Goal: Transaction & Acquisition: Purchase product/service

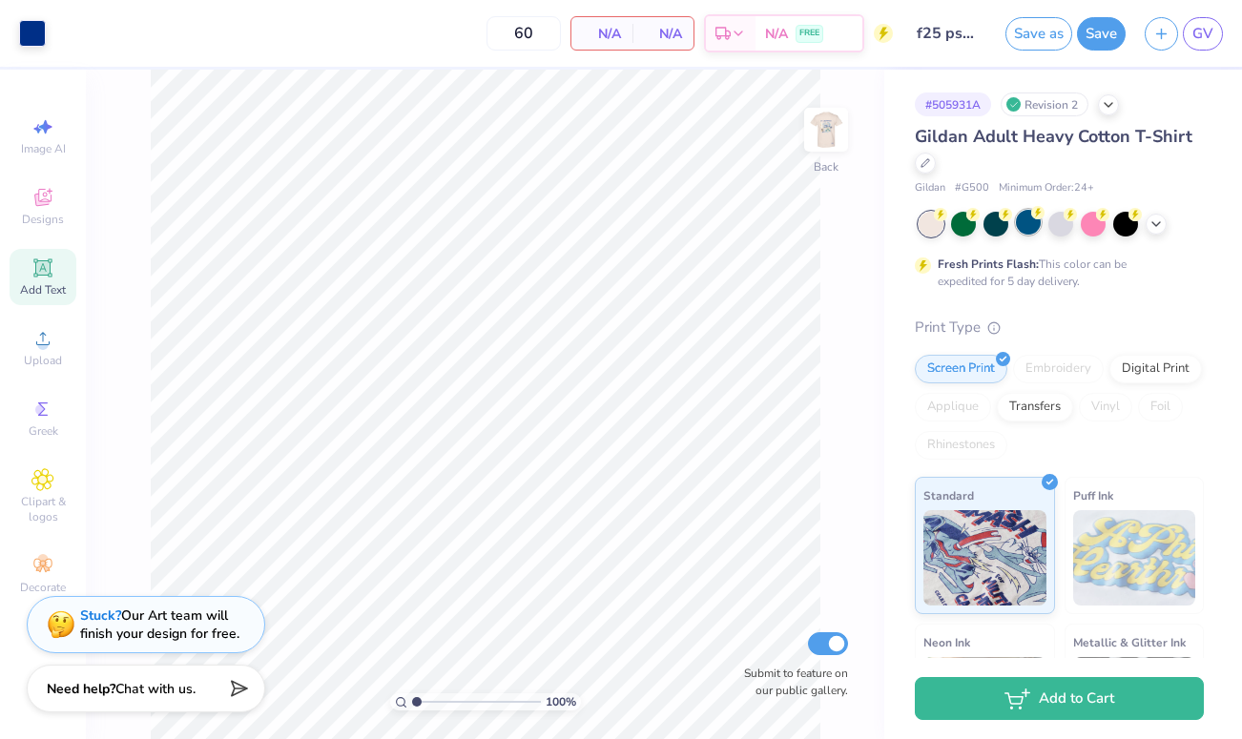
scroll to position [369, 0]
click at [817, 131] on img at bounding box center [826, 130] width 76 height 76
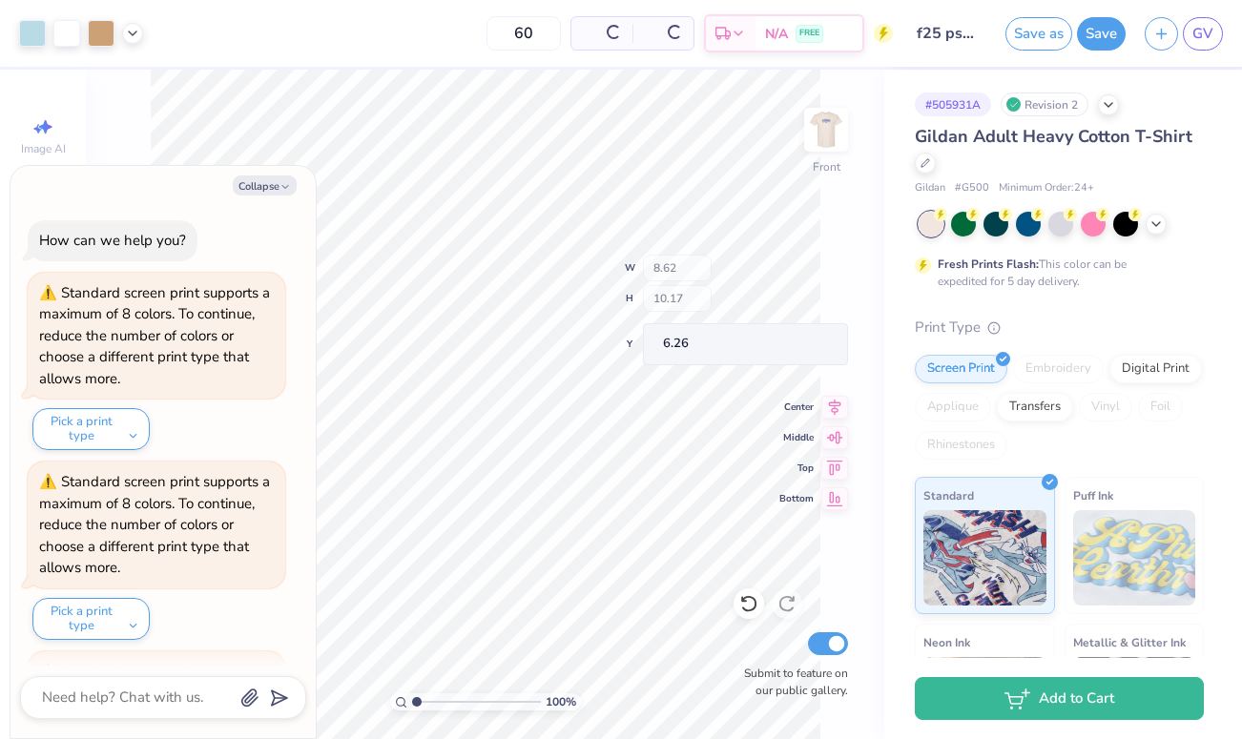
scroll to position [5977, 0]
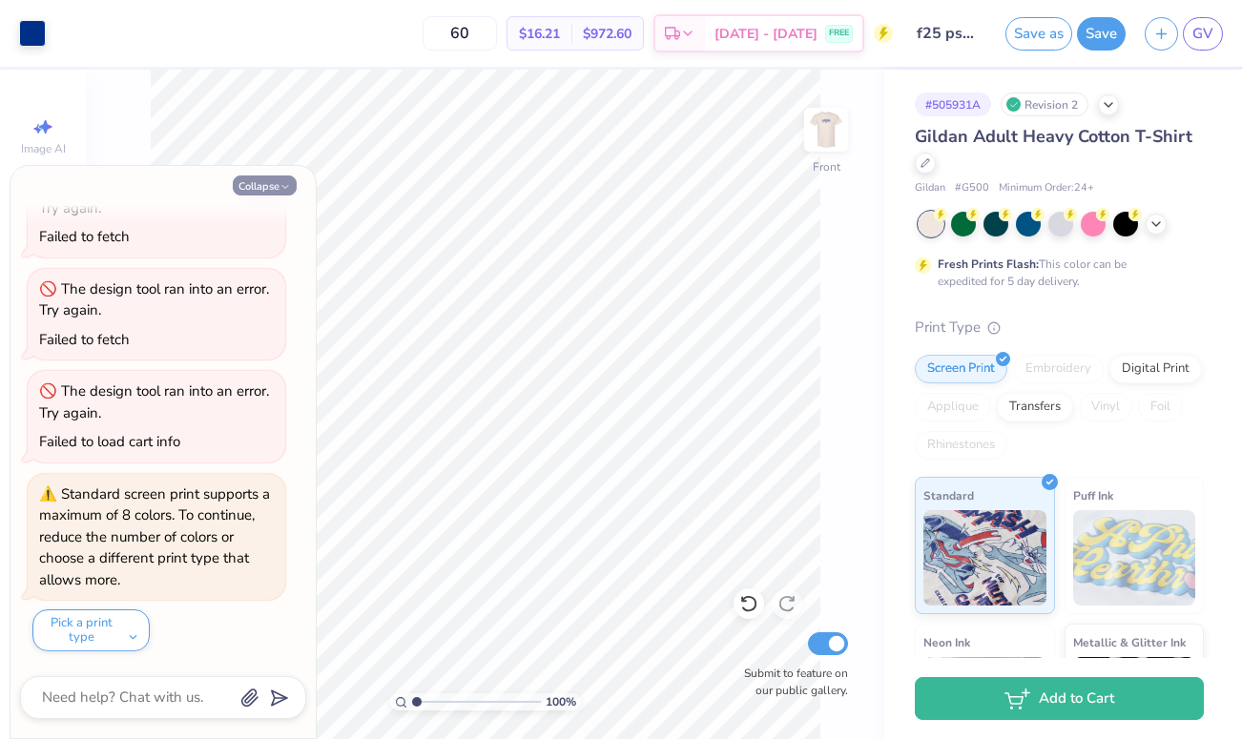
click at [259, 183] on button "Collapse" at bounding box center [265, 186] width 64 height 20
type textarea "x"
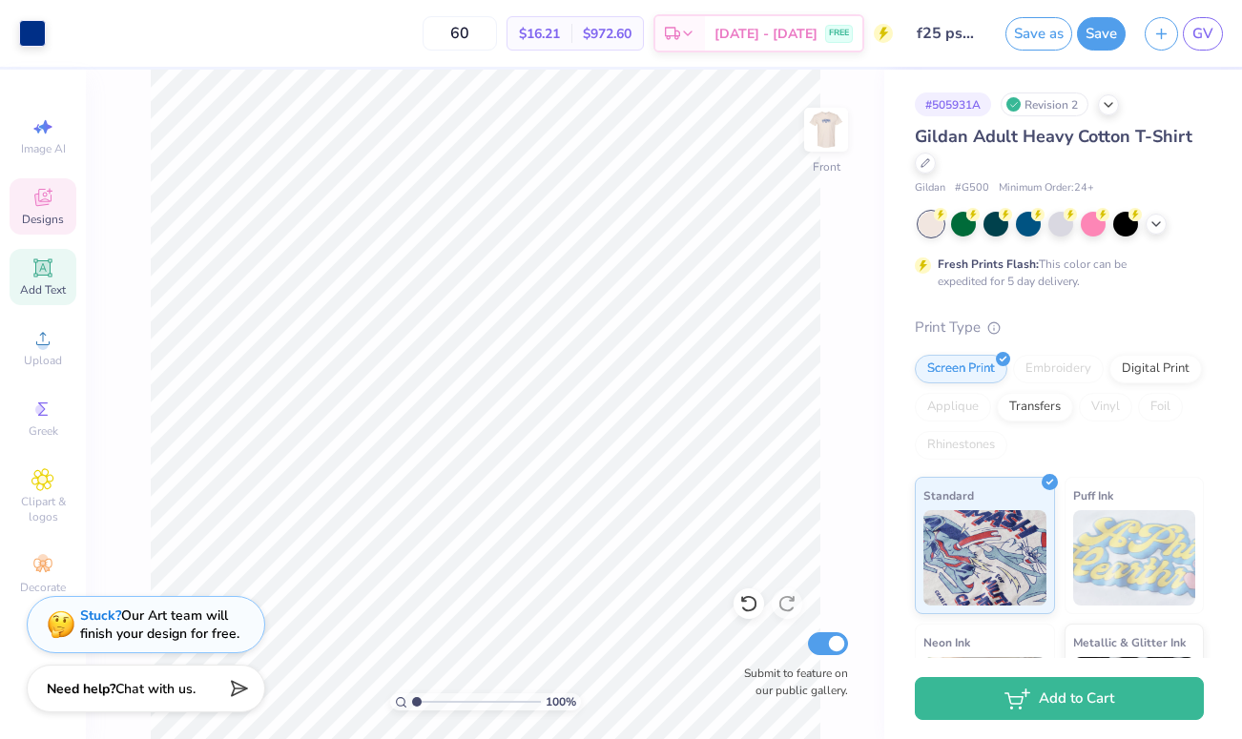
click at [45, 206] on icon at bounding box center [42, 197] width 23 height 23
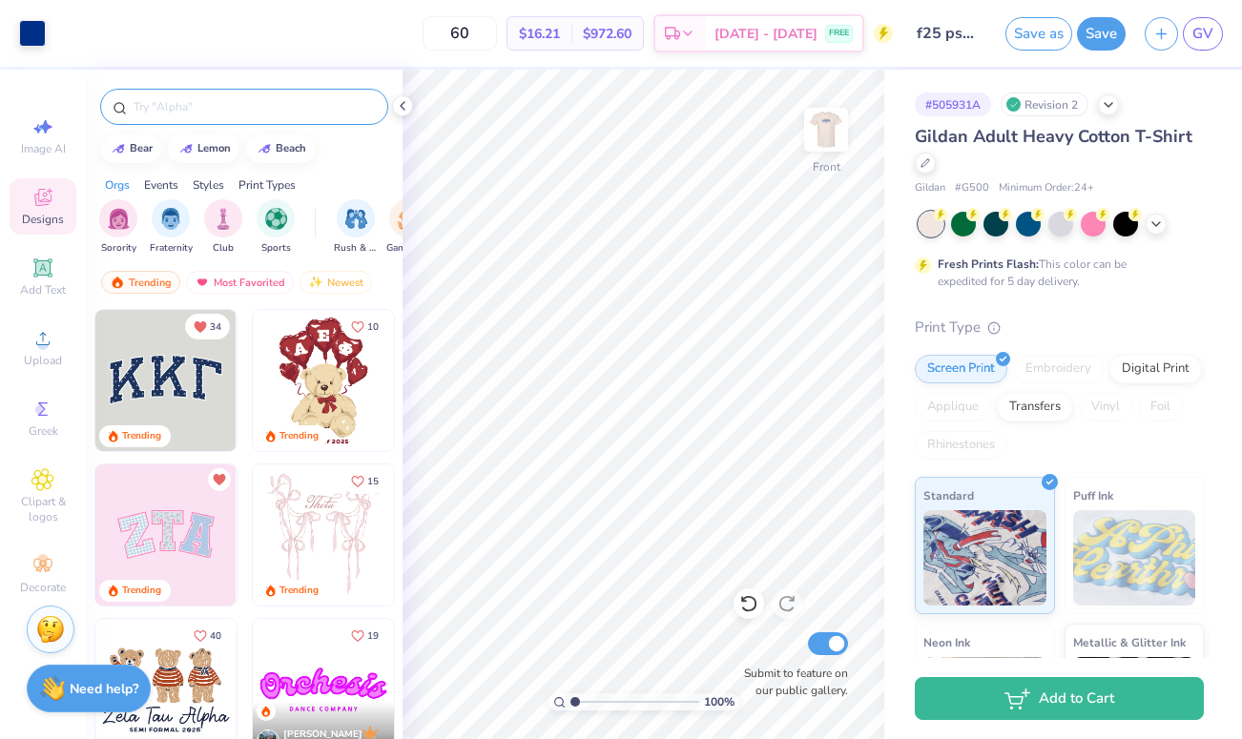
click at [228, 90] on div at bounding box center [244, 107] width 288 height 36
click at [221, 114] on input "text" at bounding box center [254, 106] width 244 height 19
type input "star"
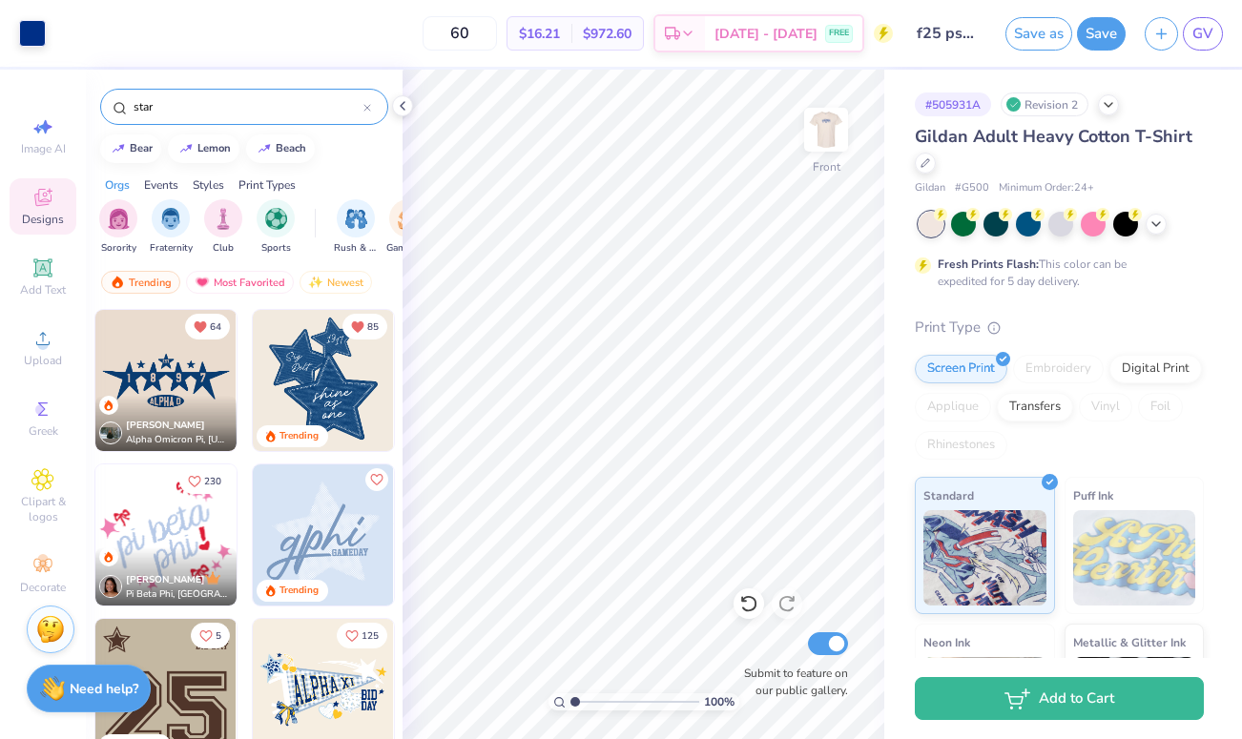
click at [189, 390] on img at bounding box center [165, 380] width 141 height 141
type input "5.61"
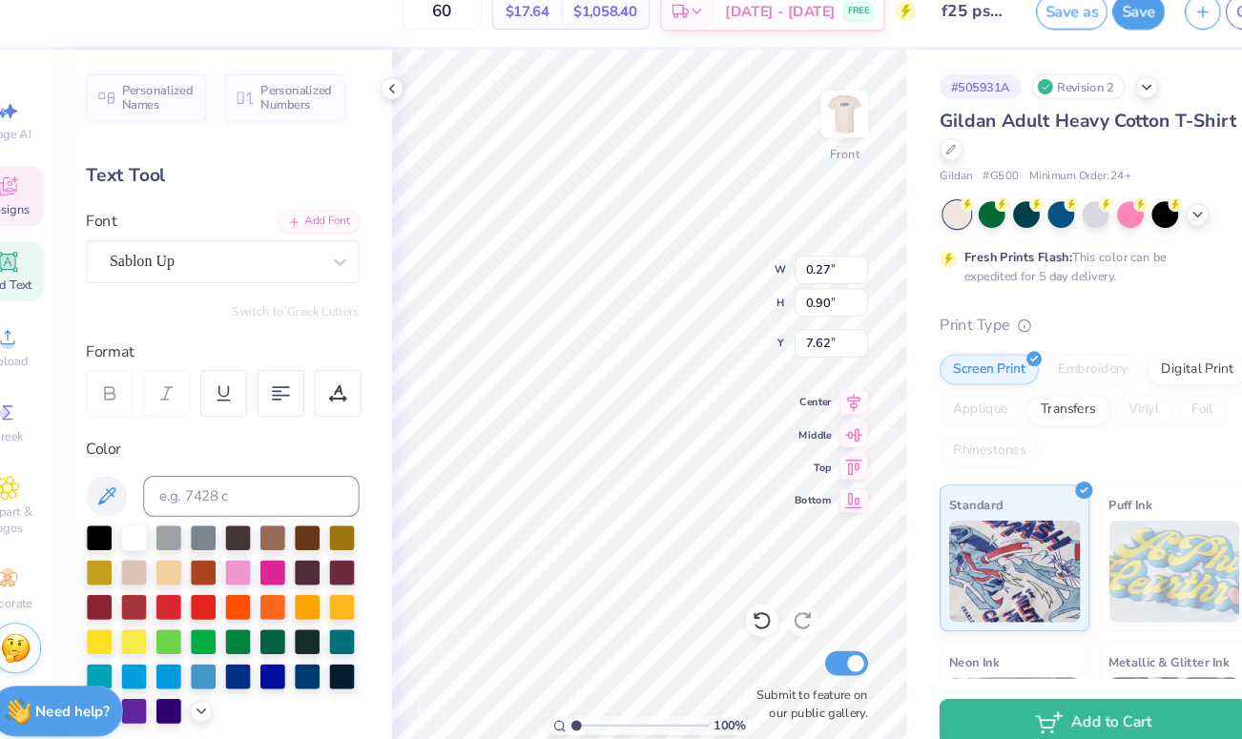
type textarea "2"
type input "0.49"
type input "7.58"
type textarea "0"
type textarea "2"
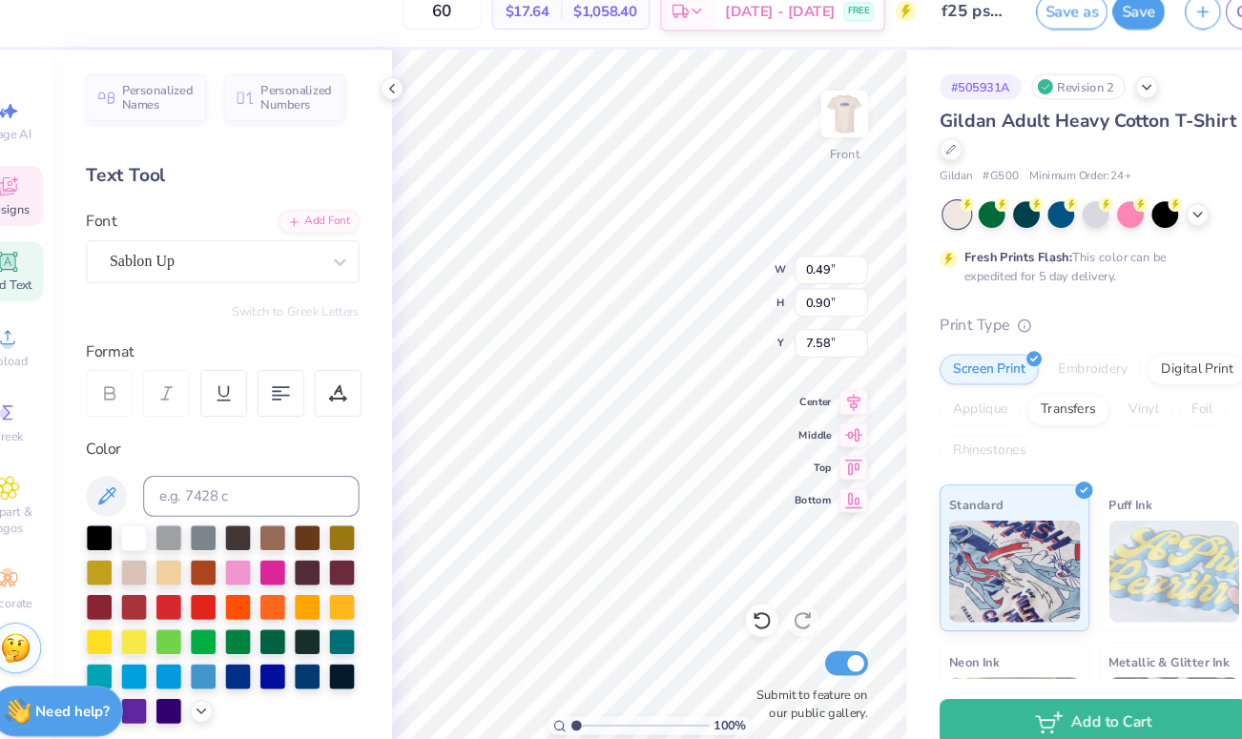
type textarea "5"
type input "0.90"
type input "0.87"
type input "9.99"
type input "0.43"
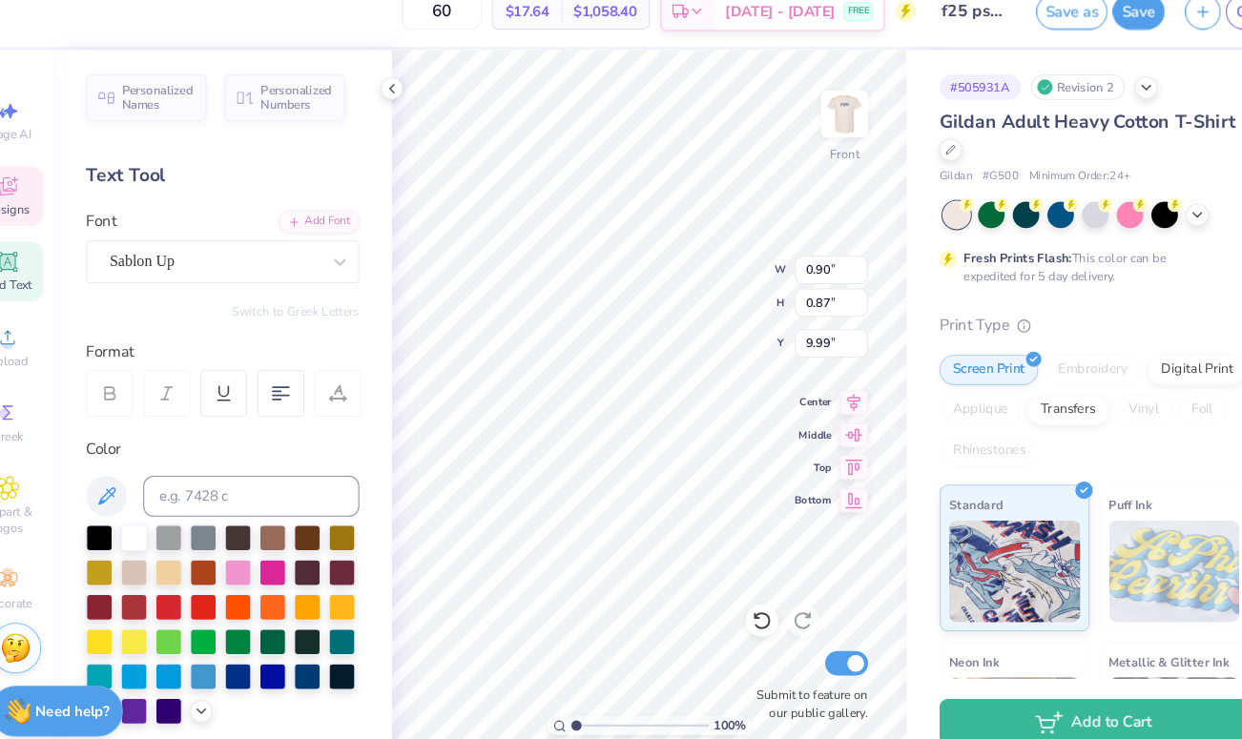
type input "0.71"
type input "10.05"
type input "0.90"
type input "0.87"
type input "9.99"
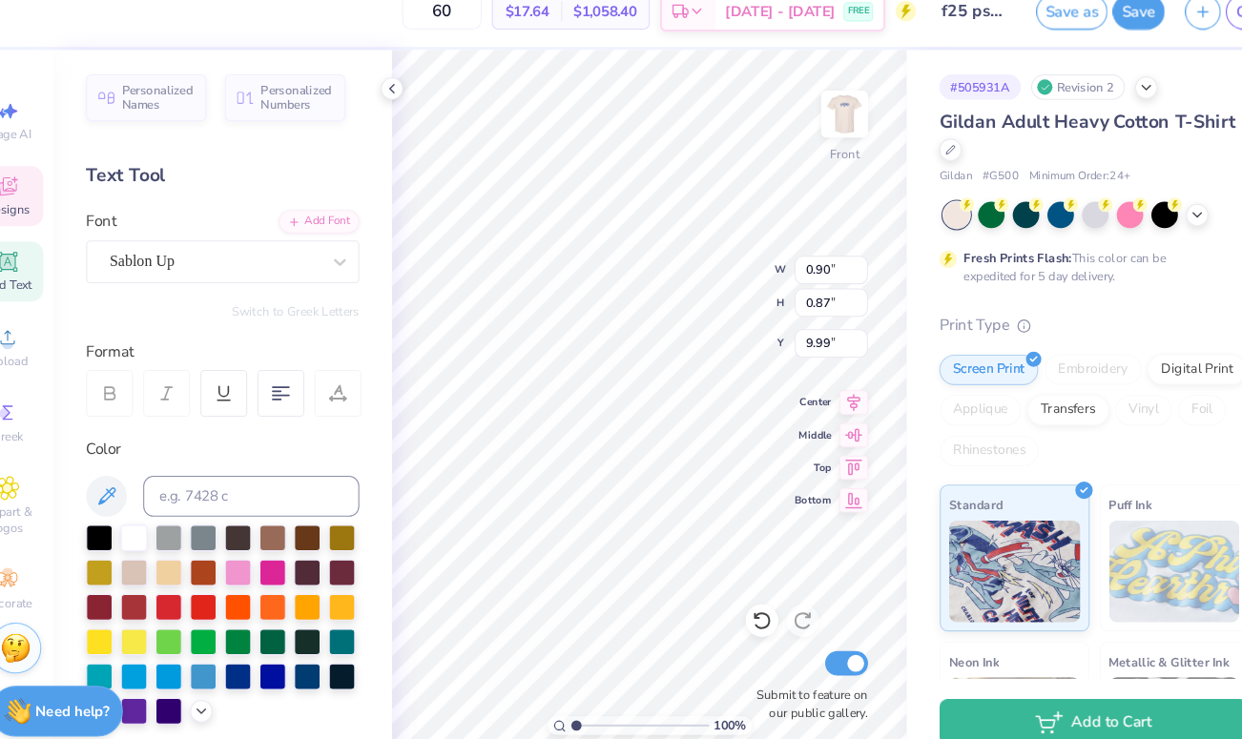
type textarea "P"
type input "0.44"
type input "0.97"
type input "9.94"
type input "0.41"
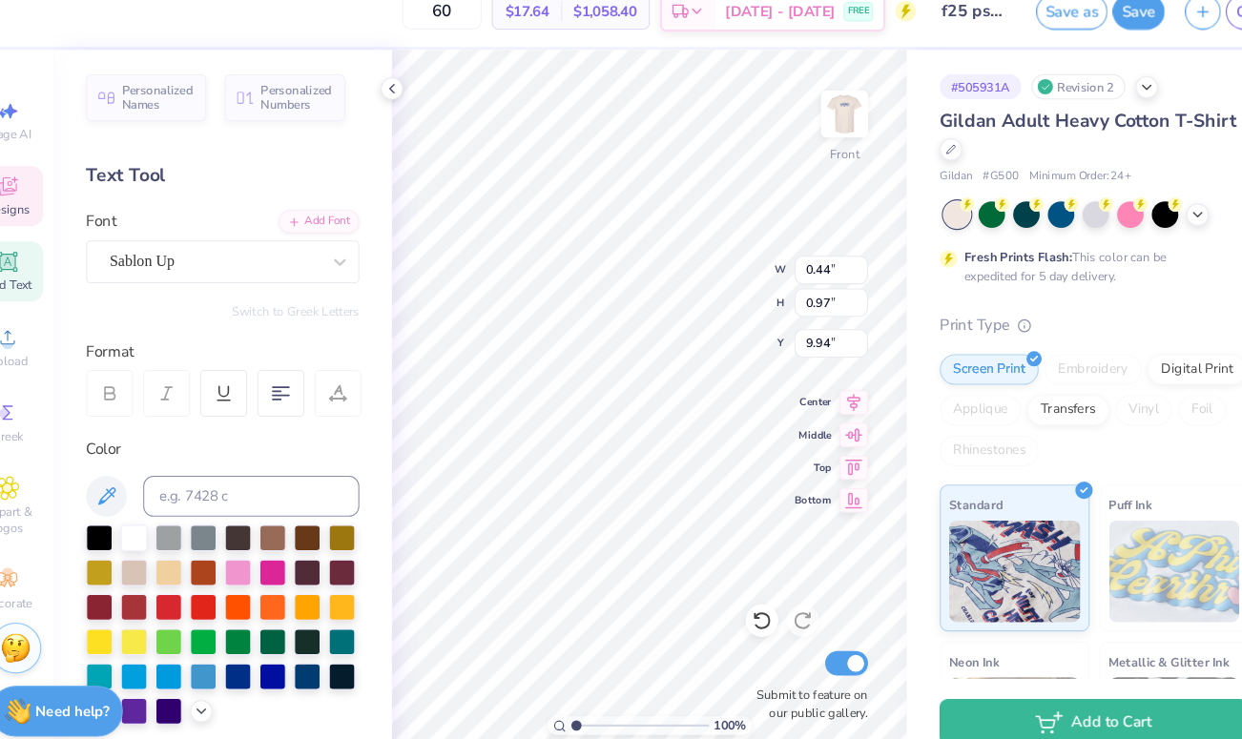
type input "0.91"
type textarea "S"
type input "0.95"
type input "9.95"
type input "0.91"
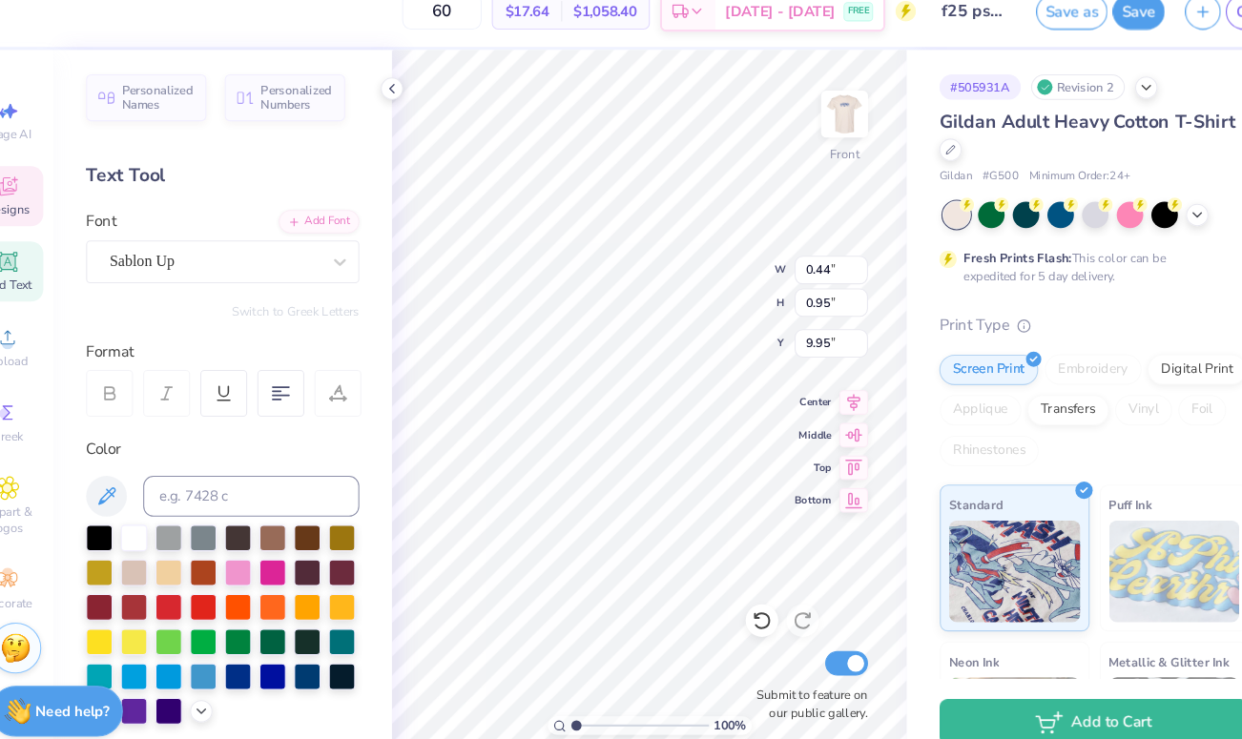
type input "0.73"
type input "10.06"
type textarea "Phi"
type input "0.44"
type input "0.96"
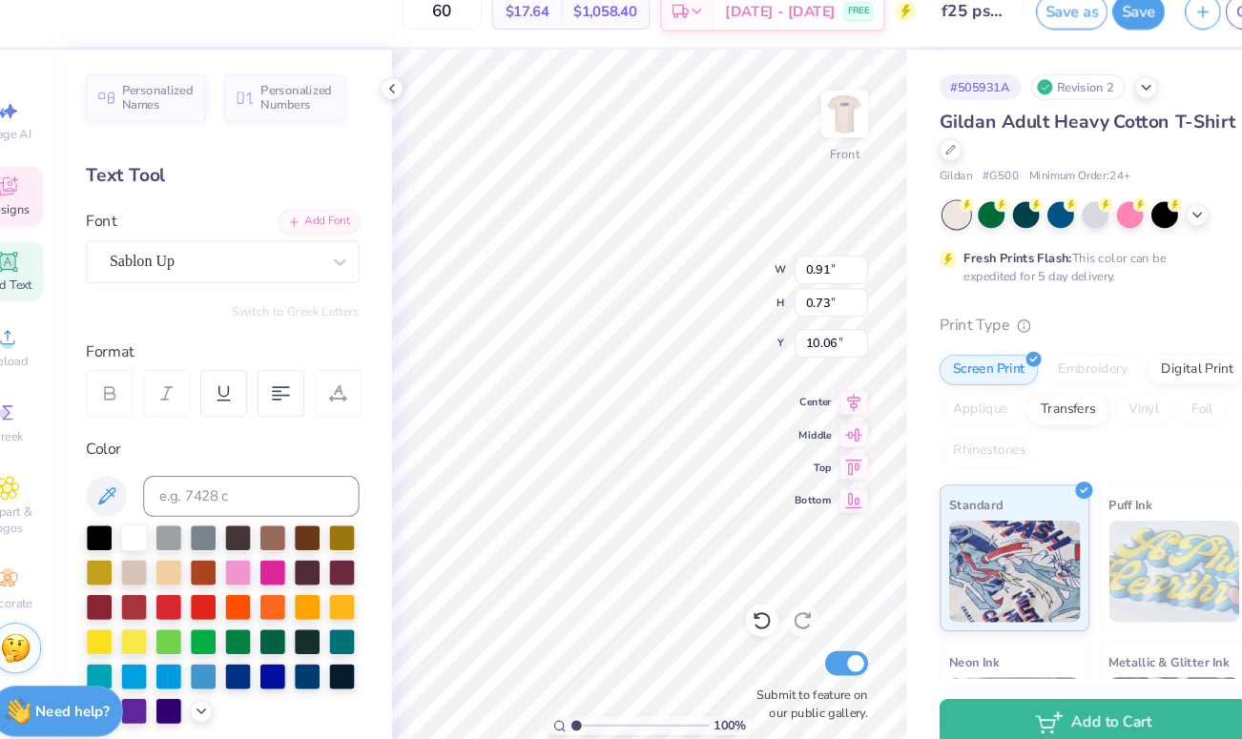
type input "9.95"
type textarea "Sigma"
type input "0.95"
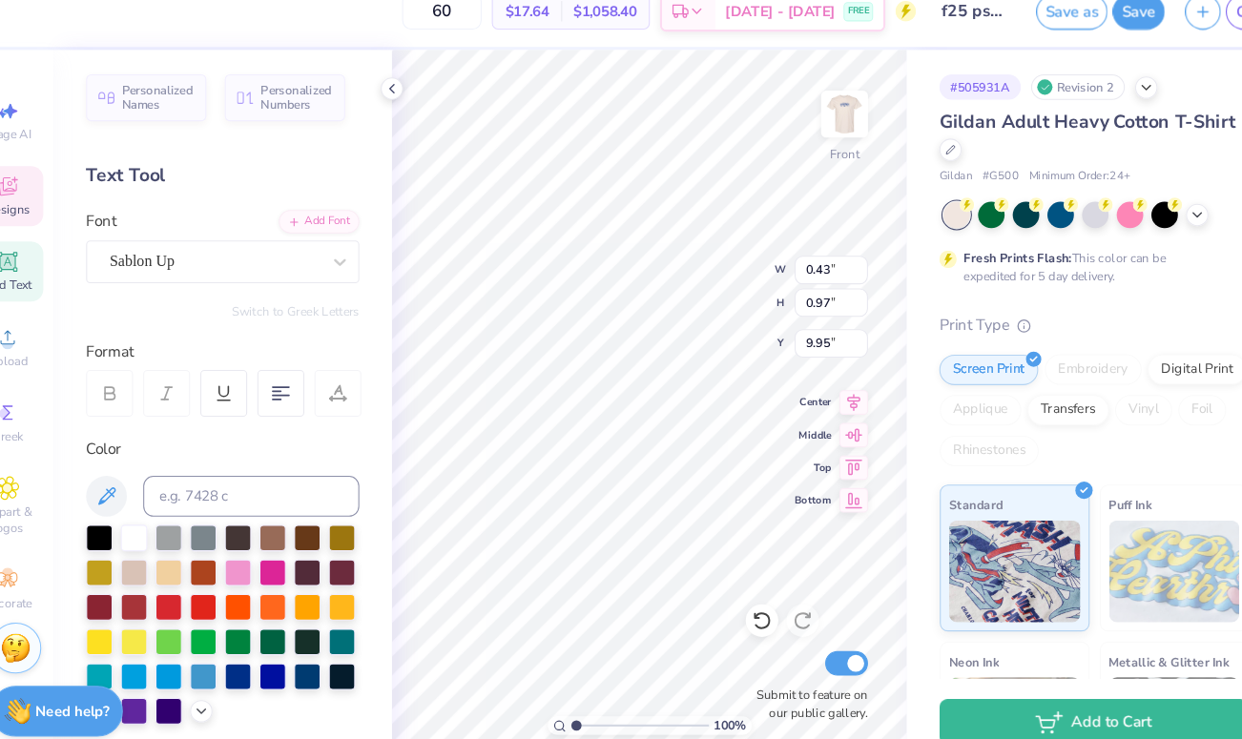
type input "0.76"
type input "1.70"
type input "9.21"
type input "1.03"
type input "2.33"
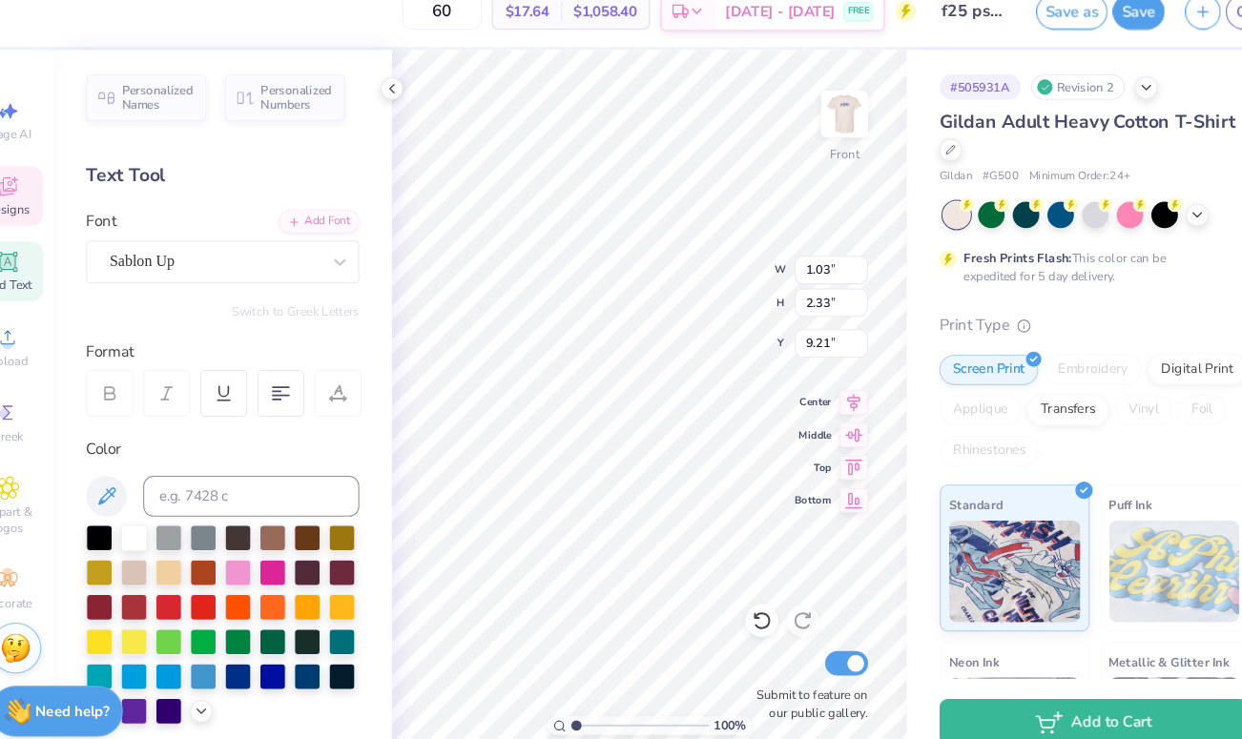
type input "0.43"
type input "0.71"
type input "10.05"
type textarea "Pi"
type input "0.44"
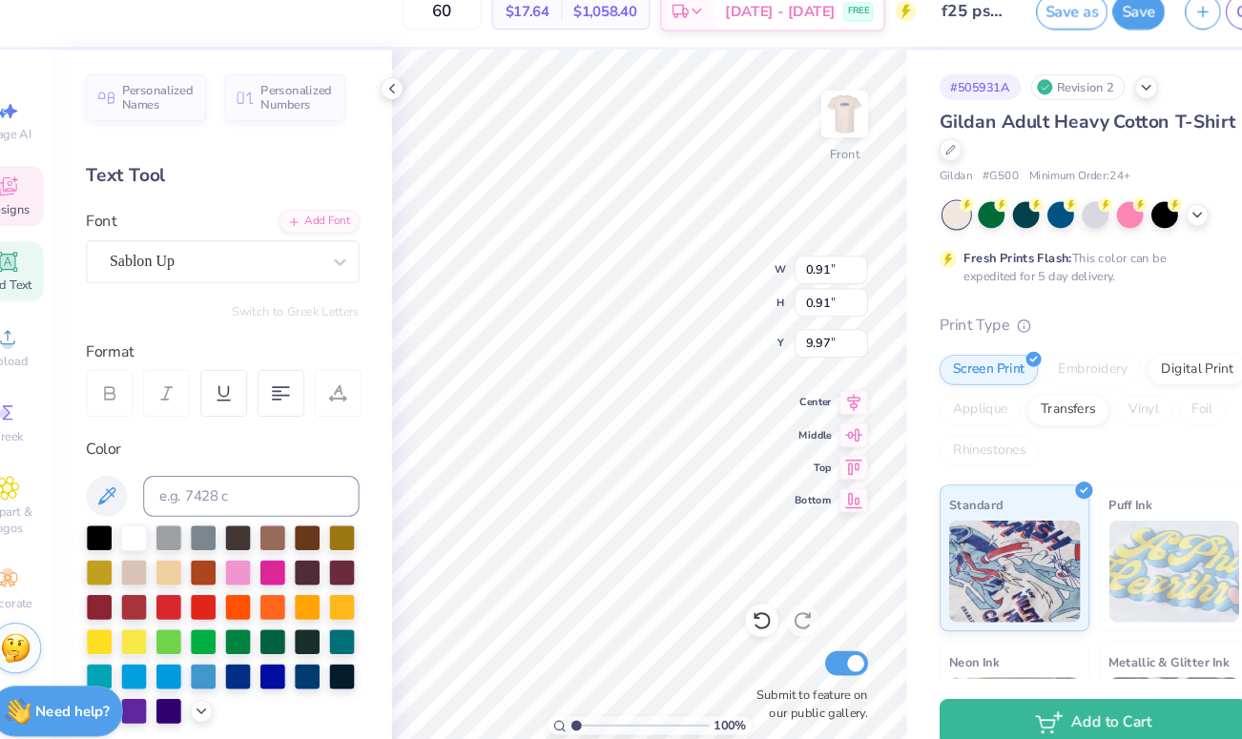
type input "0.70"
type input "10.06"
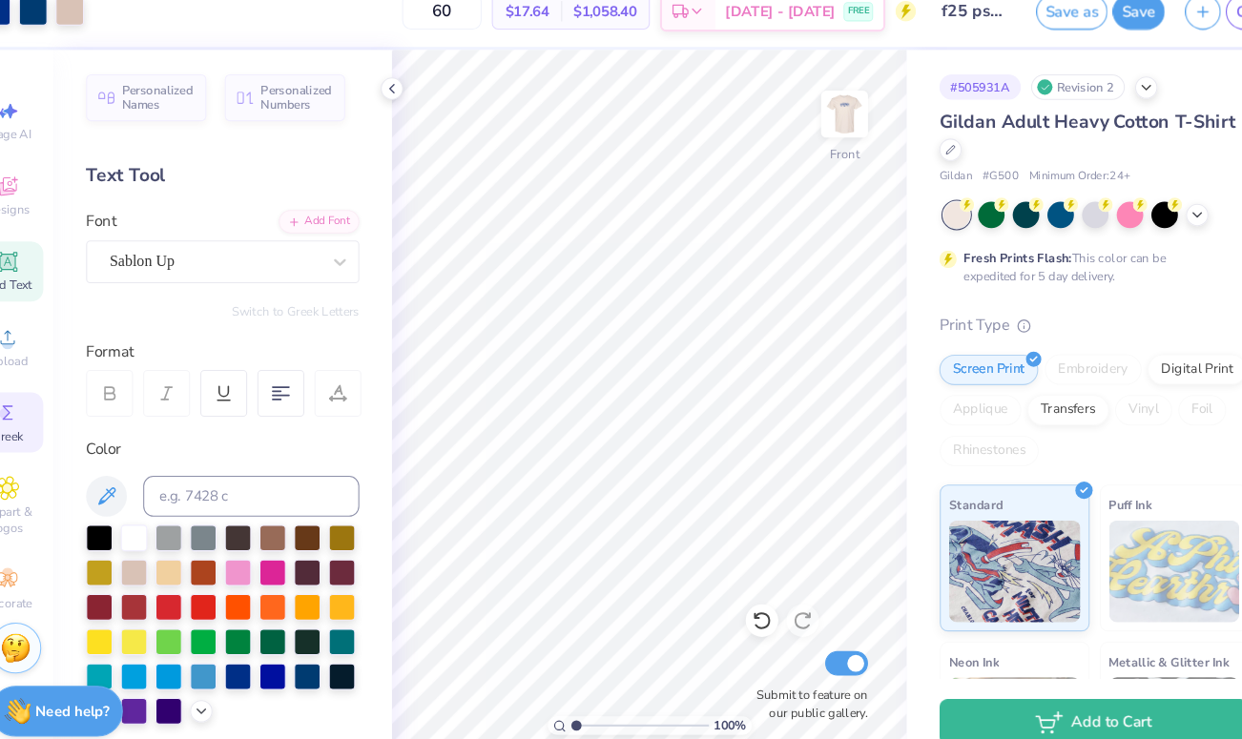
click at [50, 417] on icon at bounding box center [42, 409] width 23 height 23
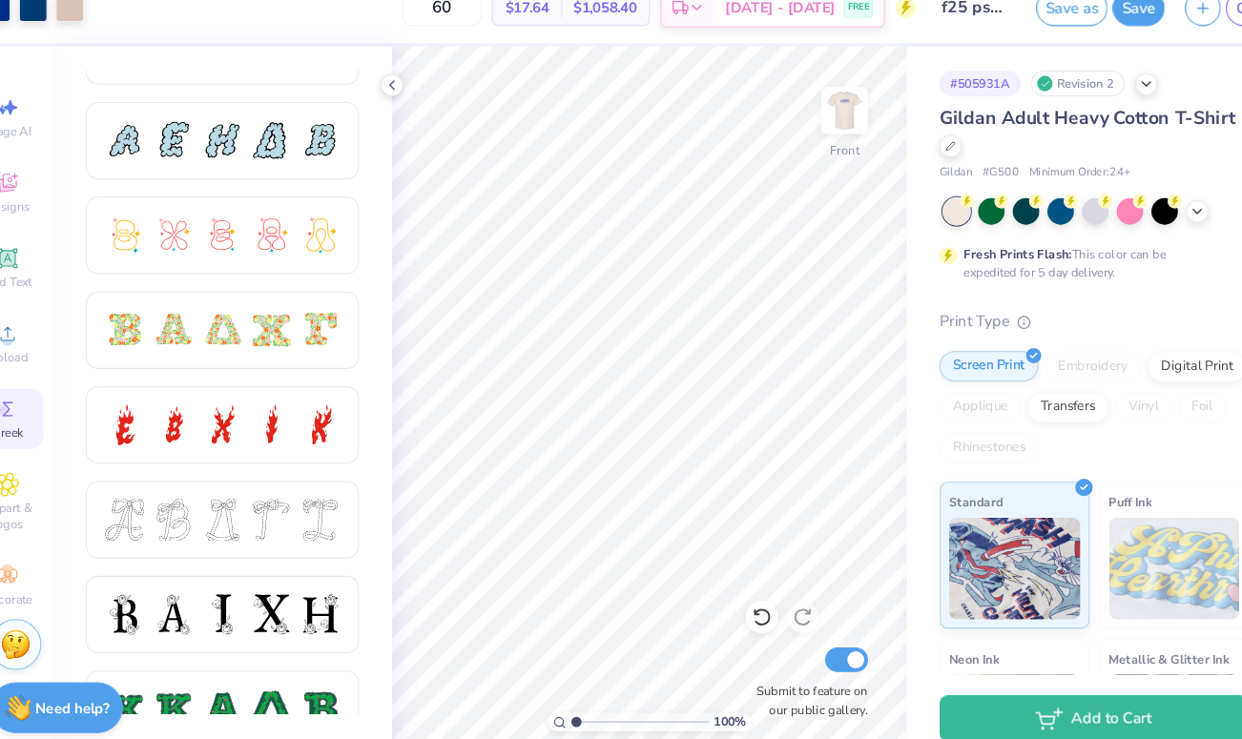
scroll to position [412, 0]
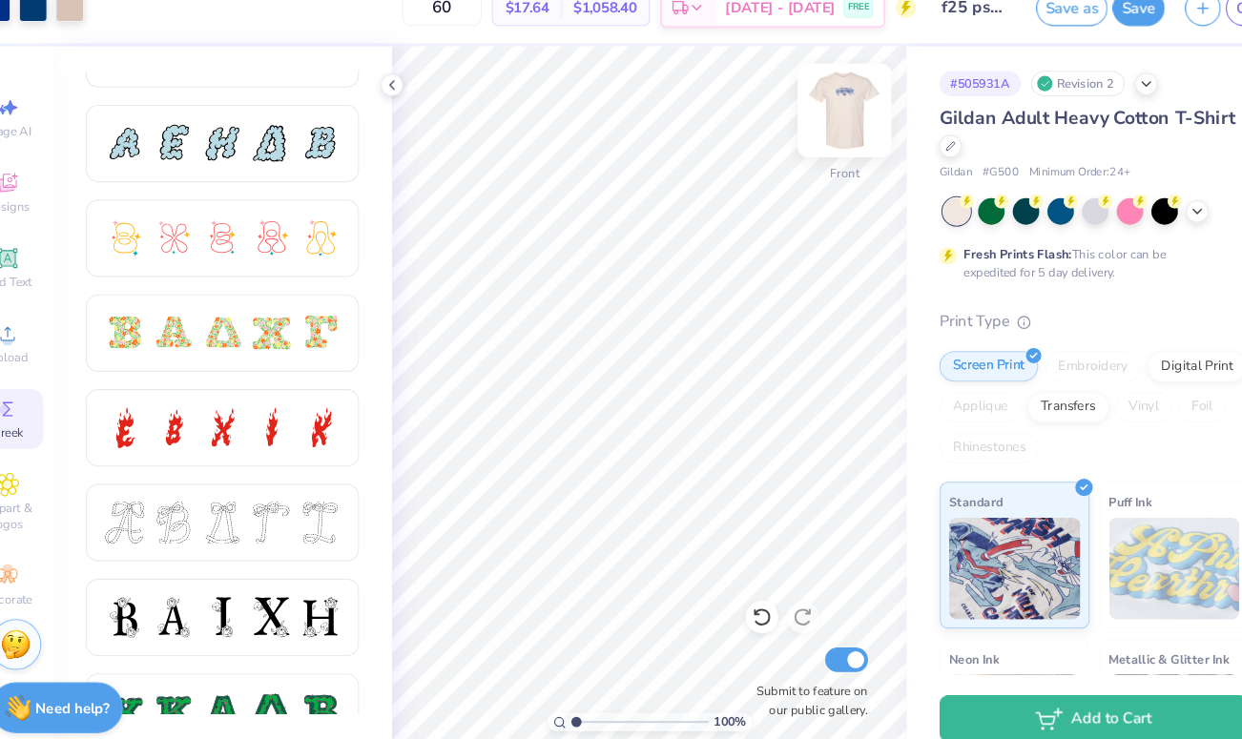
click at [821, 123] on img at bounding box center [826, 130] width 76 height 76
click at [823, 116] on img at bounding box center [826, 130] width 76 height 76
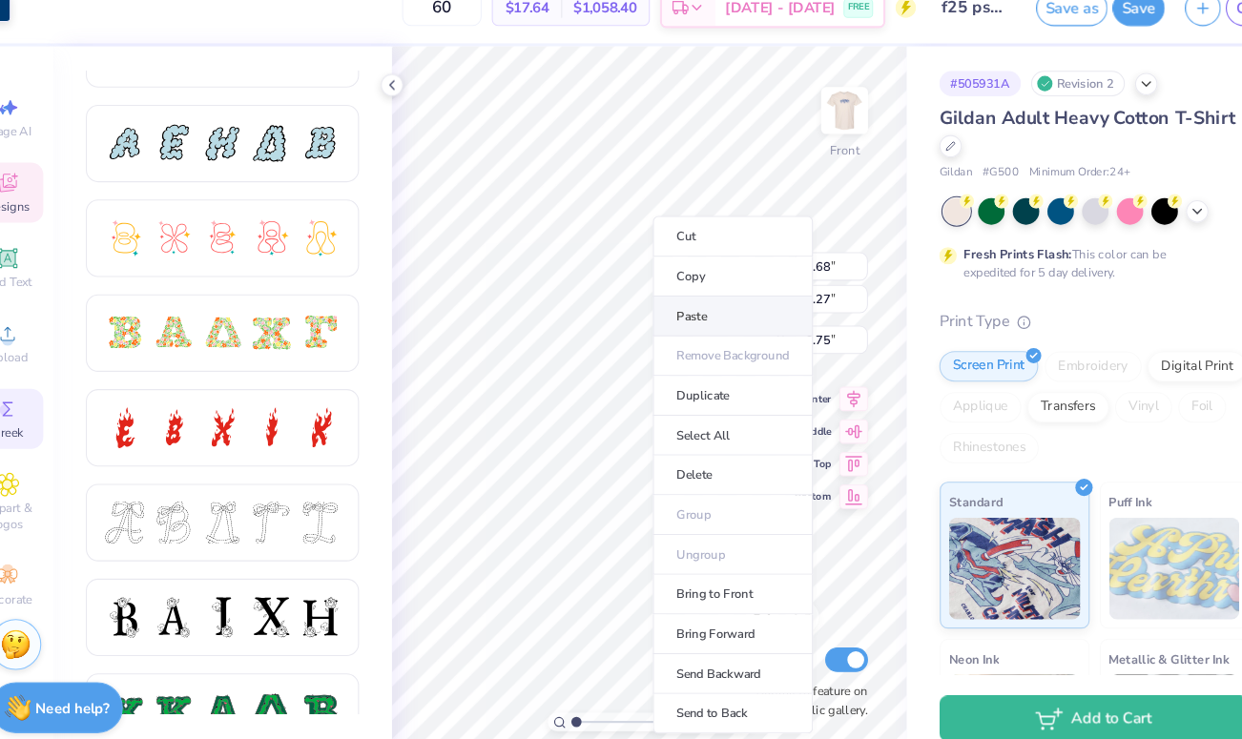
click at [674, 321] on li "Paste" at bounding box center [722, 322] width 150 height 37
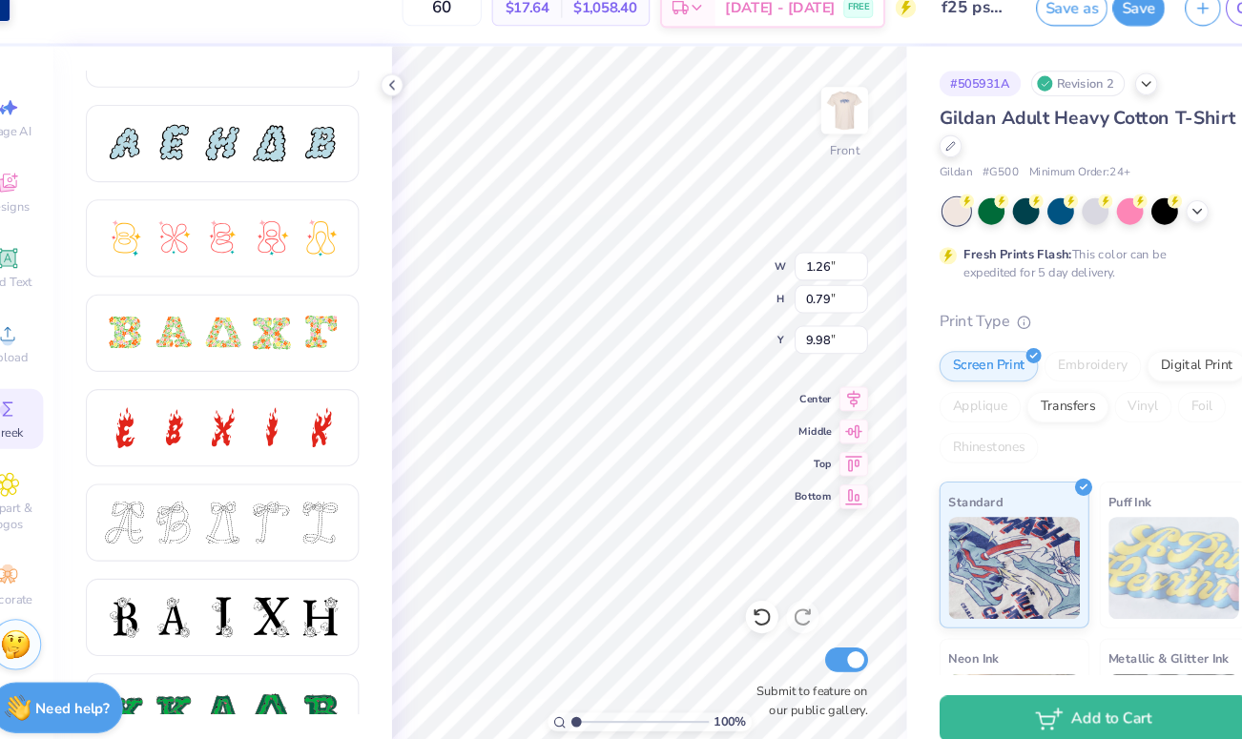
type input "1.26"
type input "0.79"
type input "9.98"
click at [40, 40] on div at bounding box center [32, 31] width 27 height 27
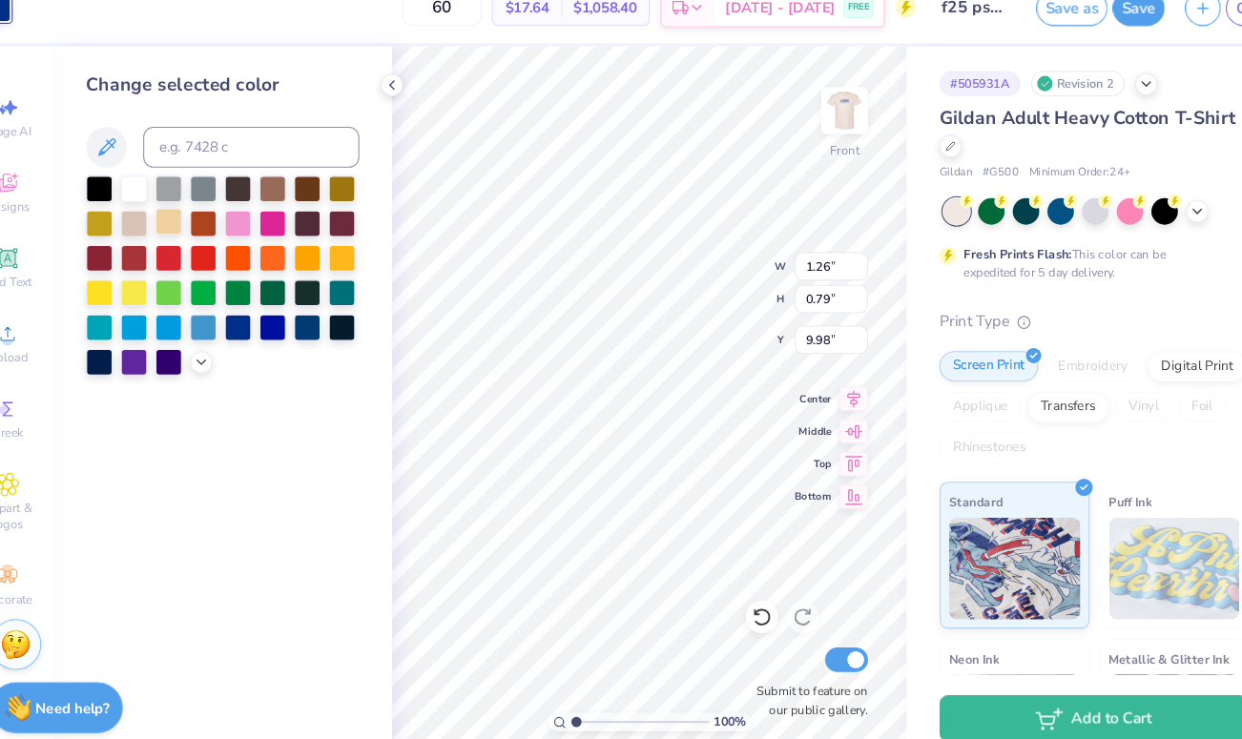
click at [195, 234] on div at bounding box center [193, 233] width 25 height 25
click at [157, 229] on div at bounding box center [161, 233] width 25 height 25
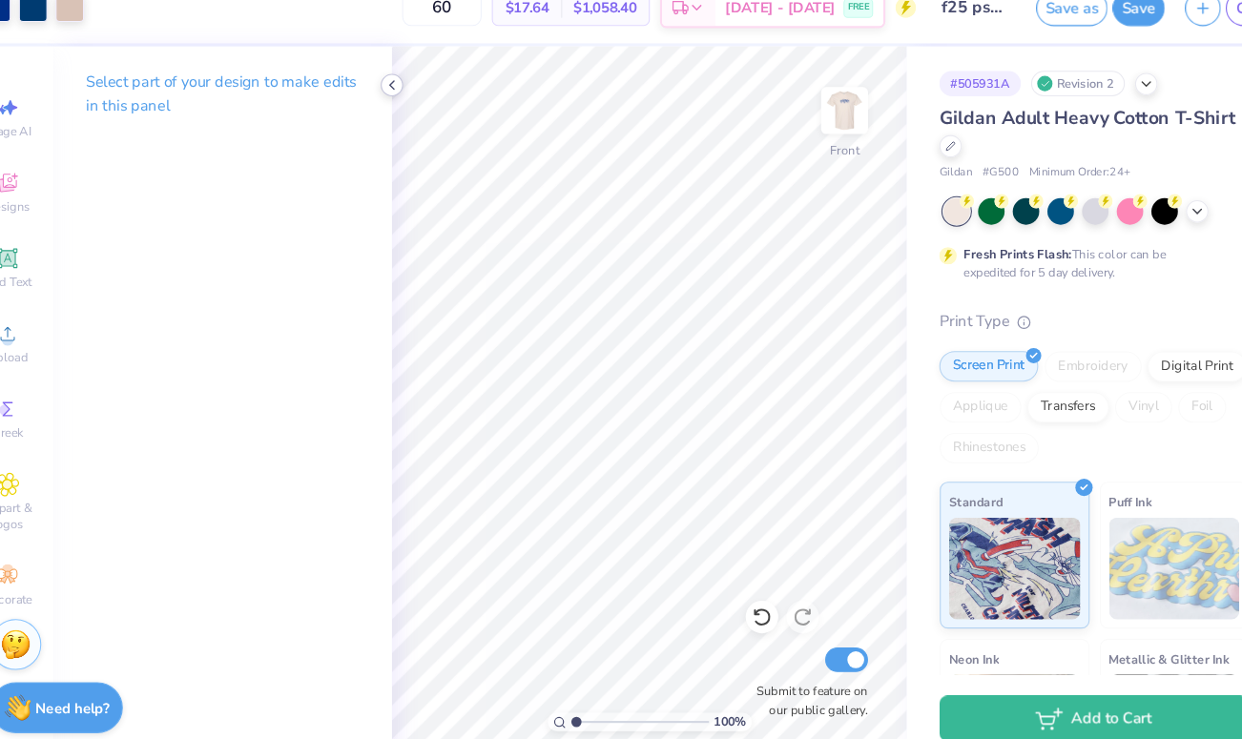
click at [406, 105] on icon at bounding box center [402, 105] width 15 height 15
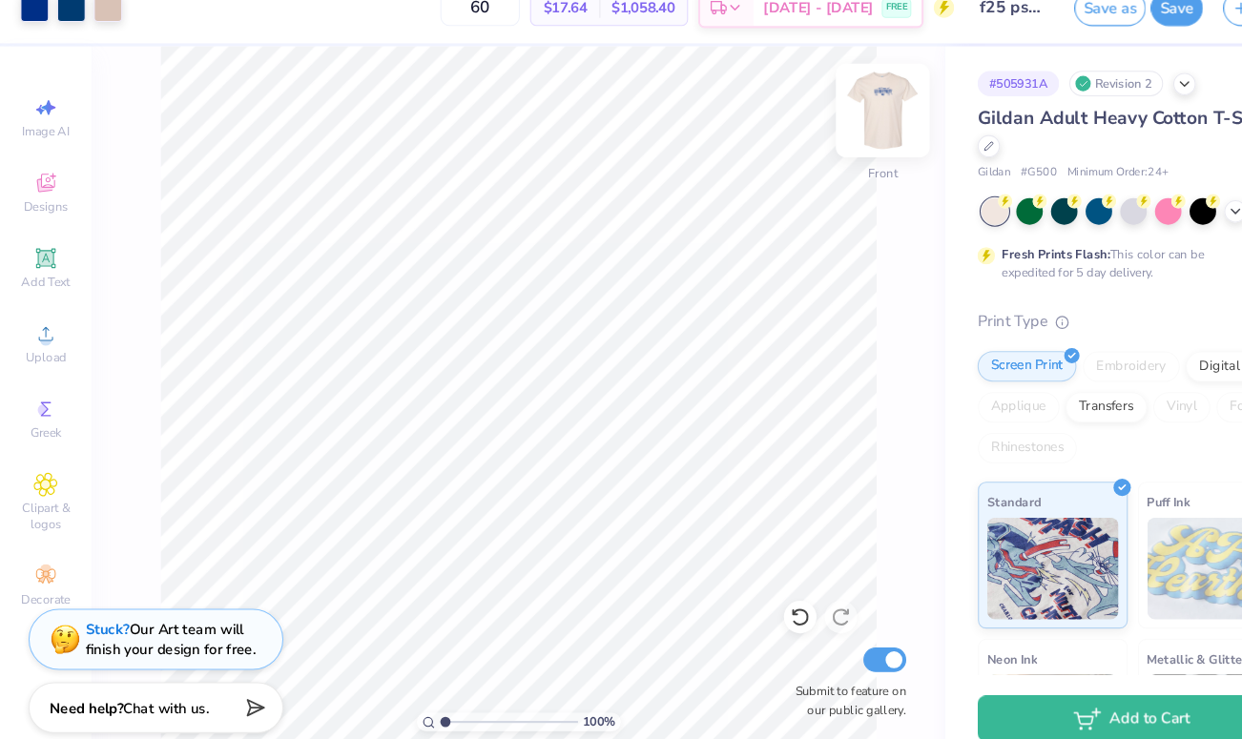
click at [827, 128] on img at bounding box center [826, 130] width 76 height 76
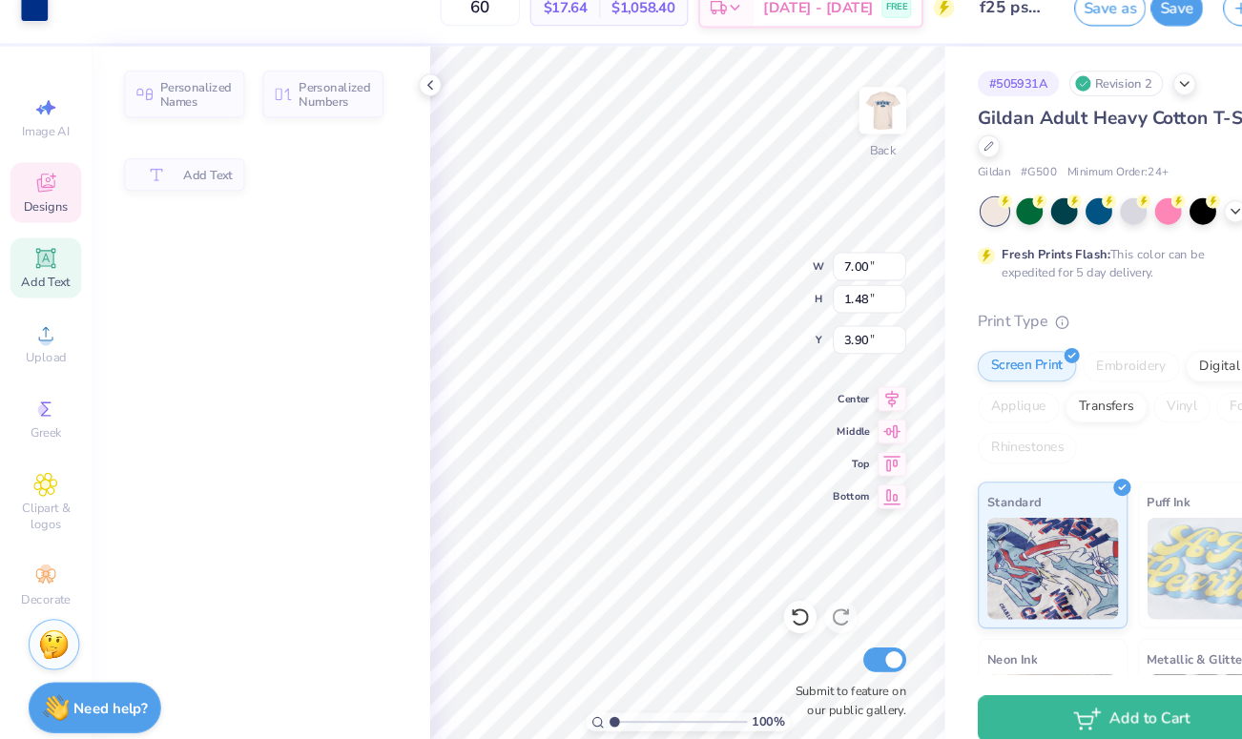
type input "1.48"
type input "3.90"
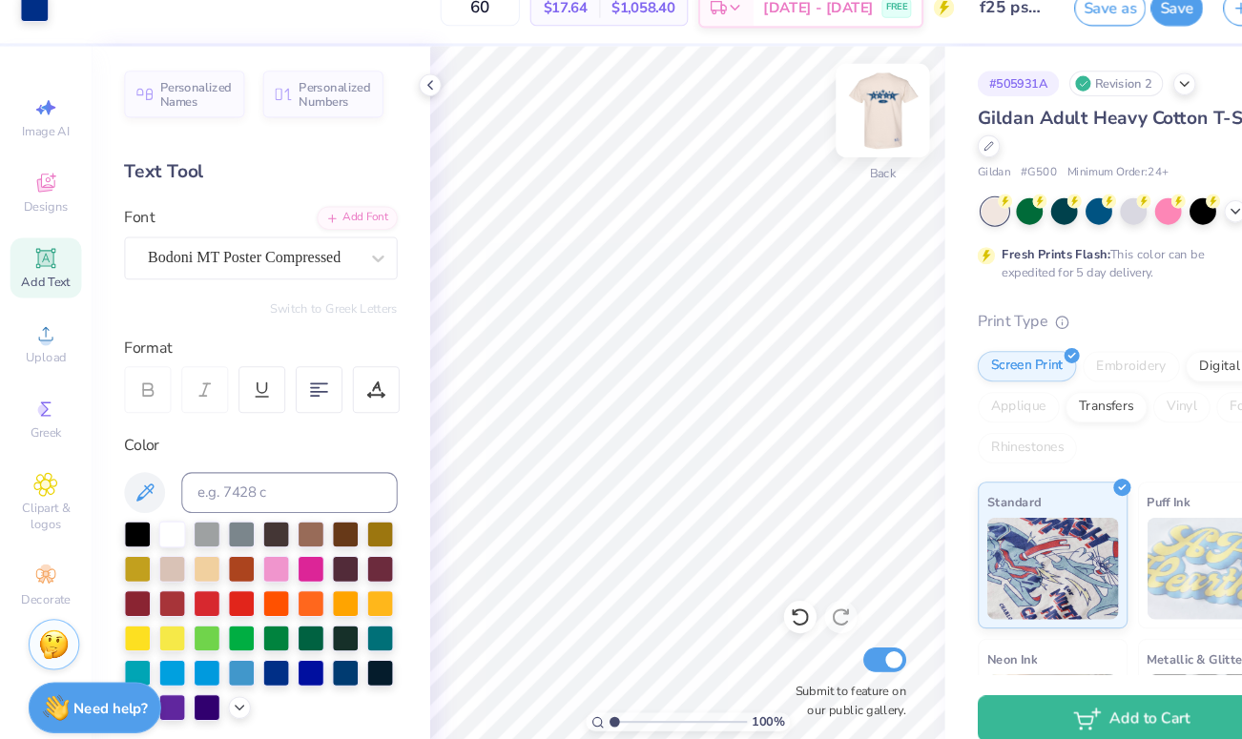
click at [835, 126] on img at bounding box center [826, 130] width 76 height 76
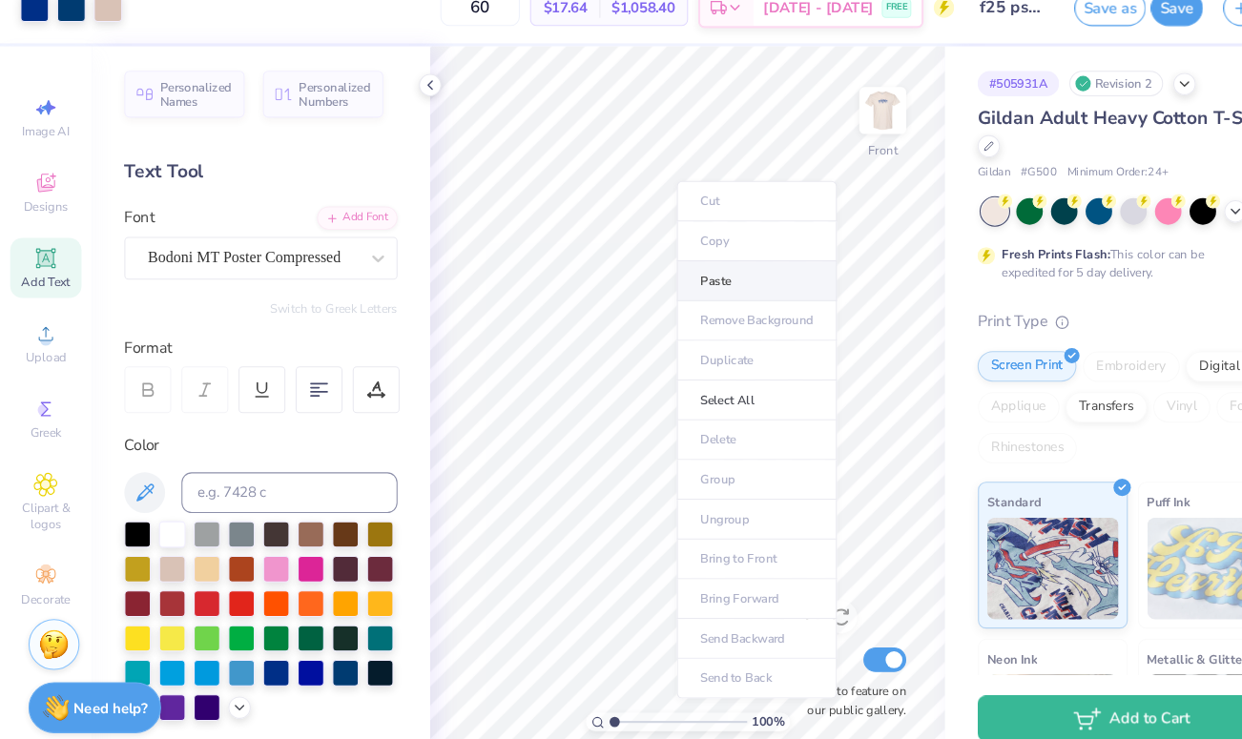
click at [670, 281] on li "Paste" at bounding box center [708, 289] width 150 height 37
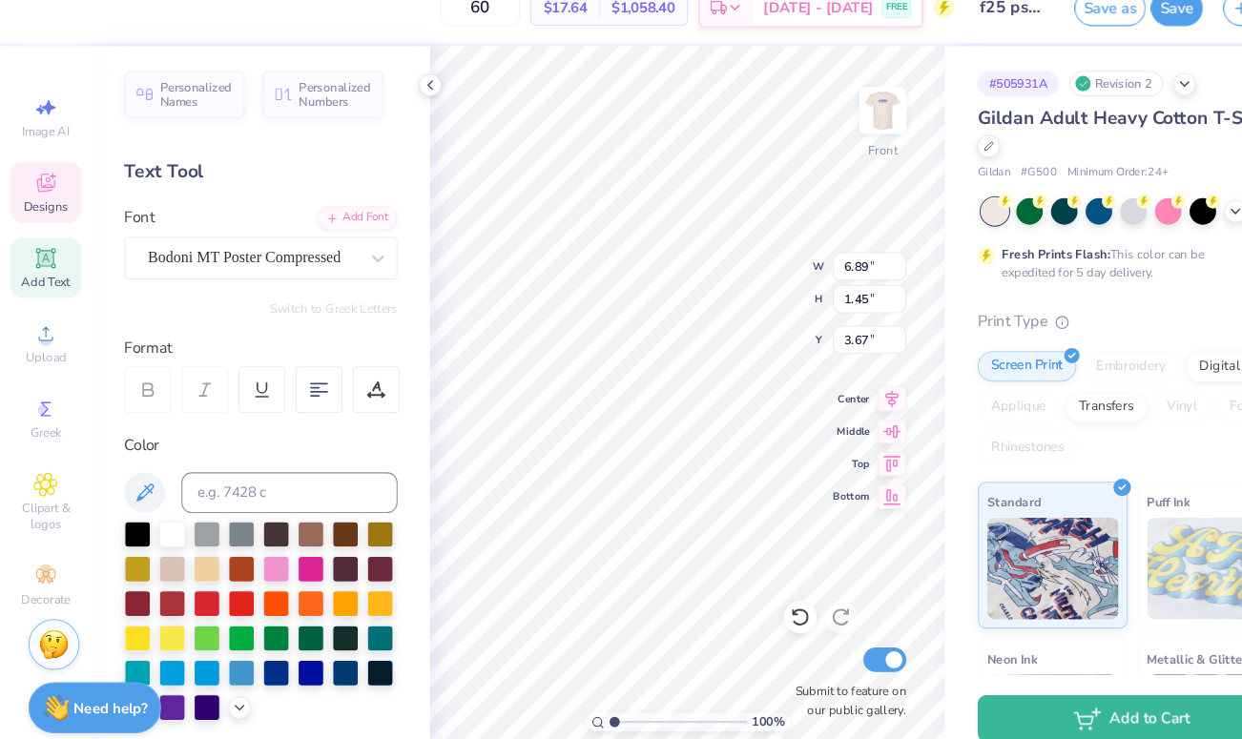
type input "3.67"
type textarea "FALL RECRUITMENT"
click at [24, 31] on div at bounding box center [32, 31] width 27 height 27
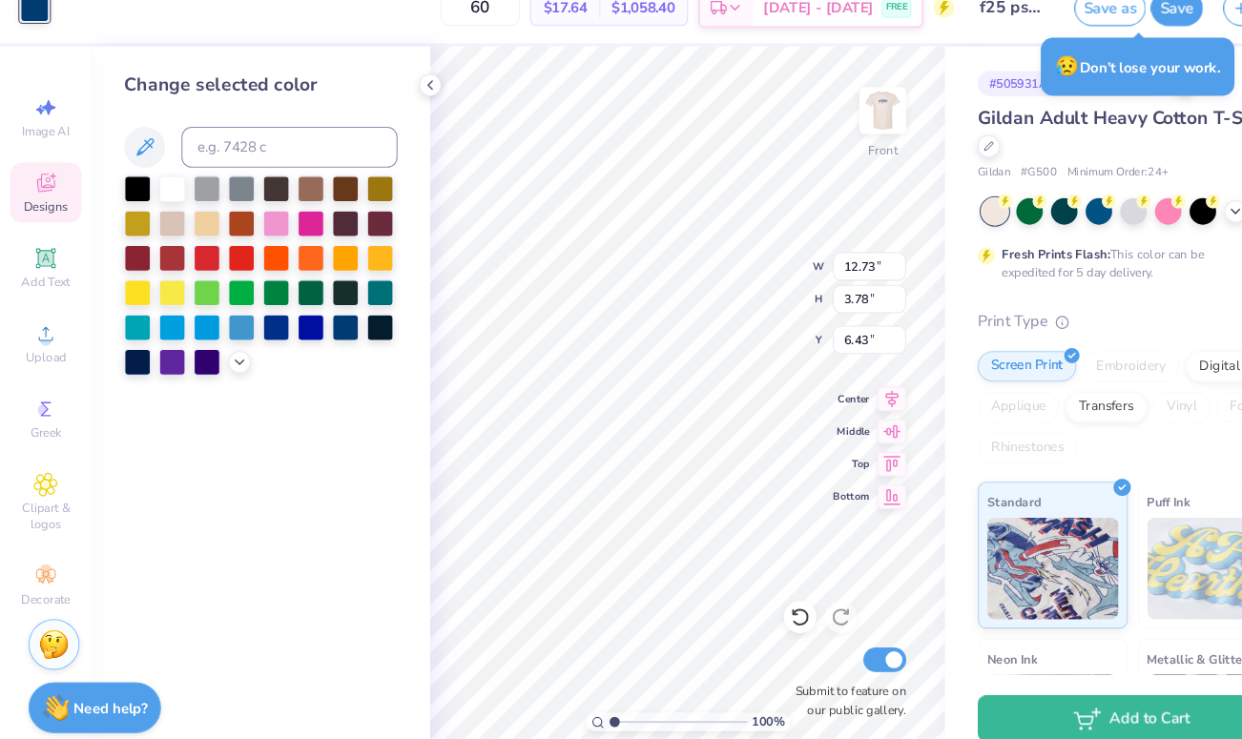
type input "9.46"
type input "1.45"
type input "3.92"
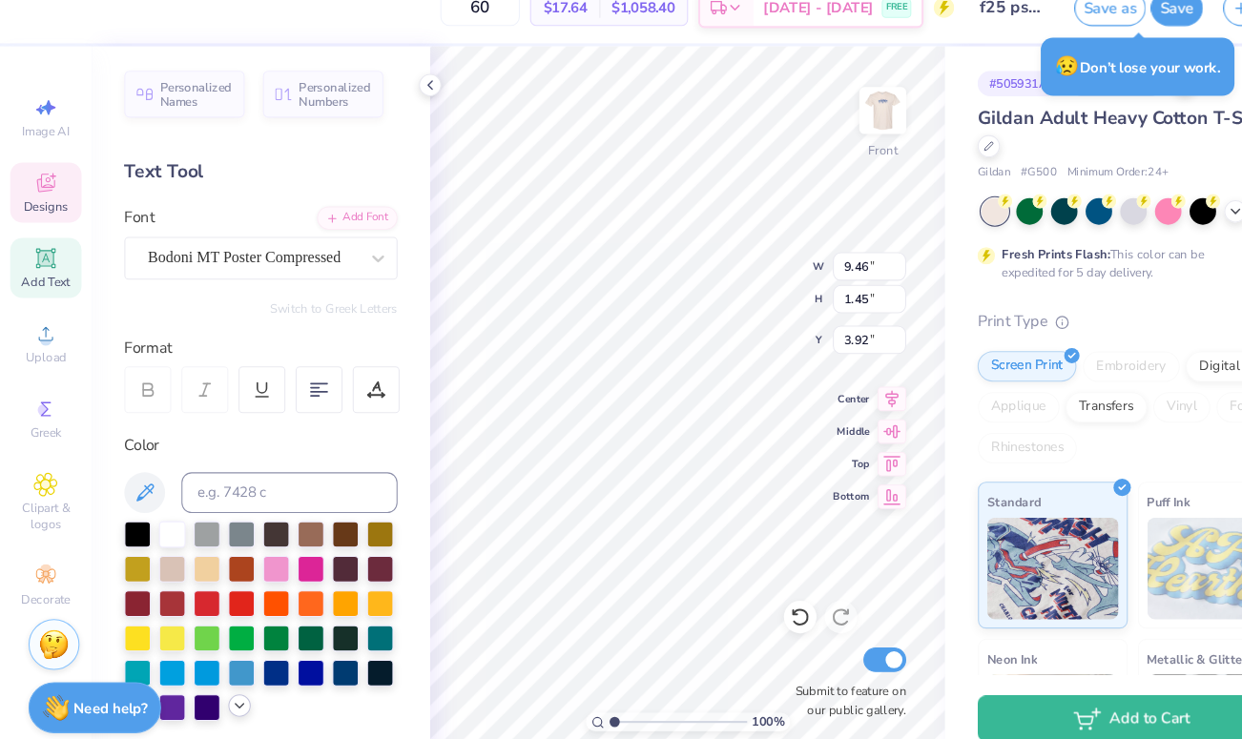
click at [220, 691] on icon at bounding box center [224, 686] width 15 height 15
click at [211, 489] on input at bounding box center [271, 487] width 202 height 38
type input "341"
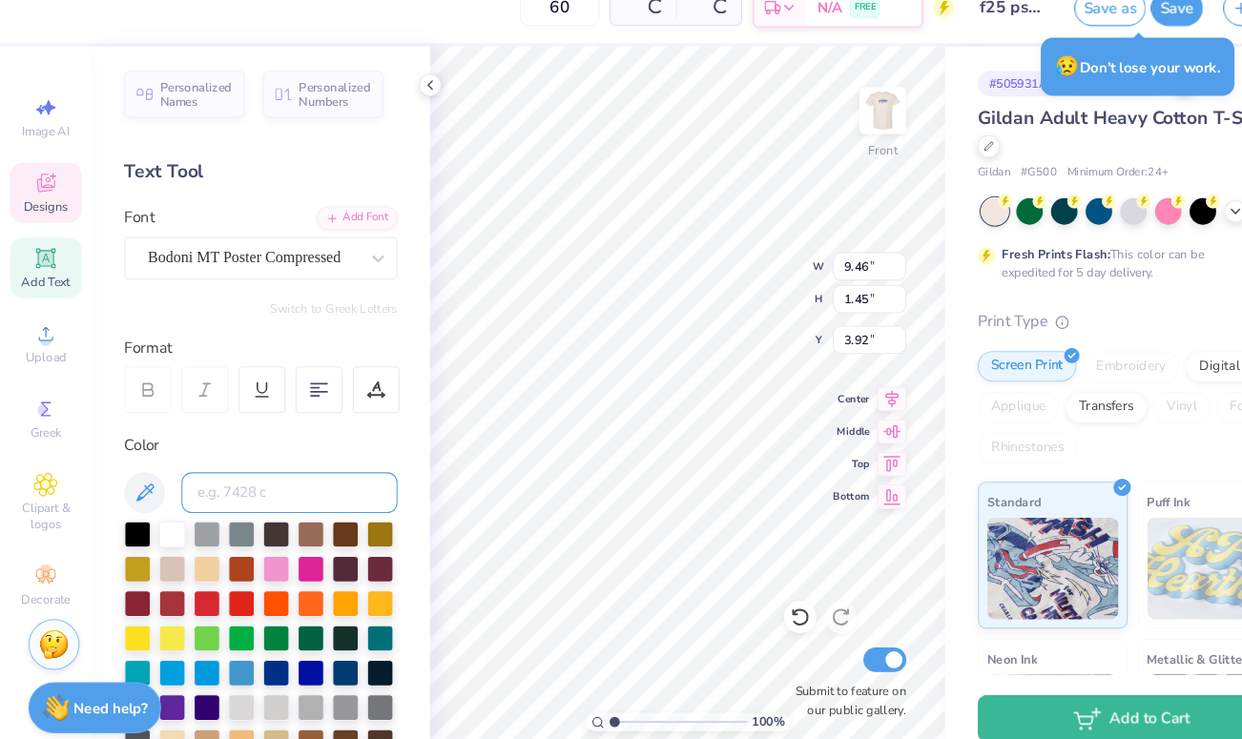
scroll to position [78, 0]
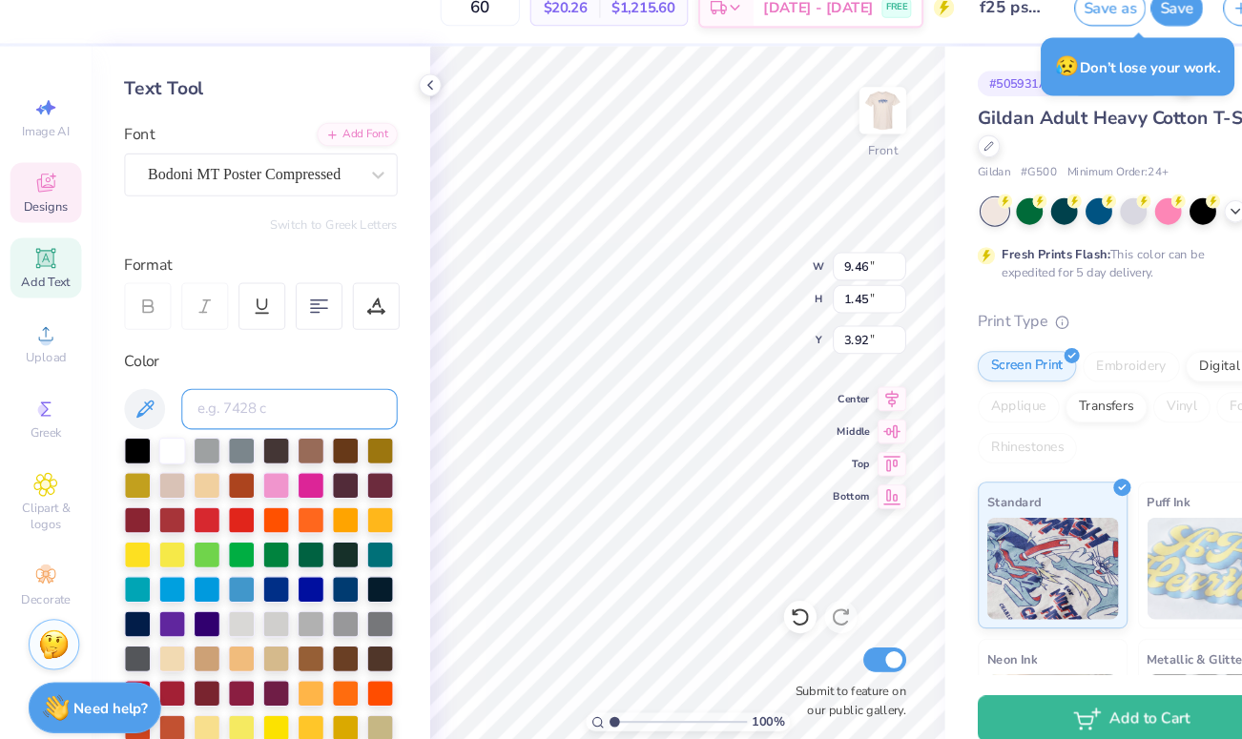
type input "C"
type input "341"
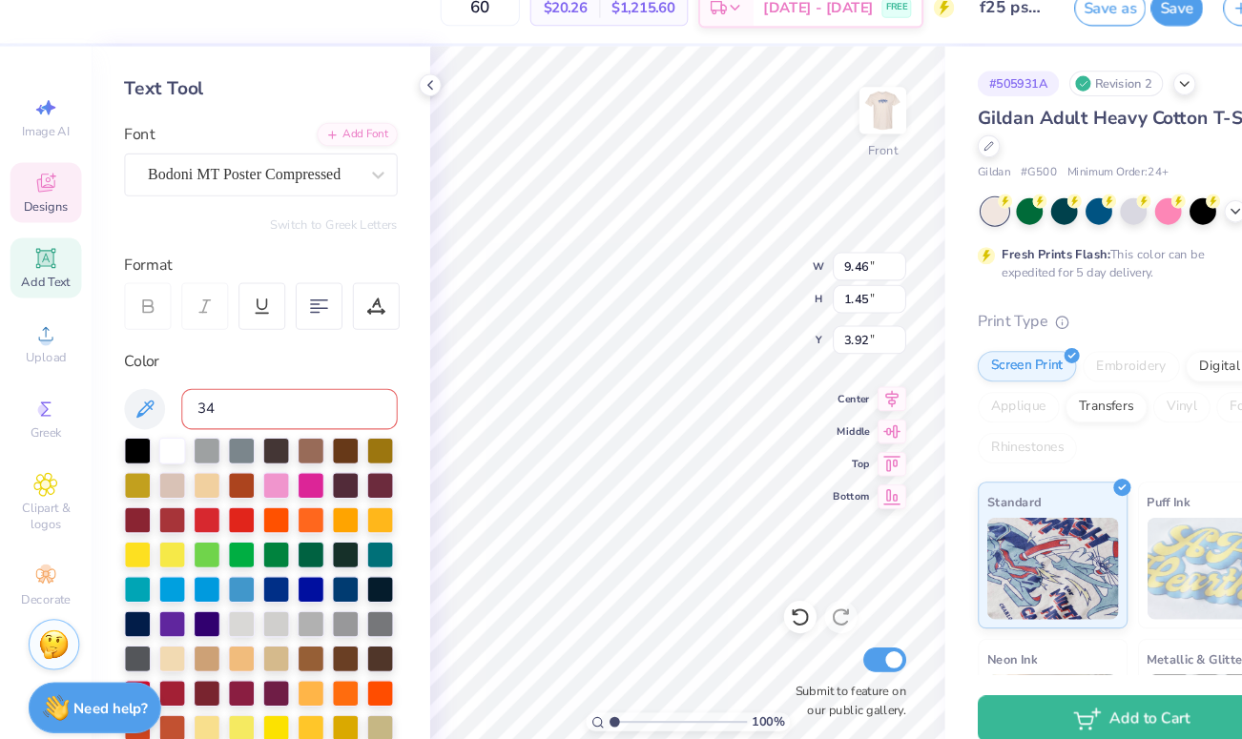
type input "341"
type input "9.46"
type input "1.45"
type input "3.92"
click at [248, 434] on div at bounding box center [258, 446] width 25 height 25
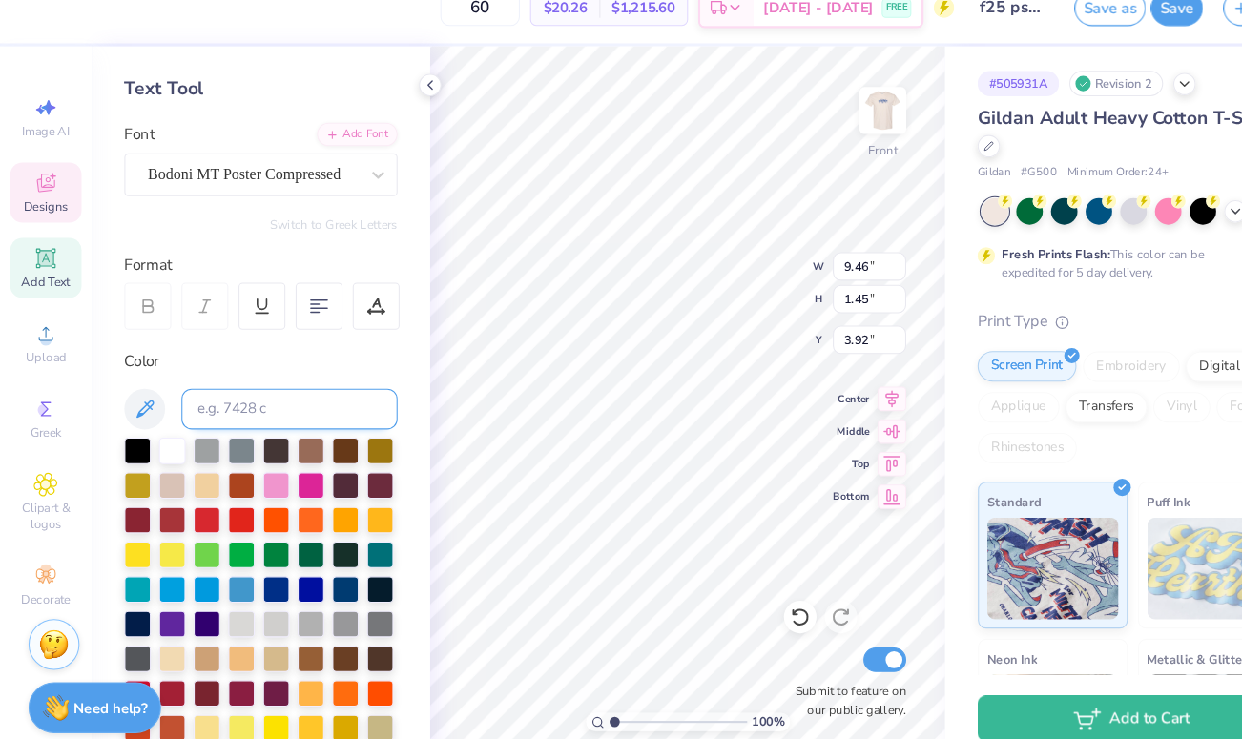
click at [239, 411] on input at bounding box center [271, 409] width 202 height 38
click at [263, 410] on input at bounding box center [271, 409] width 202 height 38
type input "541"
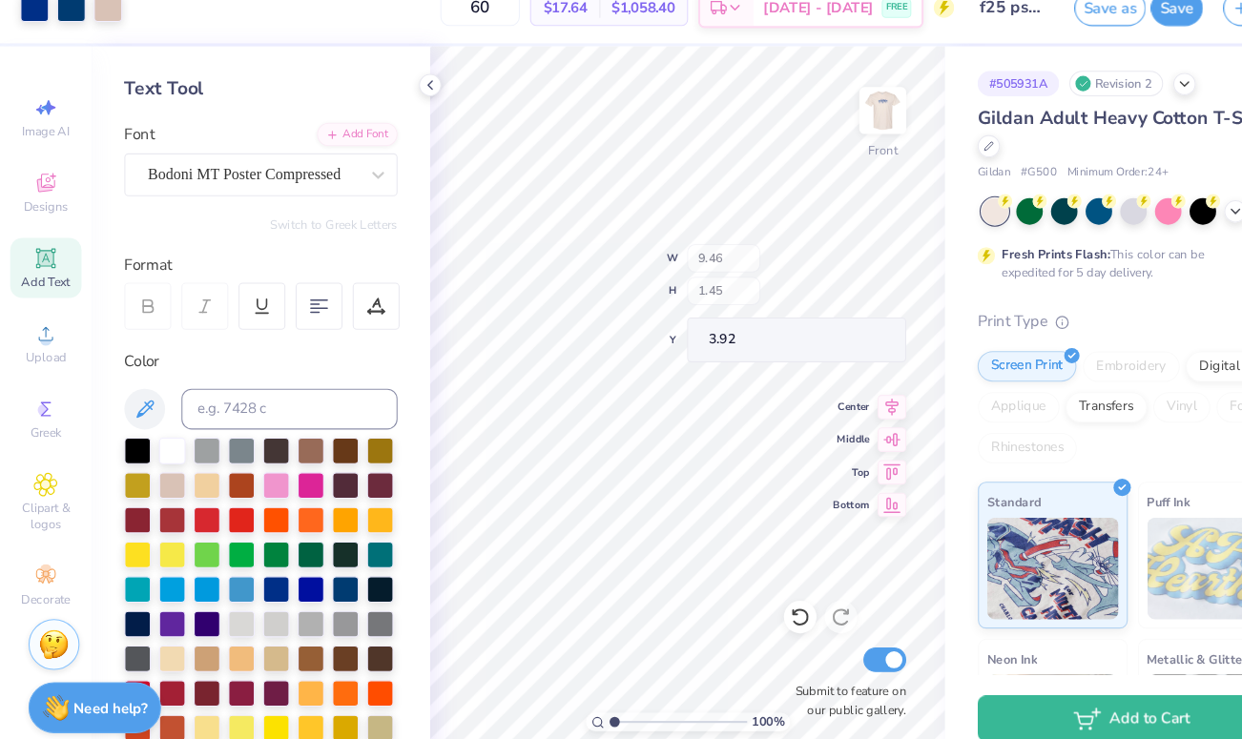
type input "3.77"
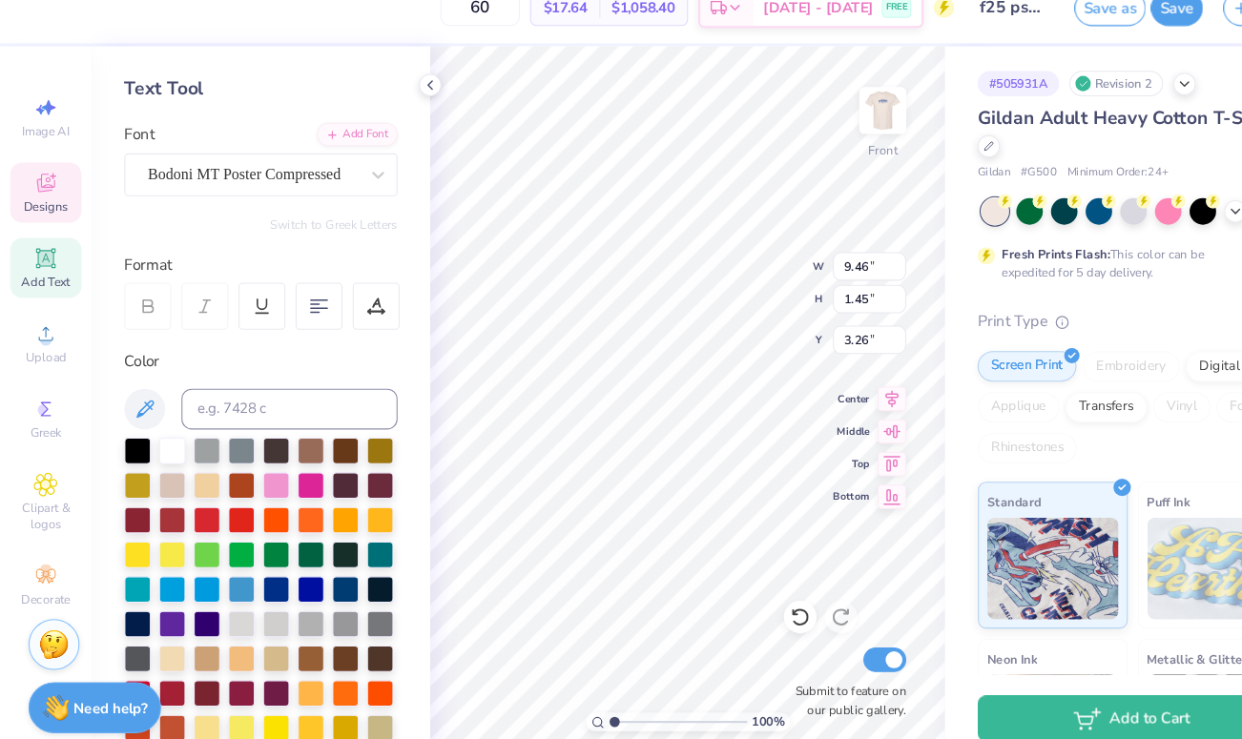
type input "3.26"
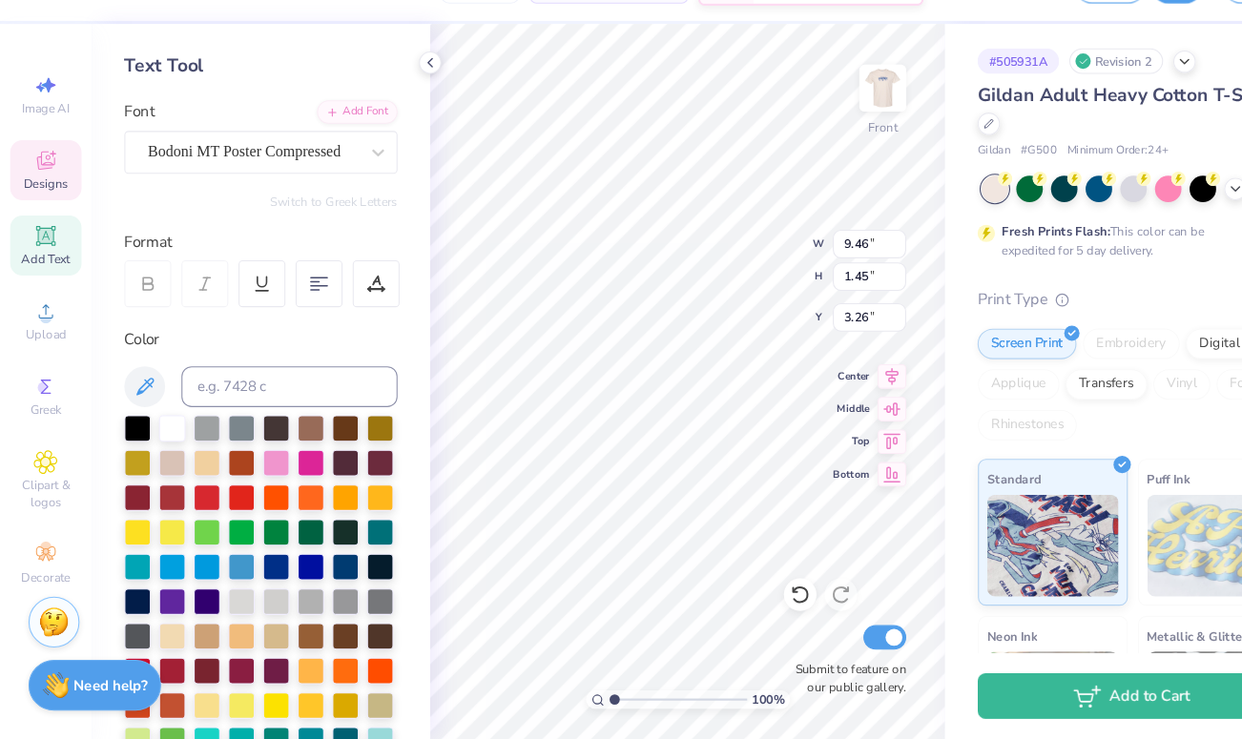
scroll to position [596, 0]
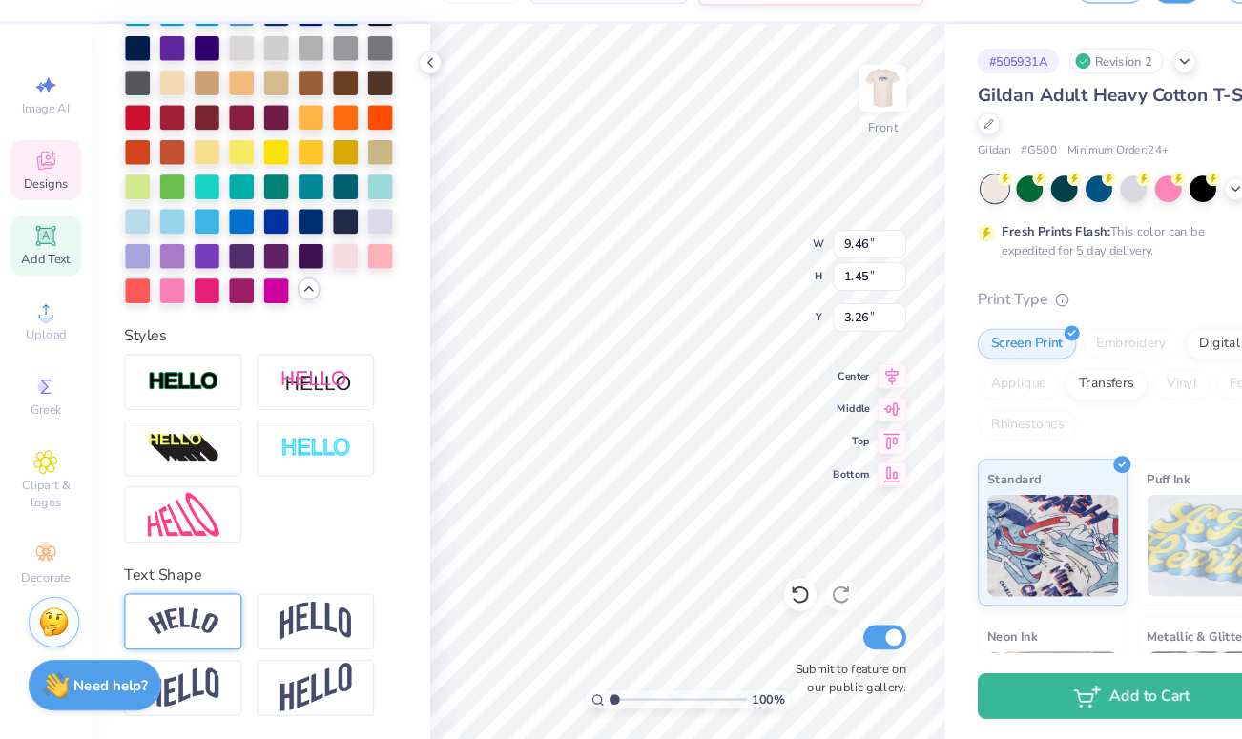
click at [203, 635] on img at bounding box center [171, 629] width 67 height 26
type input "11.48"
type input "2.80"
type input "2.33"
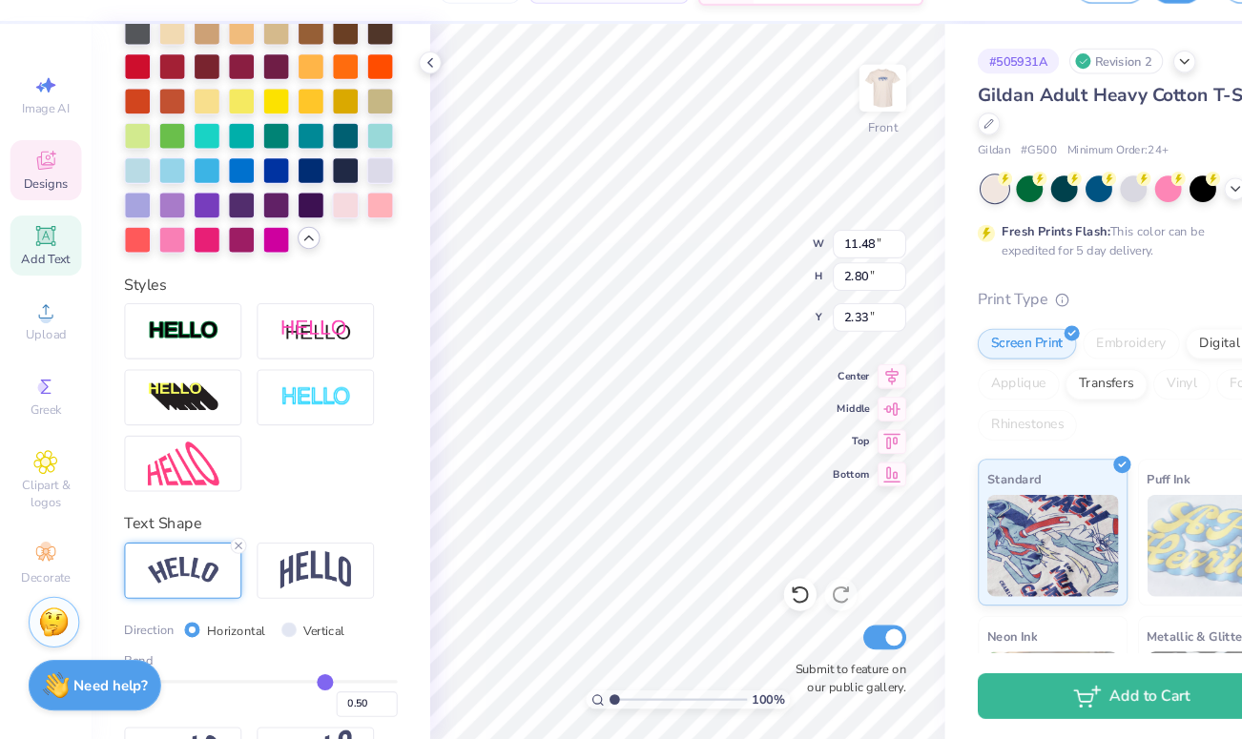
scroll to position [657, 0]
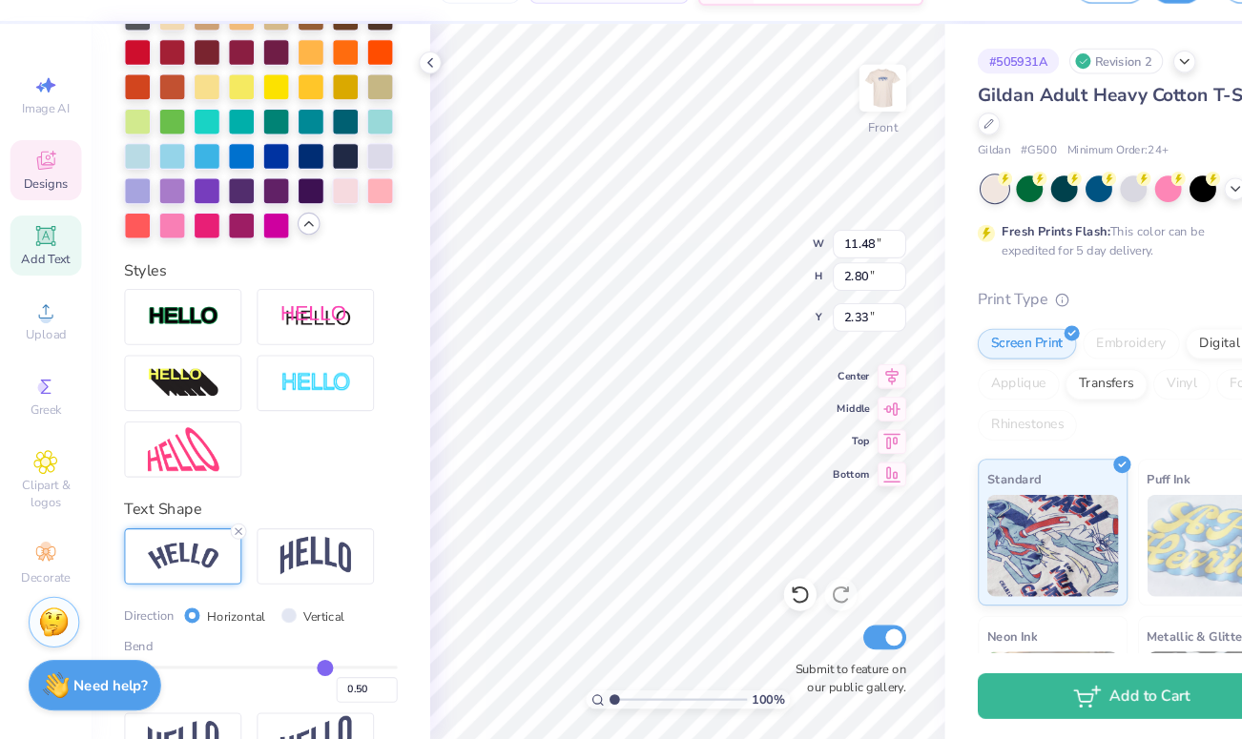
type input "0.48"
type input "0.47"
type input "0.45"
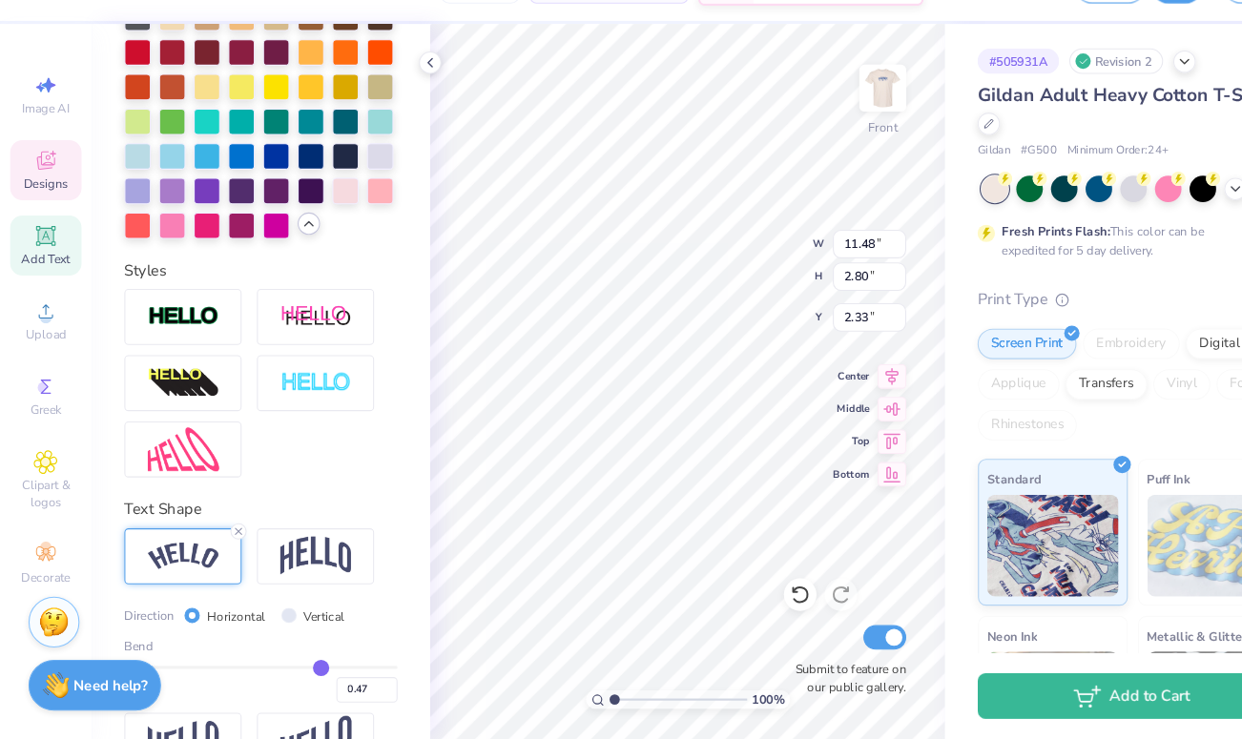
type input "0.45"
type input "0.44"
type input "0.43"
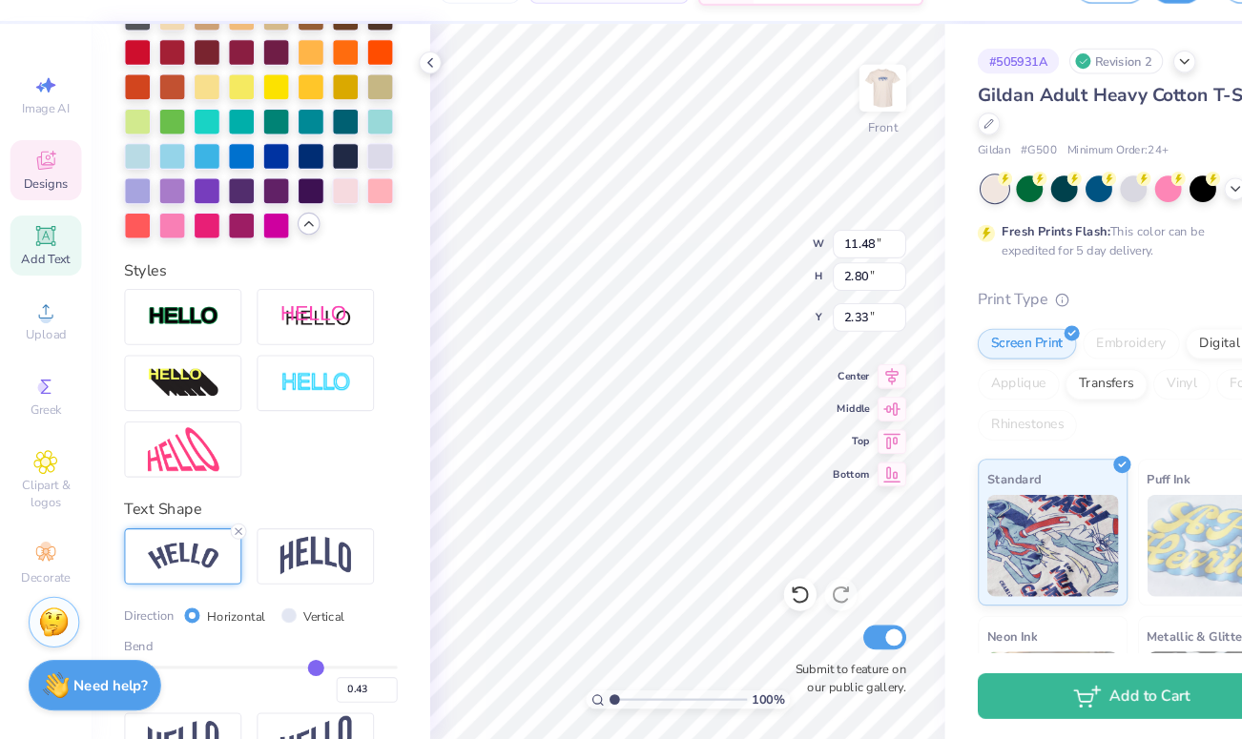
type input "0.42"
type input "0.41"
type input "0.4"
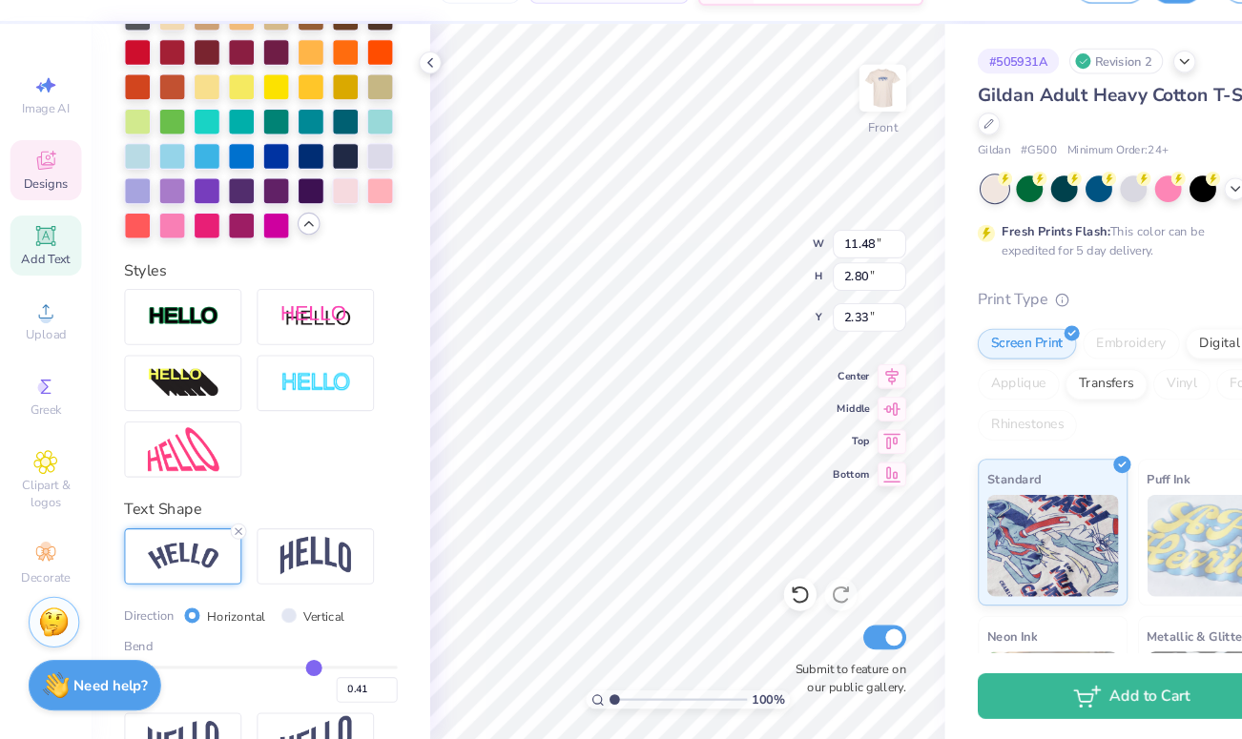
type input "0.40"
type input "0.38"
type input "0.37"
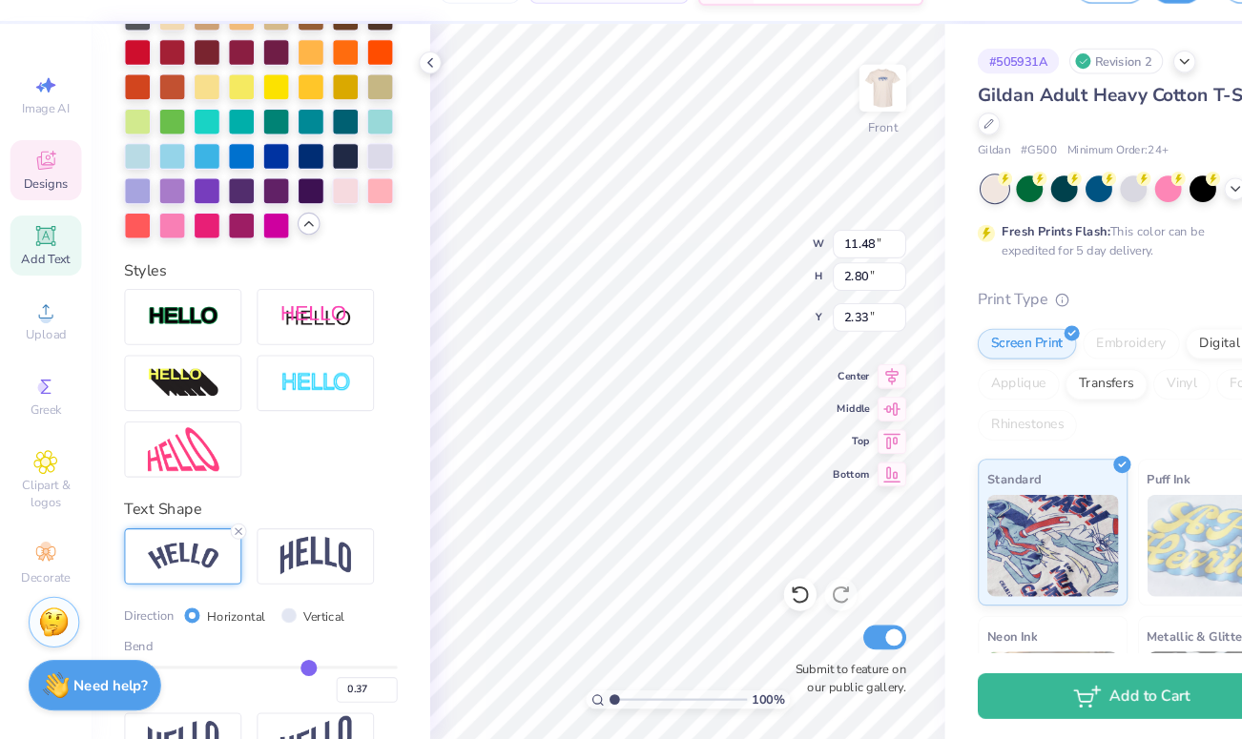
type input "0.35"
type input "0.34"
type input "0.33"
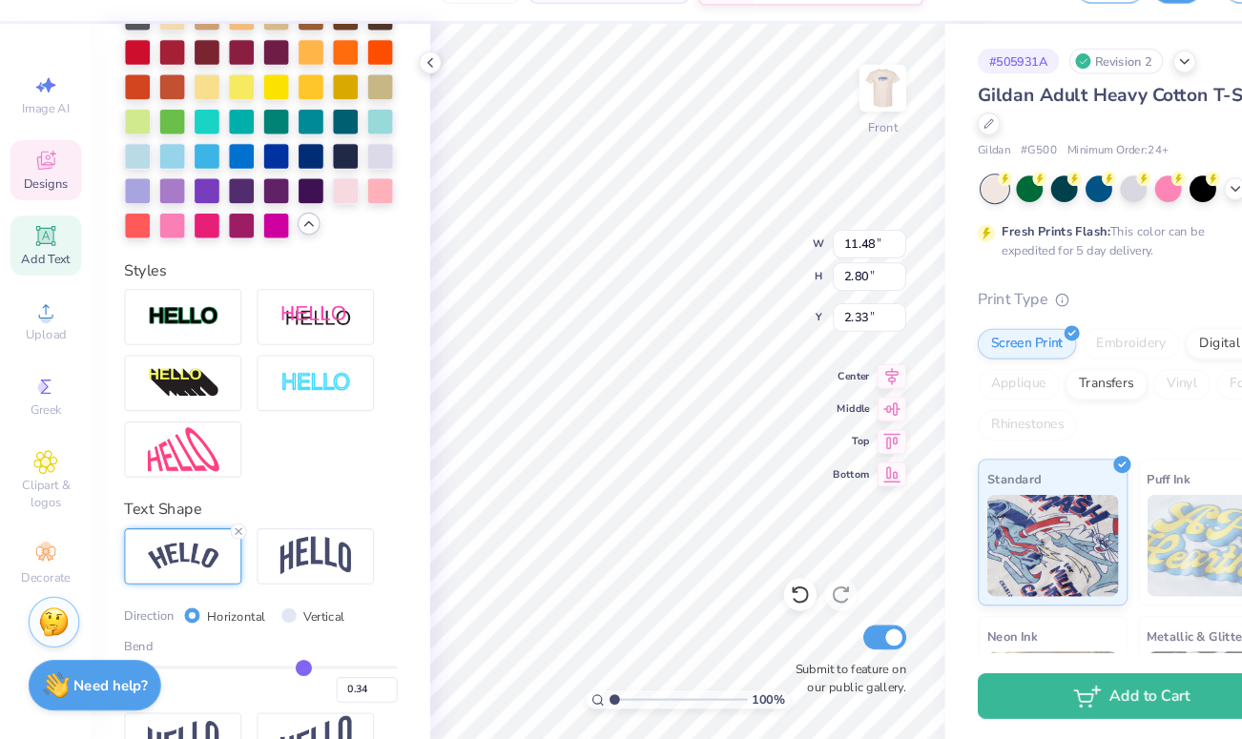
type input "0.33"
type input "0.32"
type input "0.33"
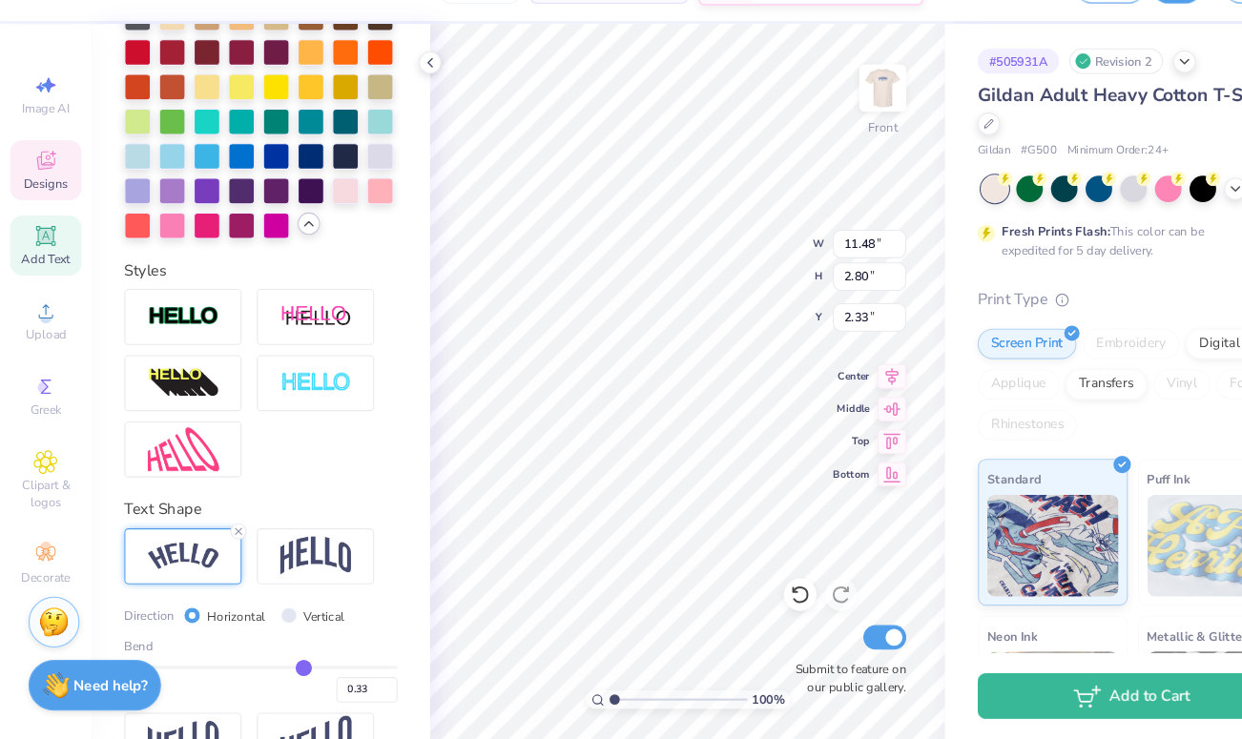
drag, startPoint x: 301, startPoint y: 671, endPoint x: 283, endPoint y: 672, distance: 18.2
type input "0.33"
click at [283, 672] on input "range" at bounding box center [244, 672] width 256 height 3
type input "10.88"
type input "2.05"
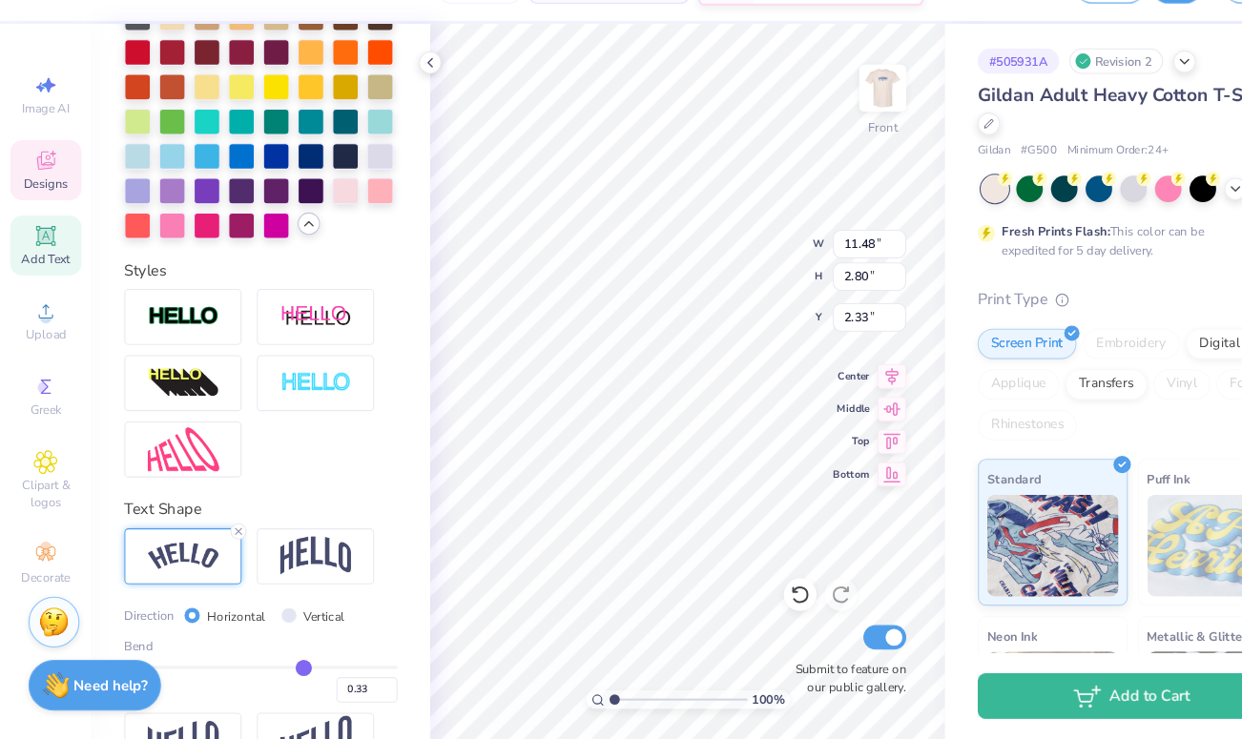
type input "2.71"
type input "0.32"
type input "0.33"
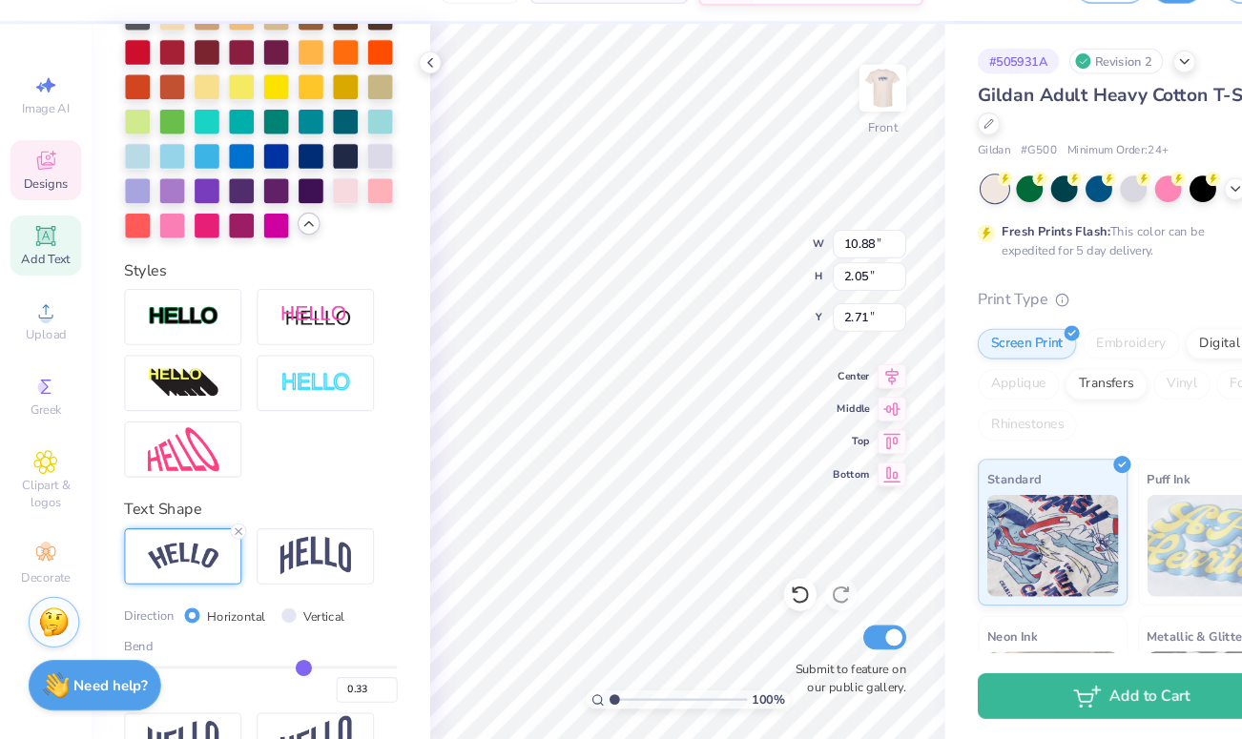
type input "0.37"
type input "0.42"
type input "0.44"
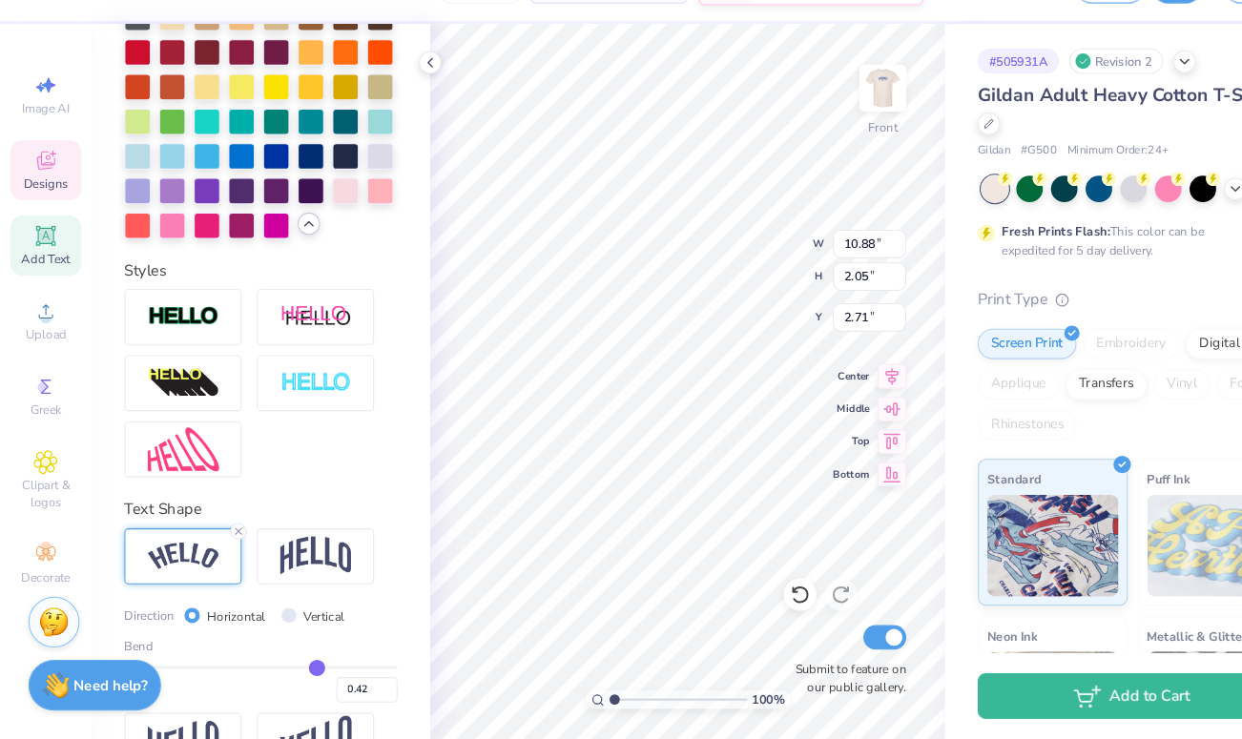
type input "0.44"
type input "0.46"
type input "0.47"
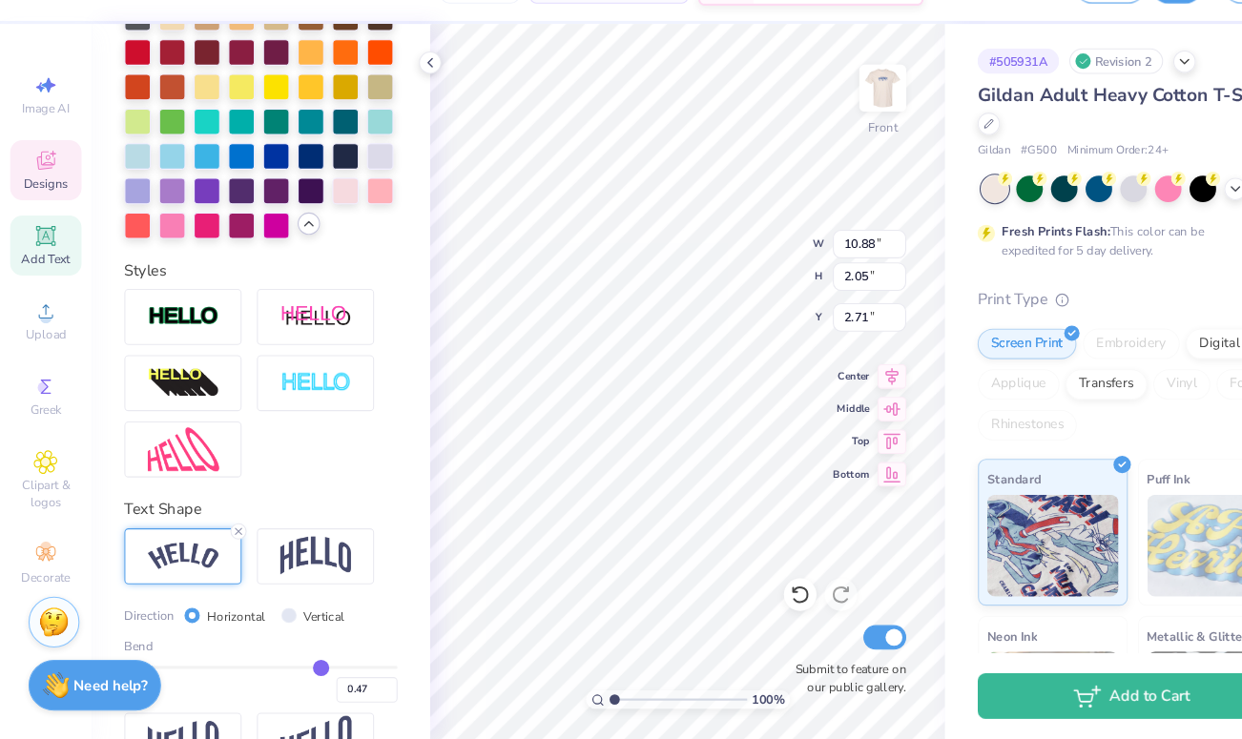
drag, startPoint x: 282, startPoint y: 674, endPoint x: 301, endPoint y: 674, distance: 18.1
type input "0.47"
click at [301, 674] on input "range" at bounding box center [244, 672] width 256 height 3
type input "11.39"
type input "2.65"
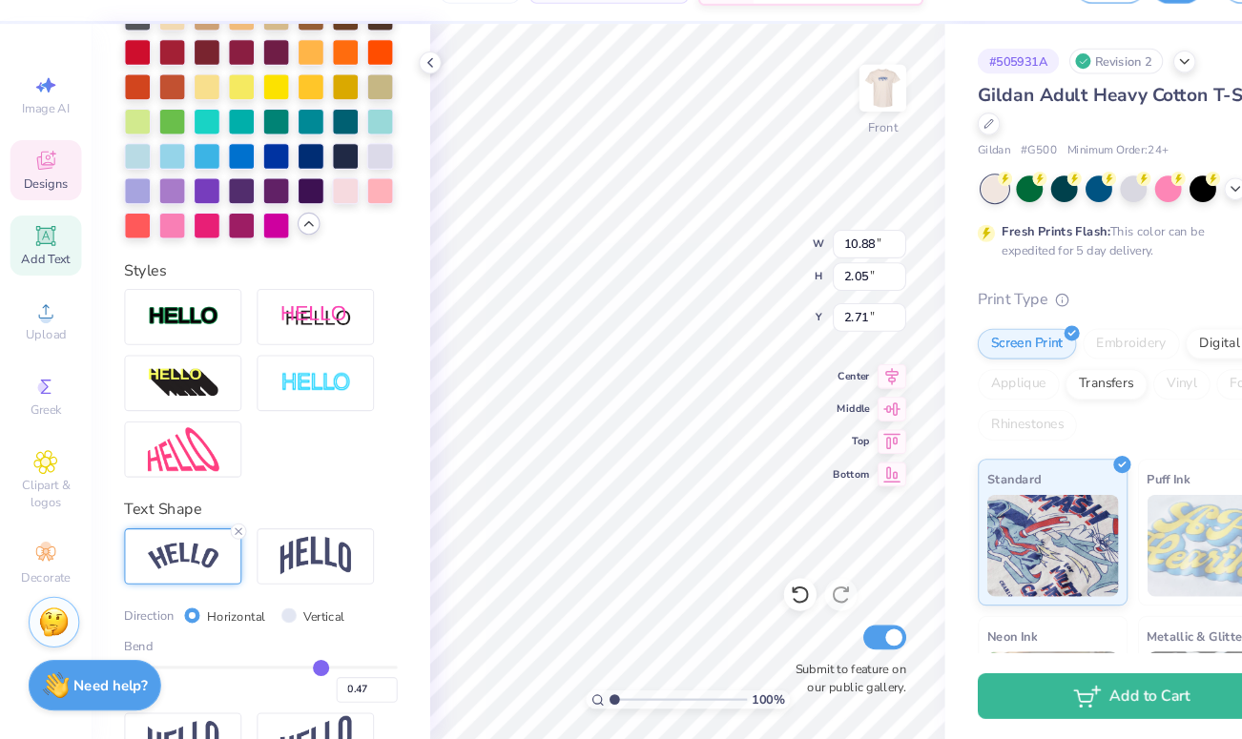
type input "2.40"
type input "3.00"
drag, startPoint x: 295, startPoint y: 674, endPoint x: 211, endPoint y: 674, distance: 84.0
type input "-0.27"
click at [211, 674] on input "range" at bounding box center [244, 672] width 256 height 3
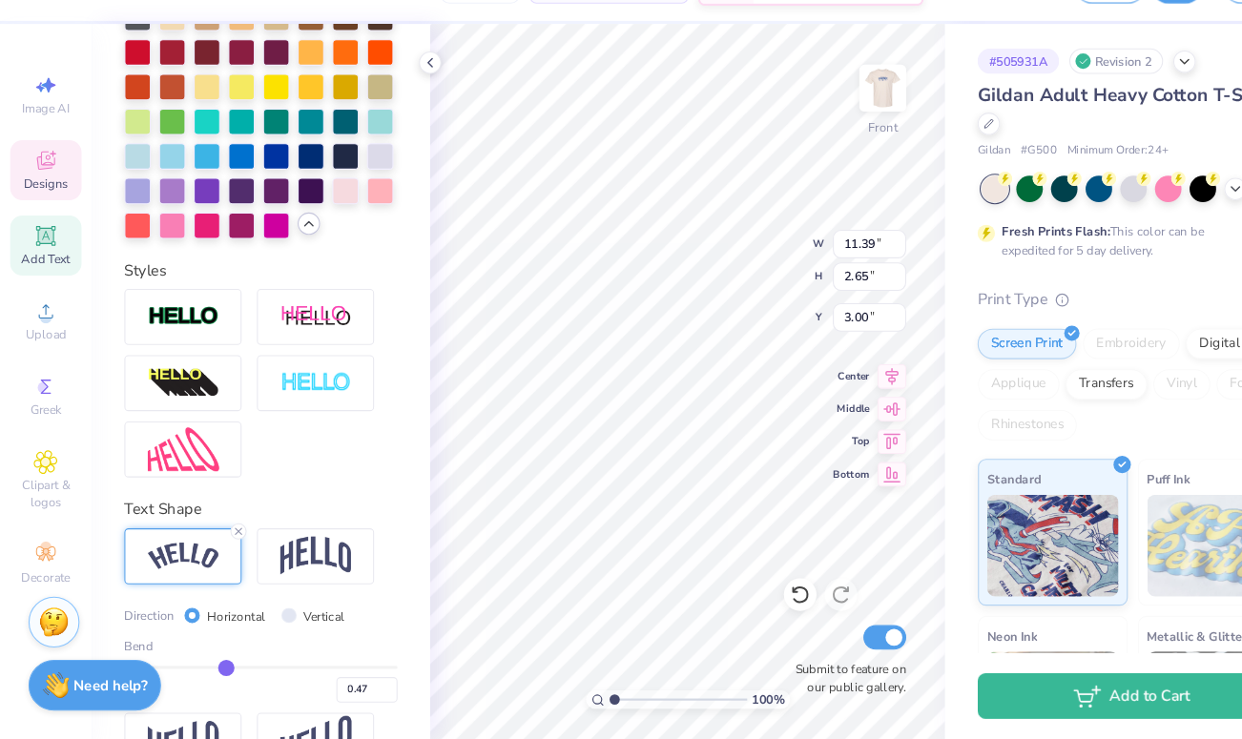
type input "-0.27"
type input "11.94"
type input "-0.46"
type input "10.91"
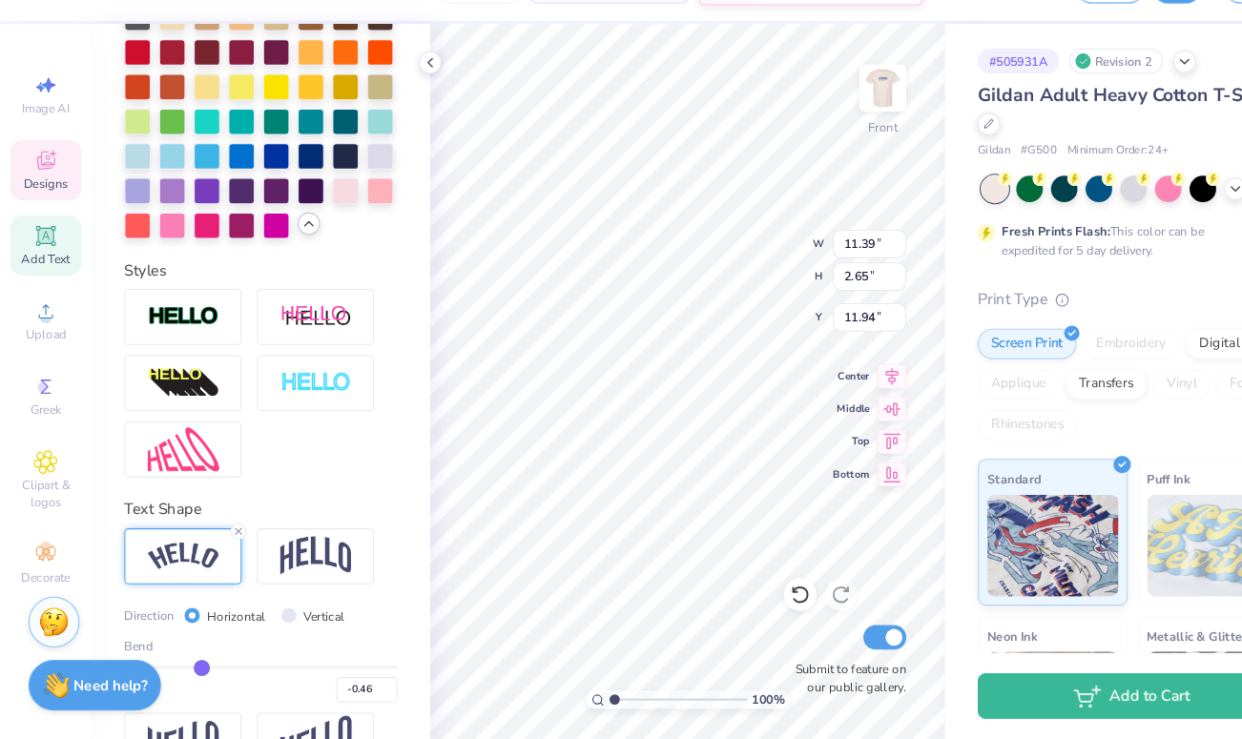
type input "1.90"
type input "12.56"
type input "-0.51"
click at [183, 674] on input "range" at bounding box center [244, 672] width 256 height 3
type input "-0.51"
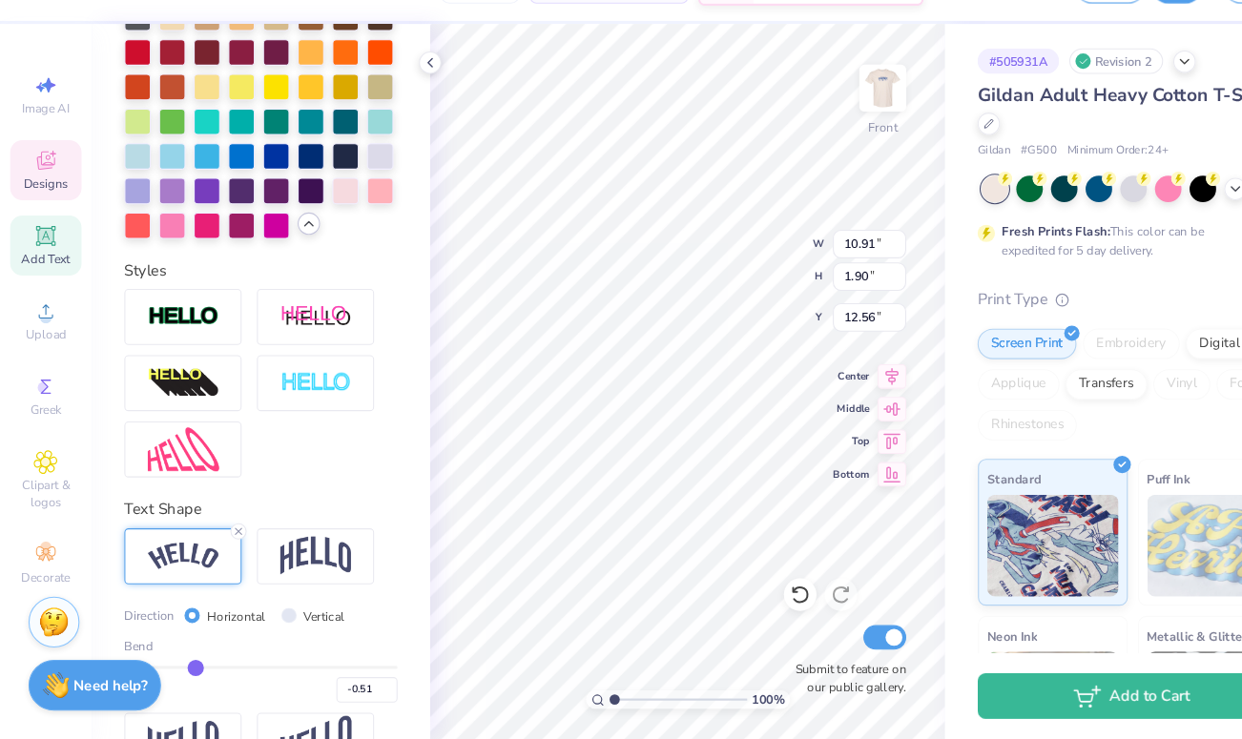
type input "11.88"
type input "2.75"
type input "12.10"
type input "-0.41"
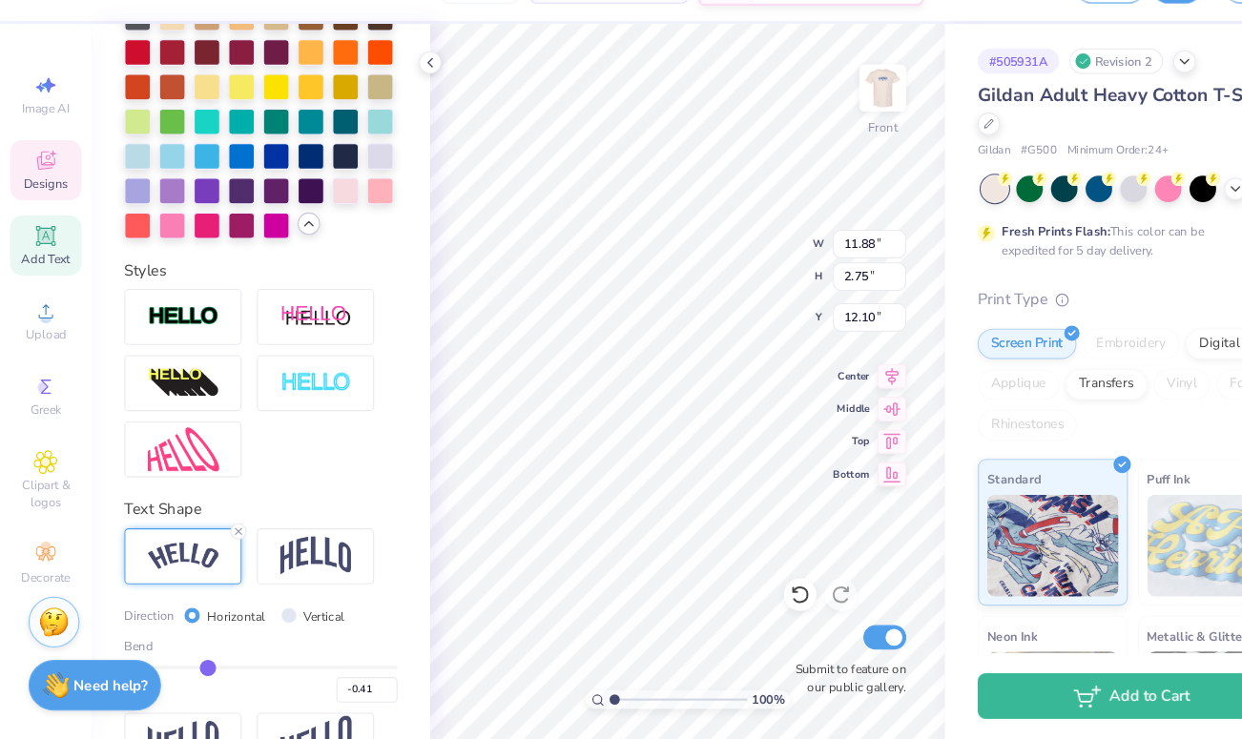
type input "12.10"
type input "3.03"
type input "11.94"
type input "-0.4"
type input "-0.40"
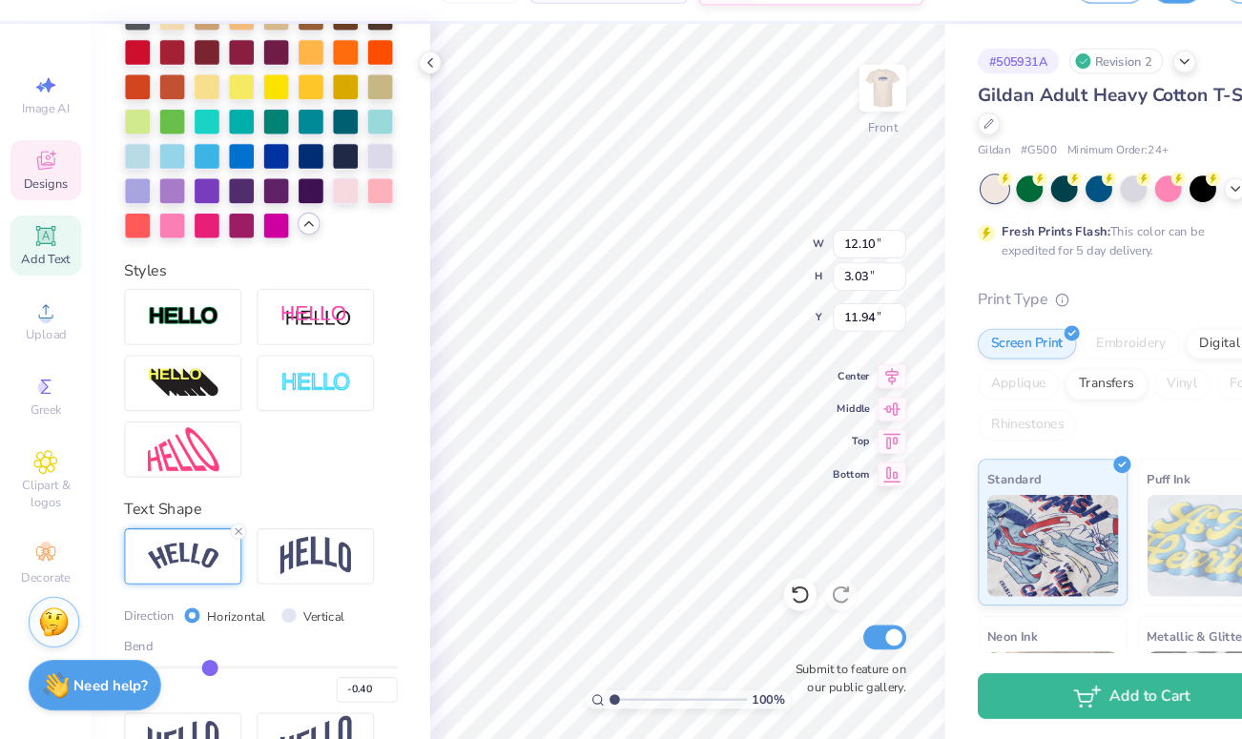
type input "-0.39"
type input "-0.38"
type input "-0.37"
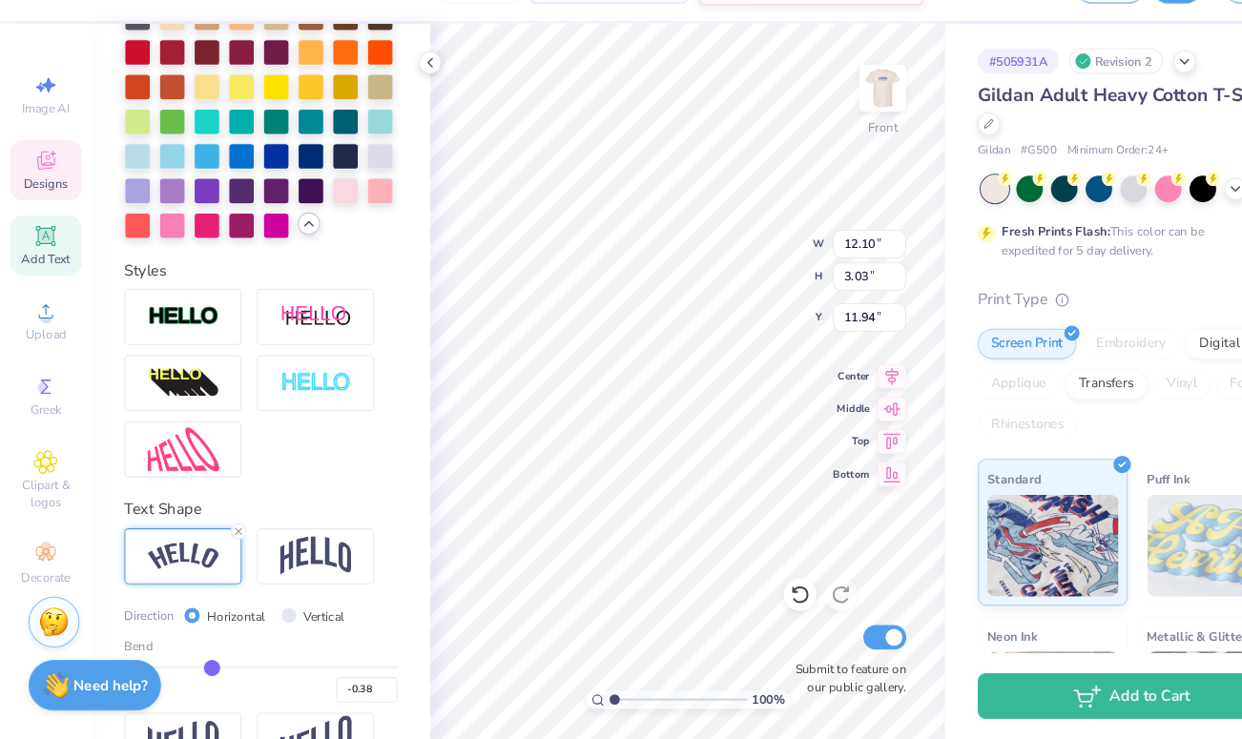
type input "-0.37"
type input "-0.38"
type input "-0.37"
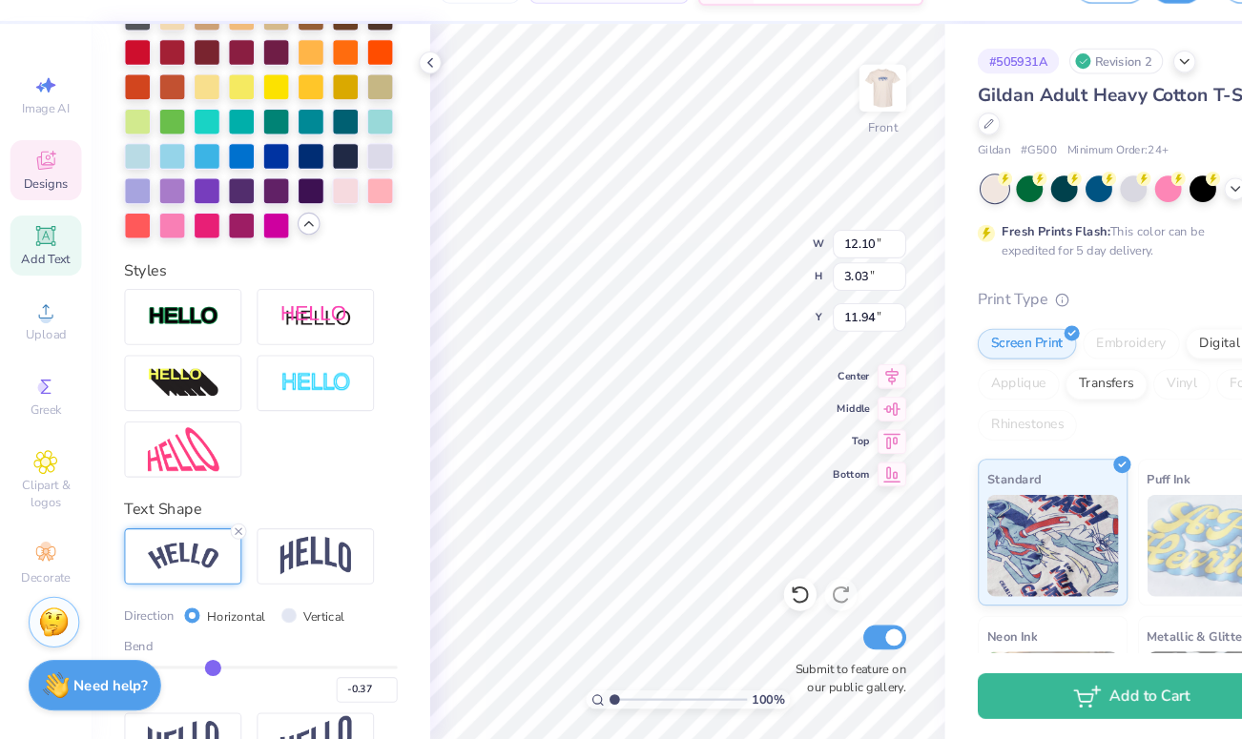
type input "-0.36"
type input "-0.35"
drag, startPoint x: 187, startPoint y: 673, endPoint x: 198, endPoint y: 670, distance: 11.8
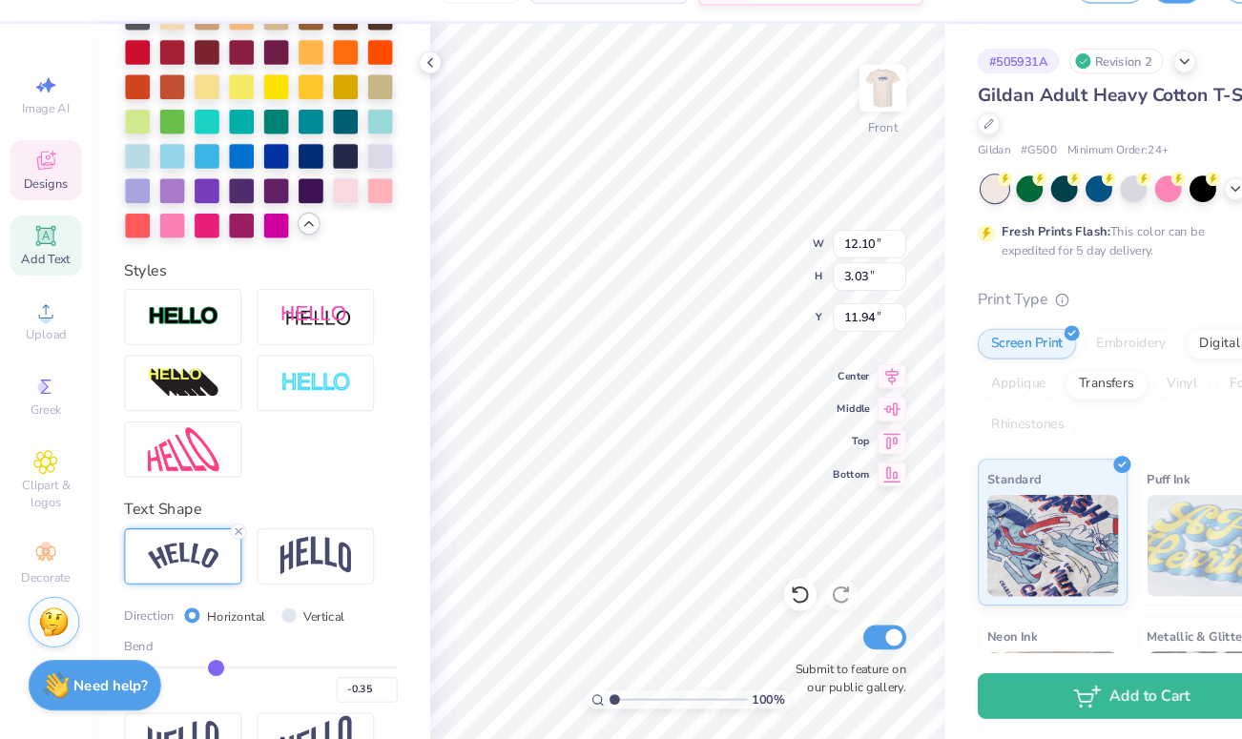
type input "-0.38"
click at [198, 671] on input "range" at bounding box center [244, 672] width 256 height 3
type input "-0.38"
type input "11.34"
type input "2.21"
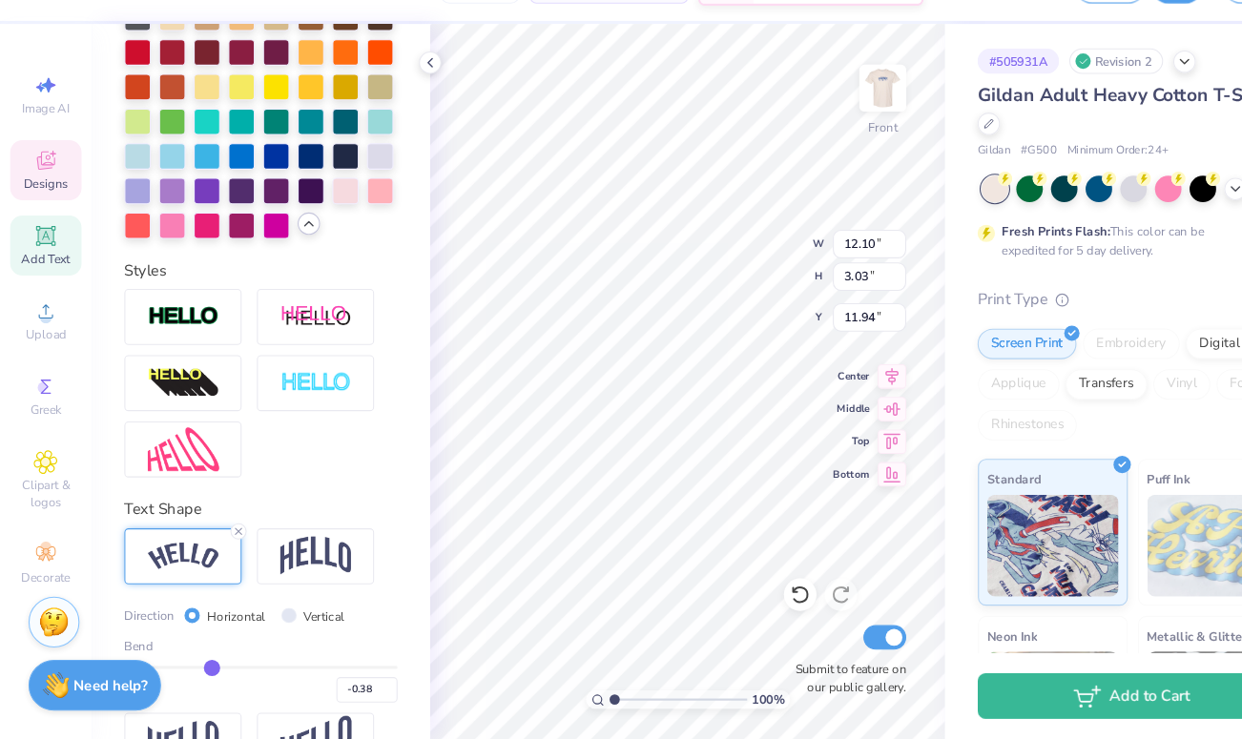
type input "12.40"
type input "11.49"
type input "2.34"
type input "10.77"
click at [222, 546] on icon at bounding box center [223, 544] width 11 height 11
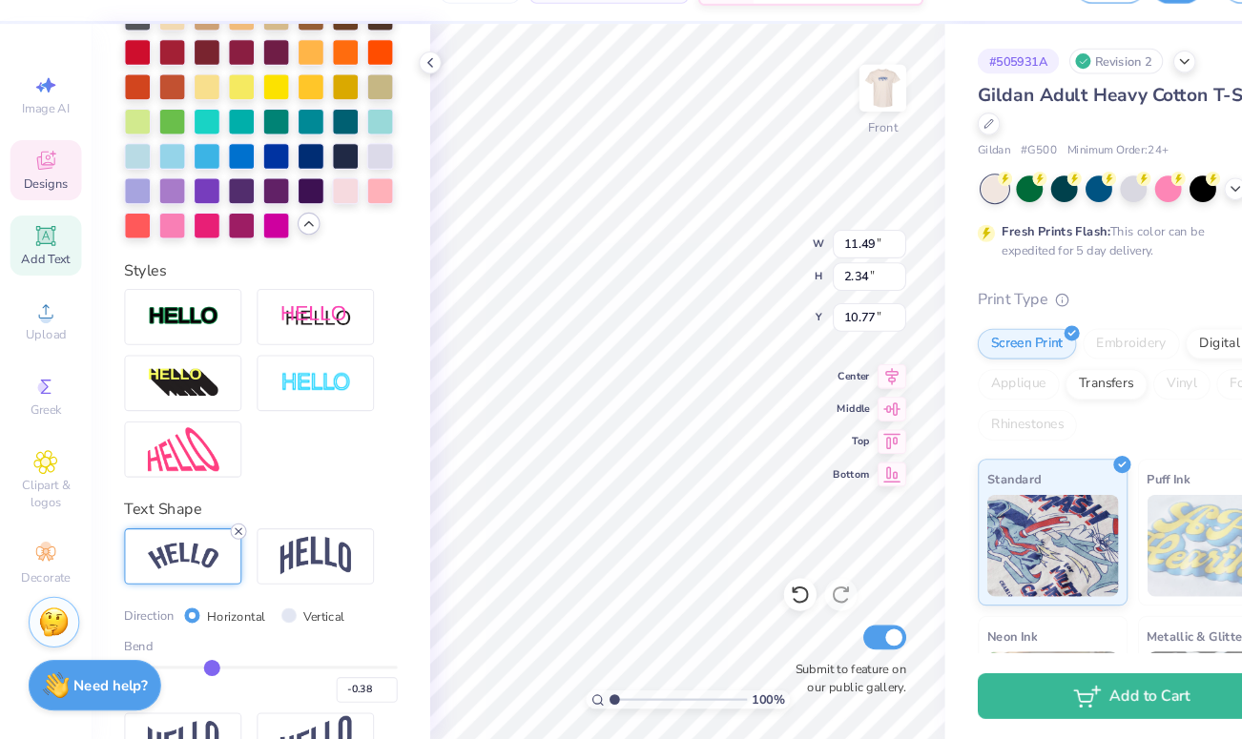
type input "9.46"
type input "1.45"
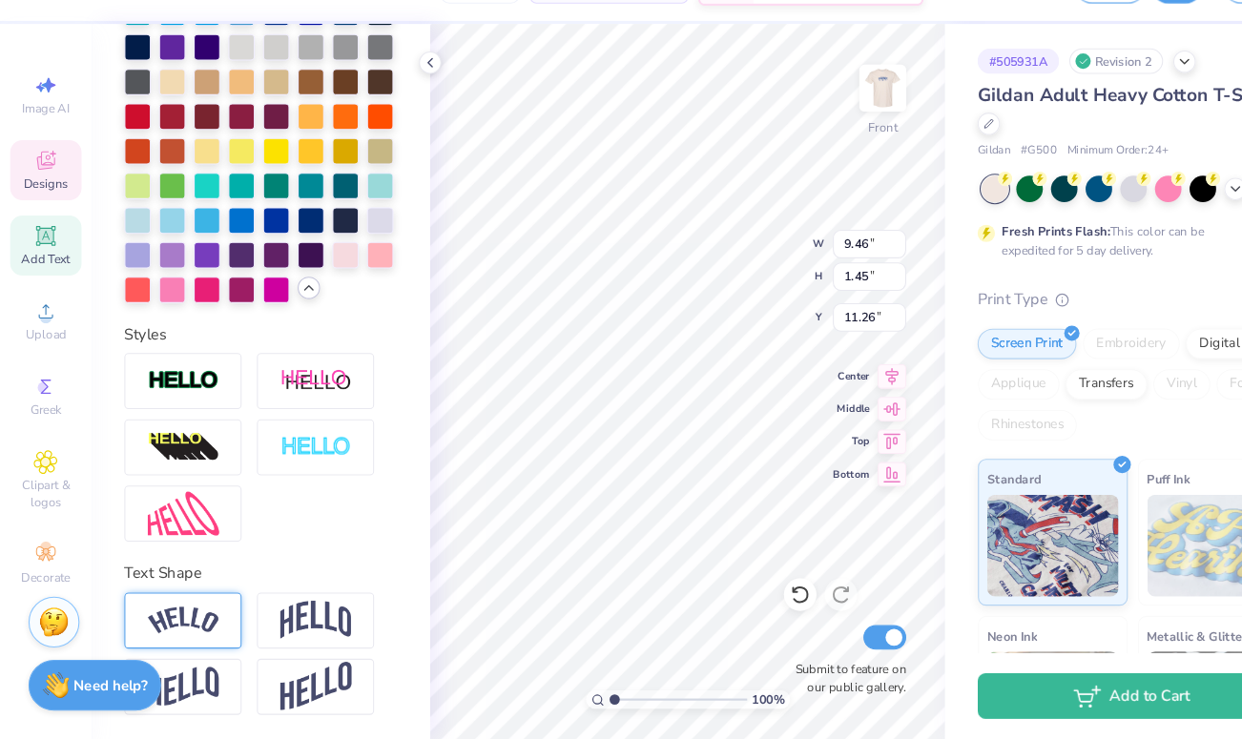
scroll to position [596, 0]
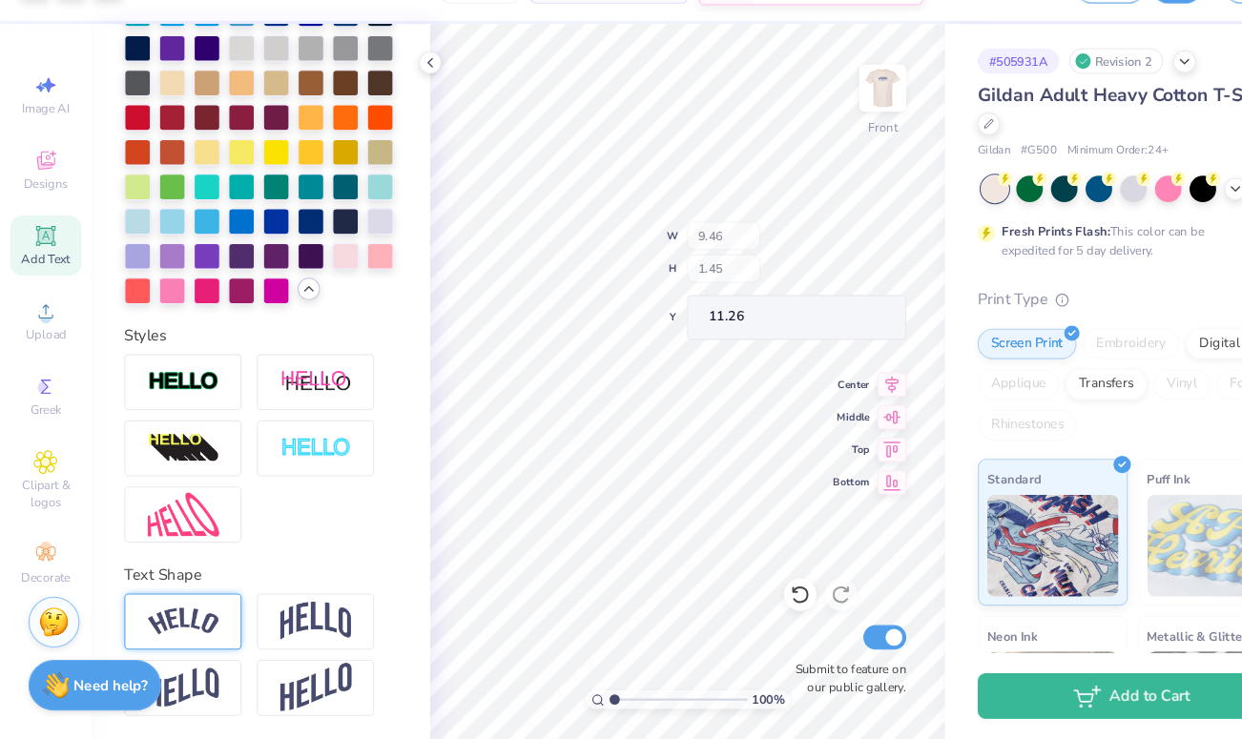
type input "11.49"
type input "3.41"
type input "6.10"
type input "3.66"
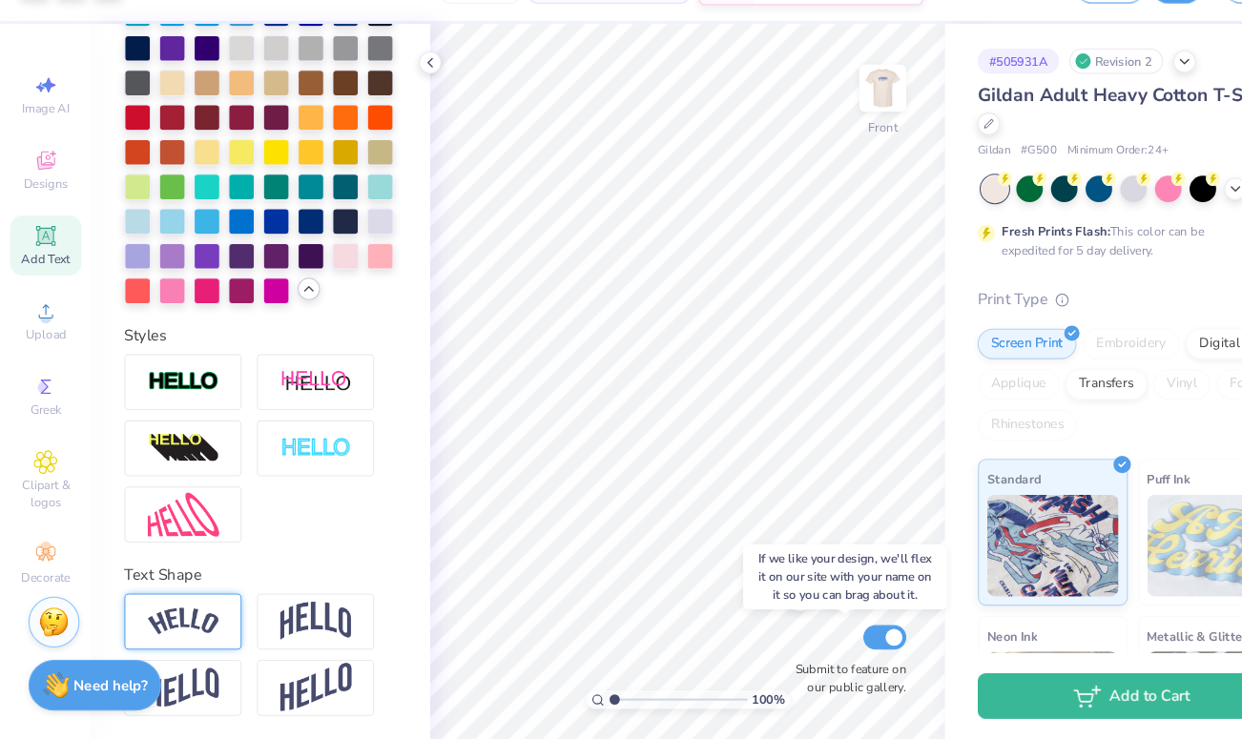
click at [759, 647] on div "Submit to feature on our public gallery." at bounding box center [791, 664] width 114 height 71
click at [750, 649] on div "Submit to feature on our public gallery." at bounding box center [791, 664] width 114 height 71
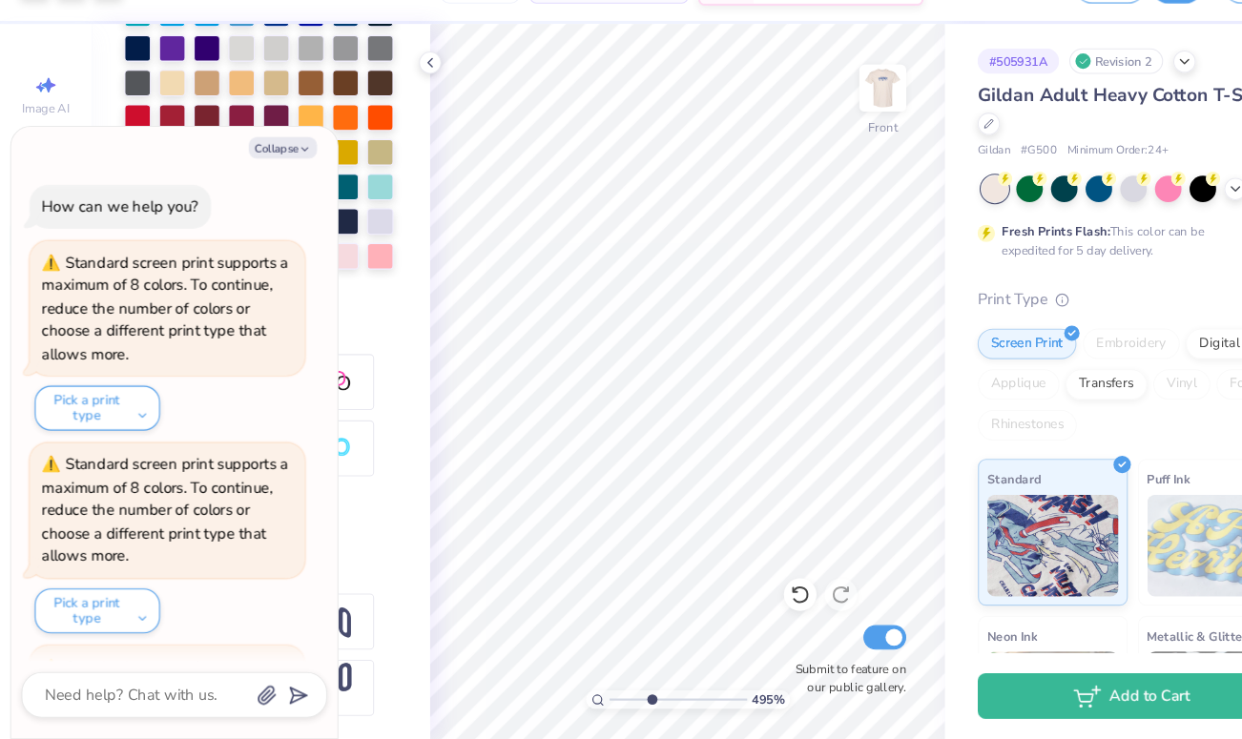
type input "4.95"
type textarea "x"
type input "5.07"
type textarea "x"
type input "5.14"
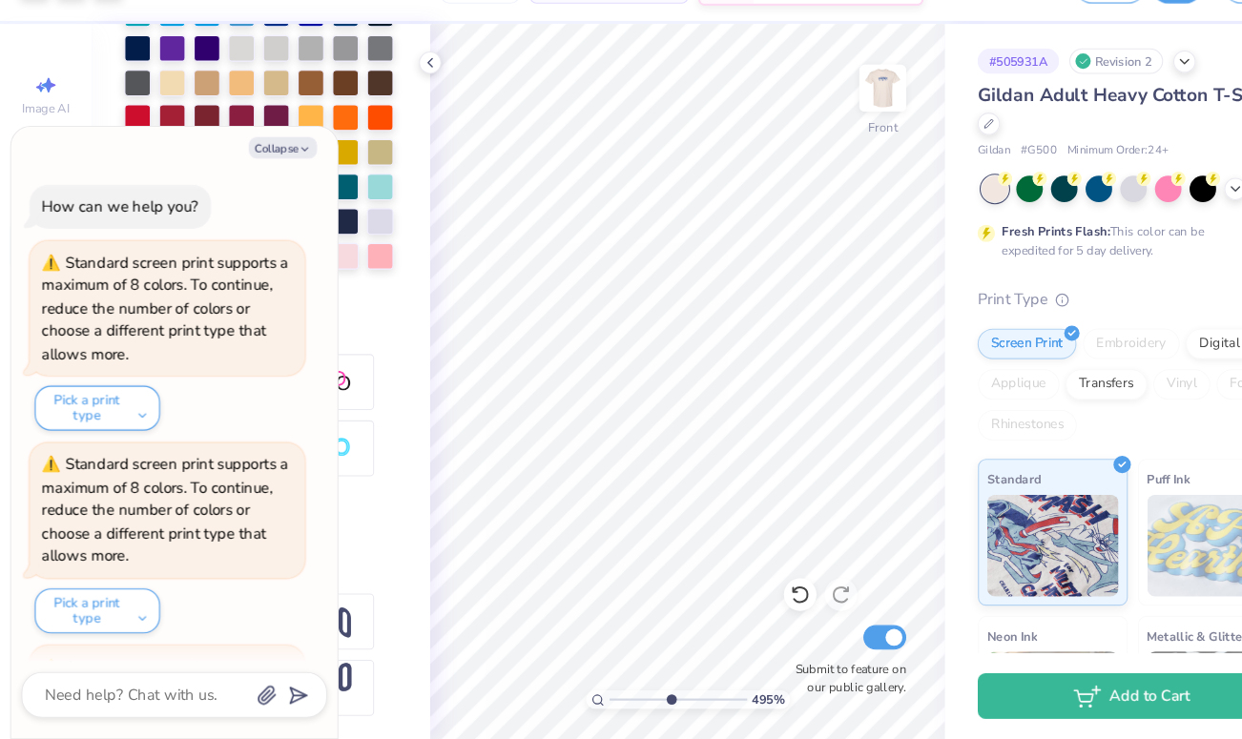
type textarea "x"
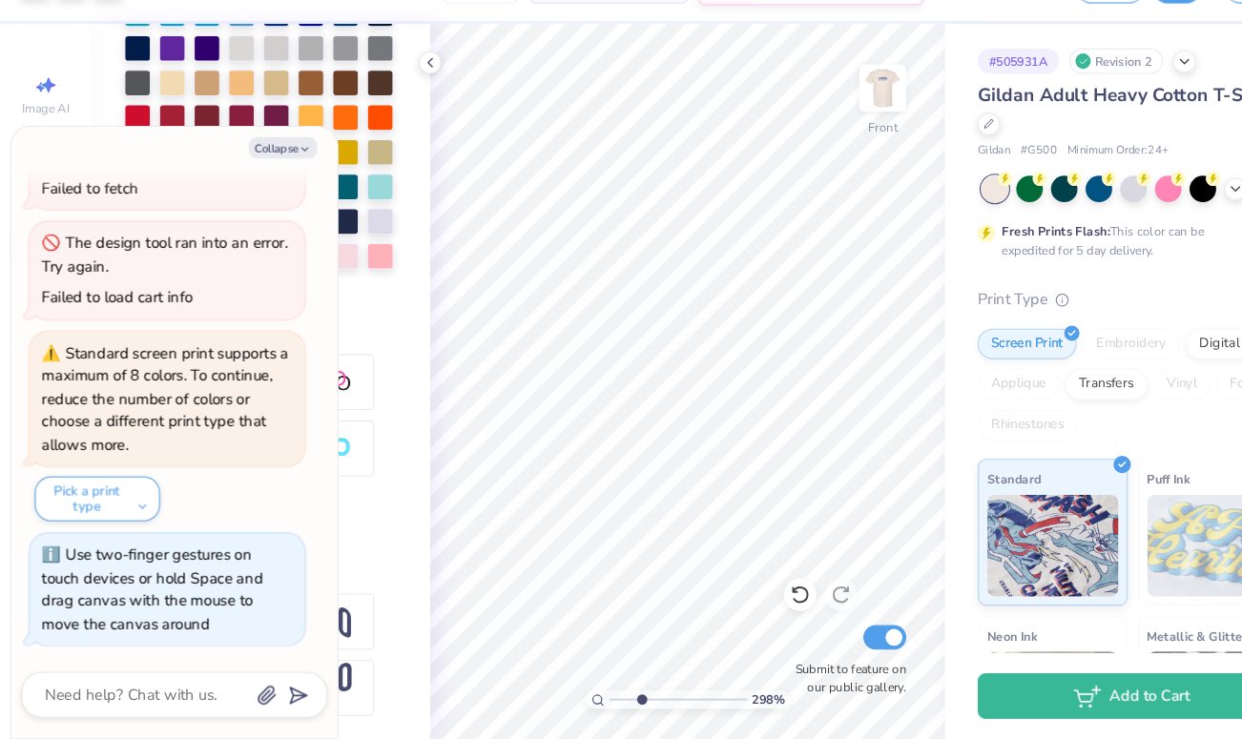
drag, startPoint x: 574, startPoint y: 700, endPoint x: 600, endPoint y: 700, distance: 25.8
click at [600, 700] on input "range" at bounding box center [634, 702] width 129 height 17
drag, startPoint x: 600, startPoint y: 705, endPoint x: 535, endPoint y: 706, distance: 64.9
type input "1"
click at [570, 706] on input "range" at bounding box center [634, 702] width 129 height 17
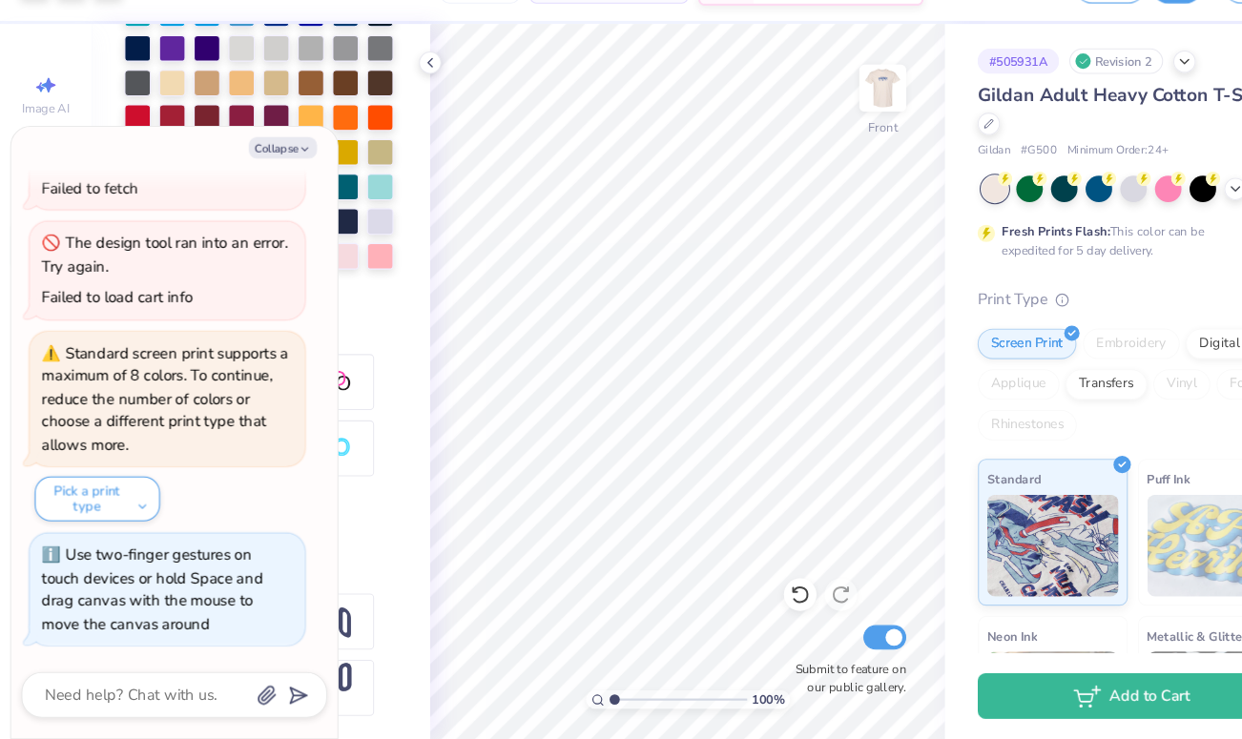
click at [757, 647] on div "Submit to feature on our public gallery." at bounding box center [791, 664] width 114 height 71
click at [744, 651] on div "Submit to feature on our public gallery." at bounding box center [791, 664] width 114 height 71
click at [405, 109] on icon at bounding box center [402, 105] width 15 height 15
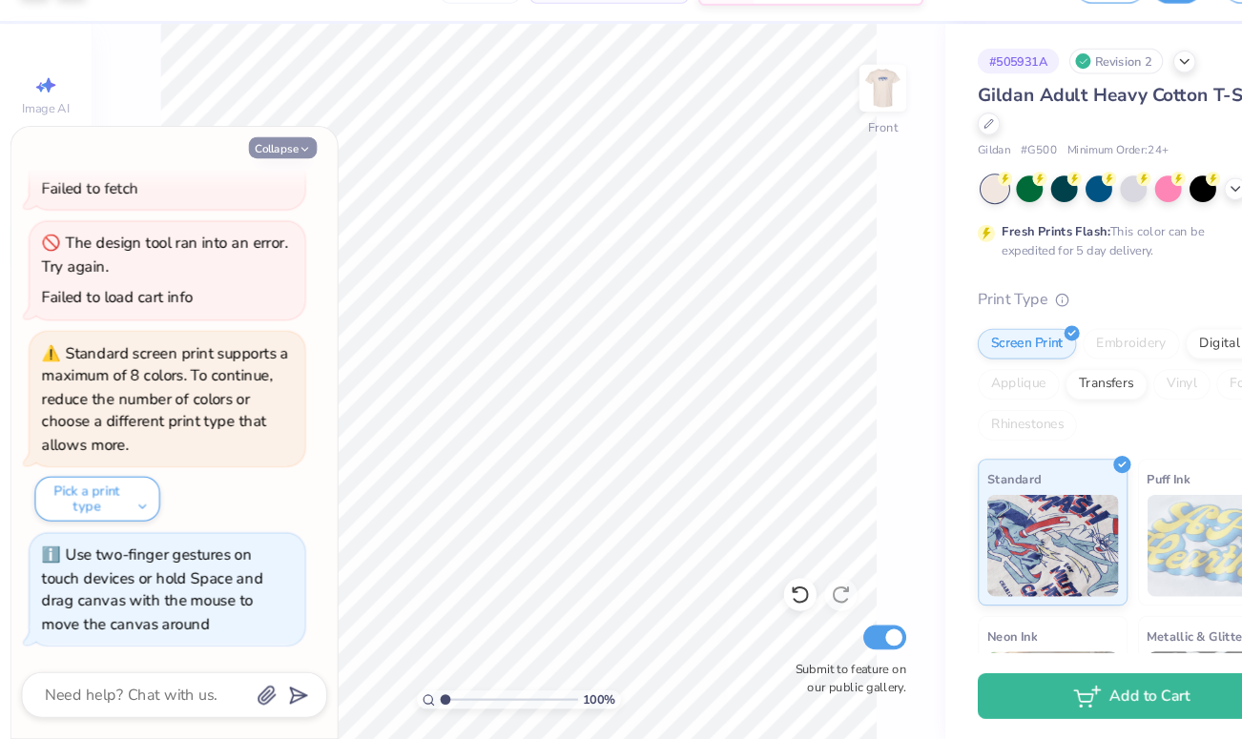
click at [266, 192] on button "Collapse" at bounding box center [265, 186] width 64 height 20
type textarea "x"
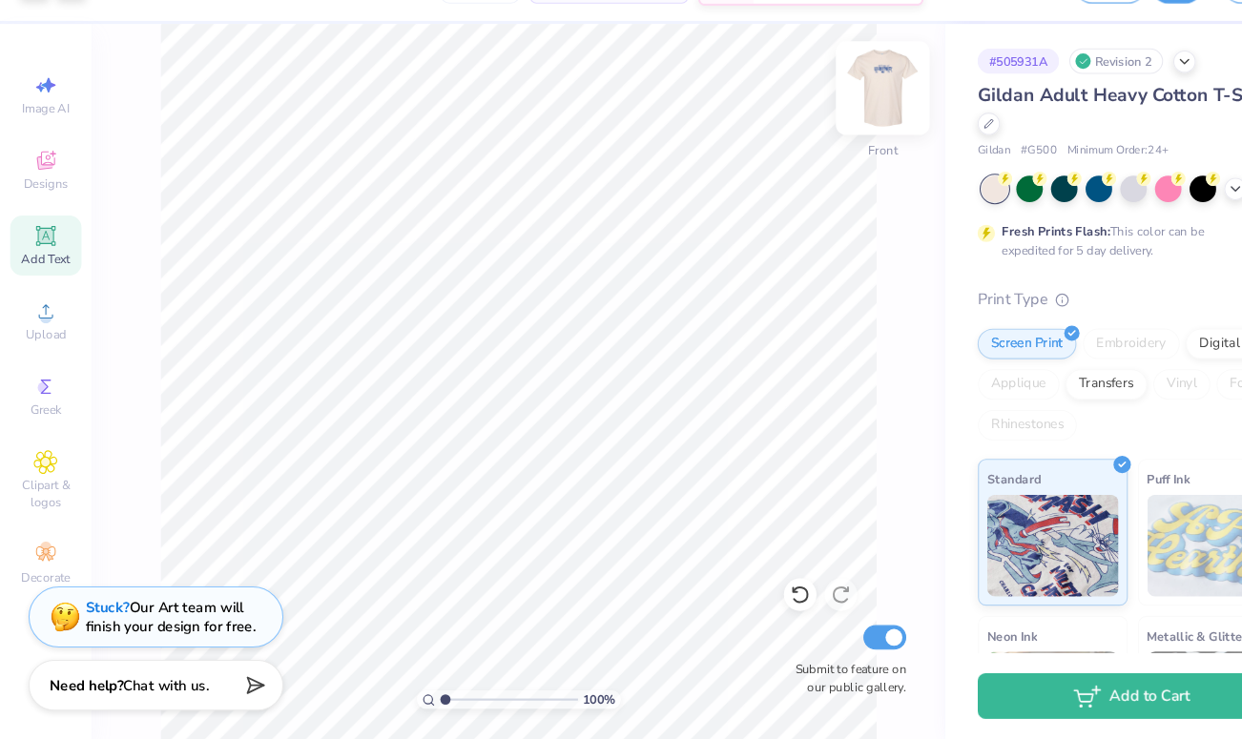
click at [832, 142] on img at bounding box center [826, 130] width 76 height 76
click at [815, 128] on img at bounding box center [826, 130] width 76 height 76
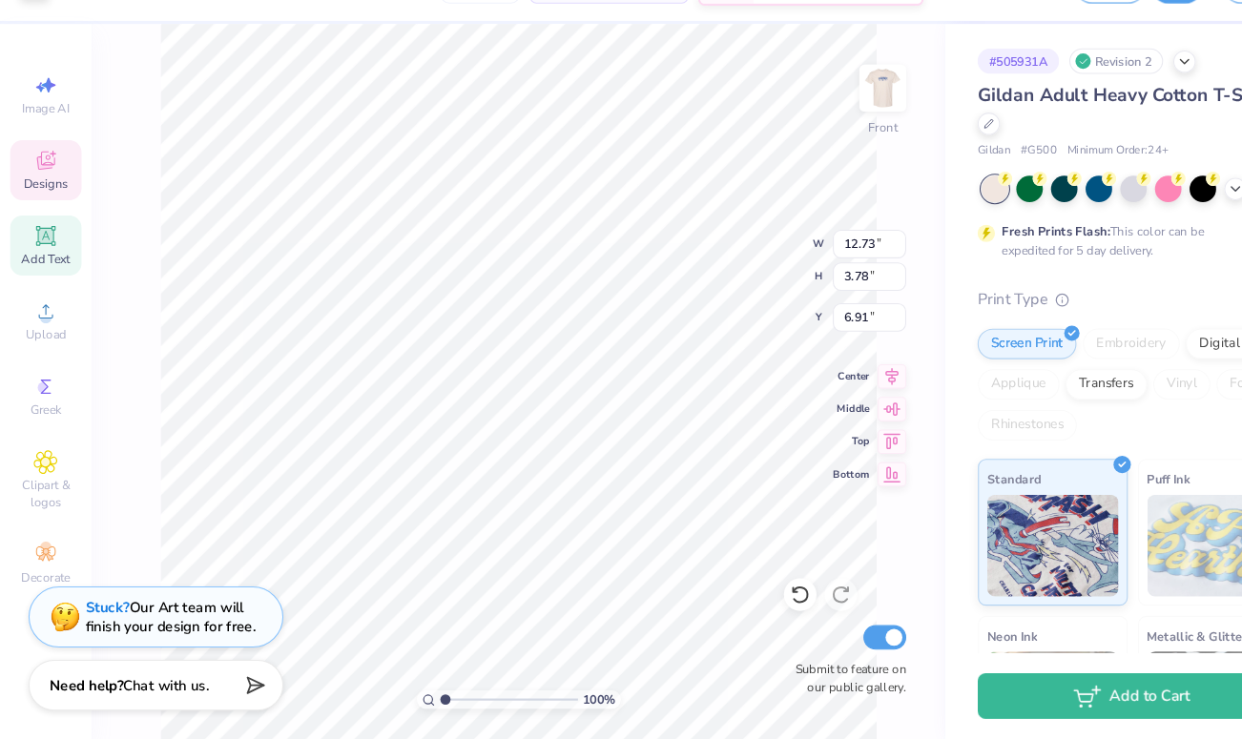
type input "9.46"
type input "1.45"
type input "3.66"
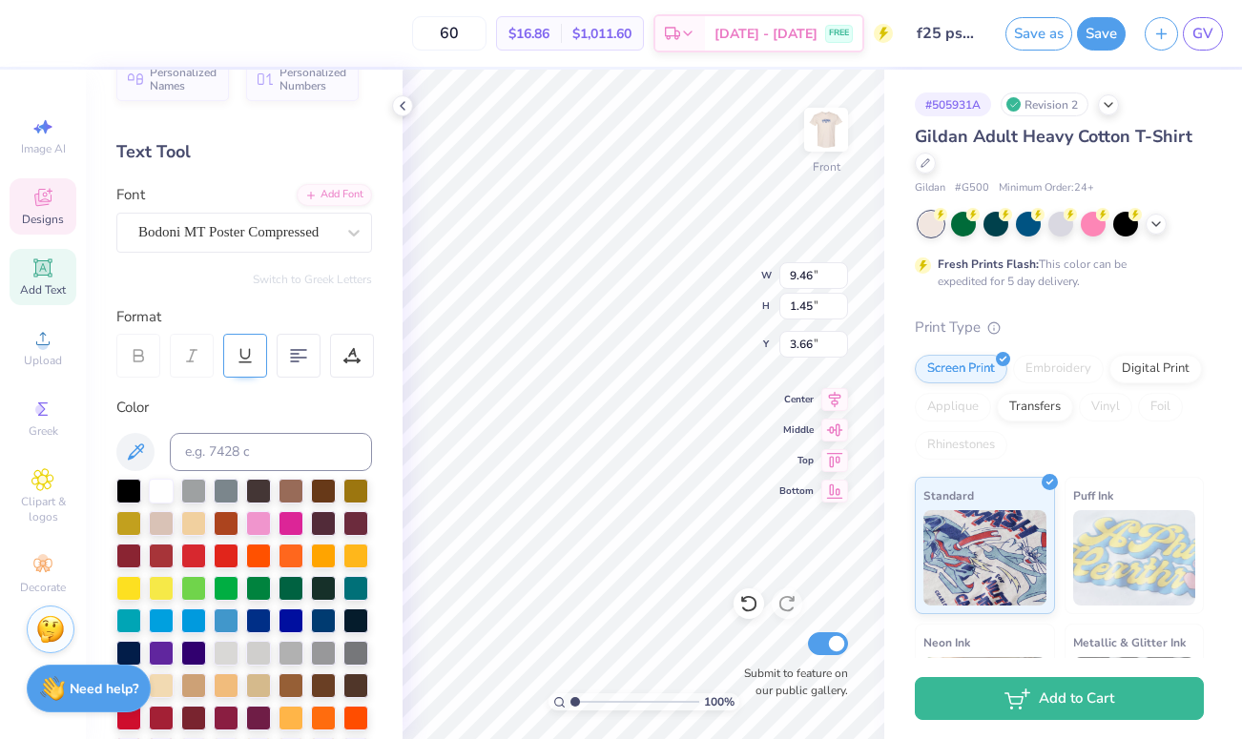
scroll to position [0, 0]
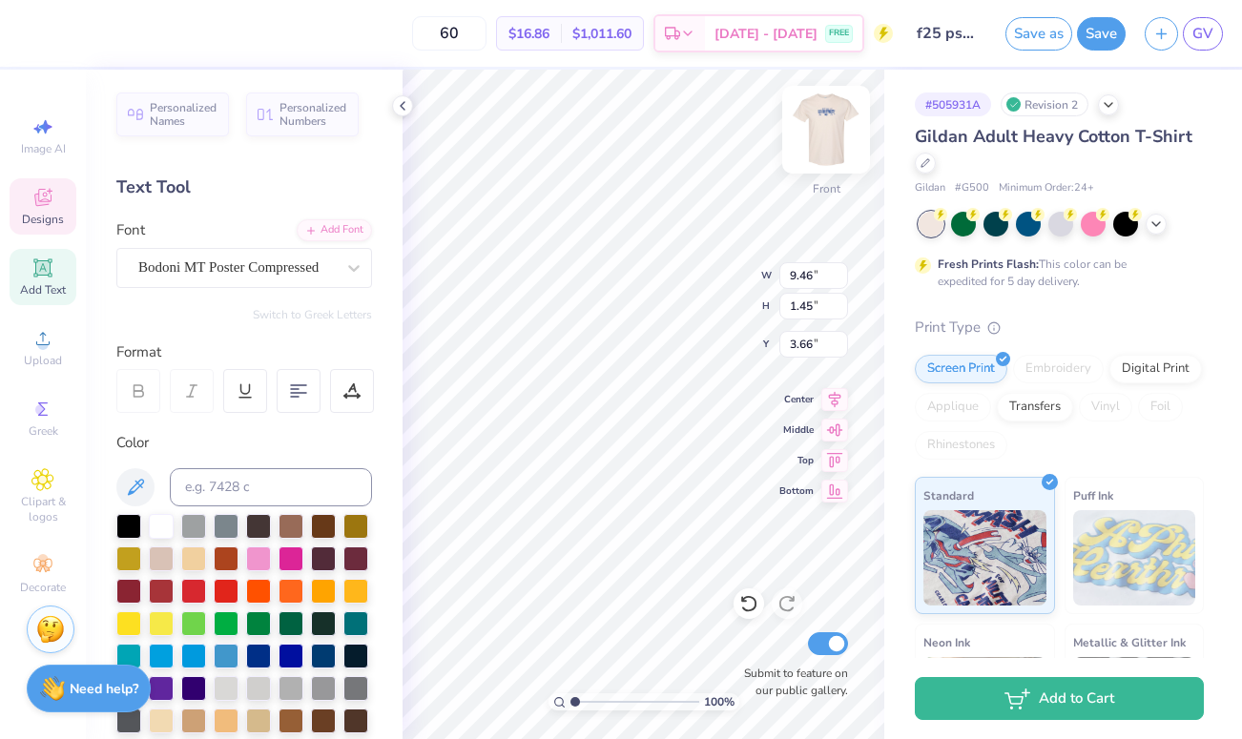
click at [833, 143] on img at bounding box center [826, 130] width 76 height 76
click at [27, 29] on div at bounding box center [32, 31] width 27 height 27
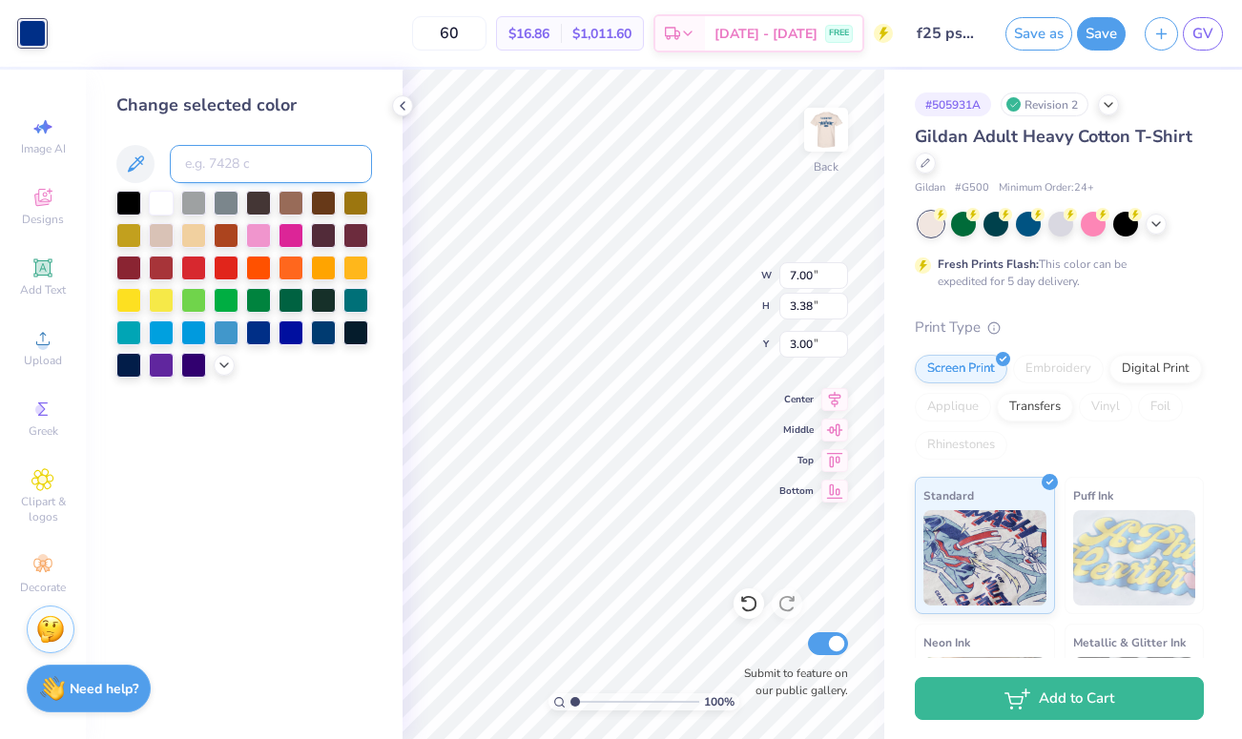
click at [212, 160] on input at bounding box center [271, 164] width 202 height 38
type input "541"
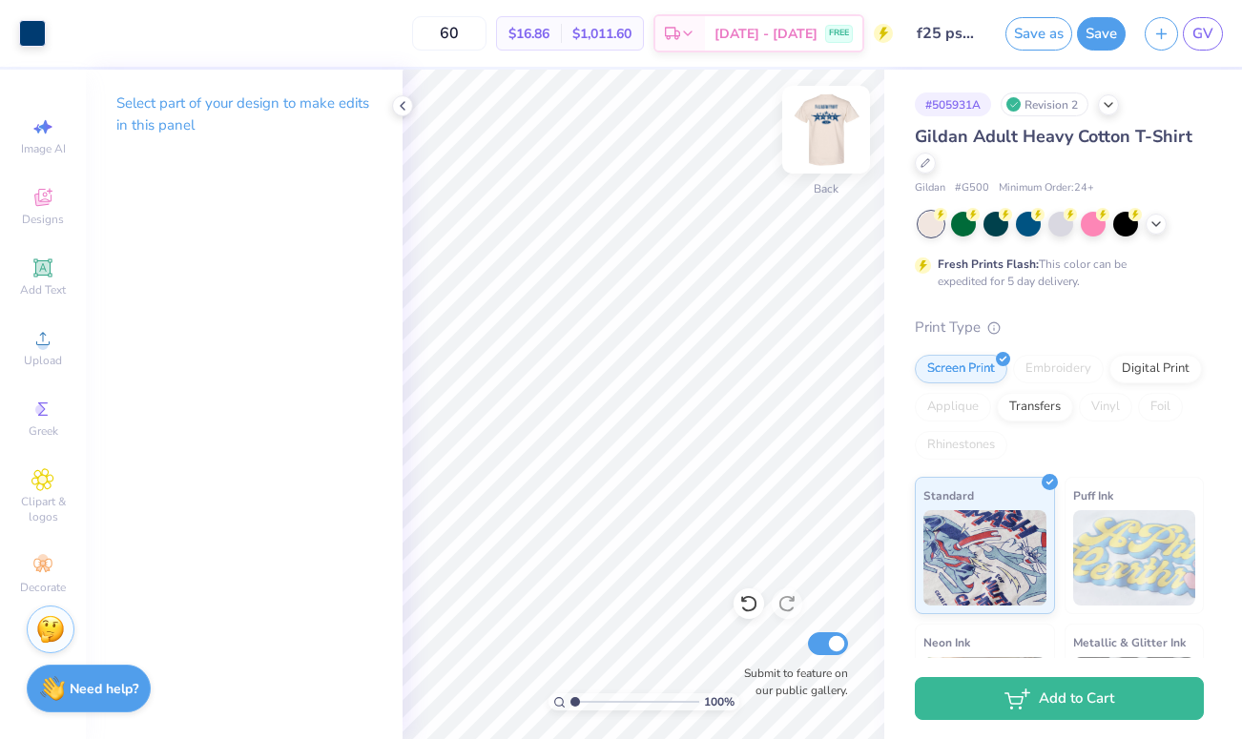
click at [838, 150] on img at bounding box center [826, 130] width 76 height 76
click at [400, 107] on icon at bounding box center [402, 105] width 15 height 15
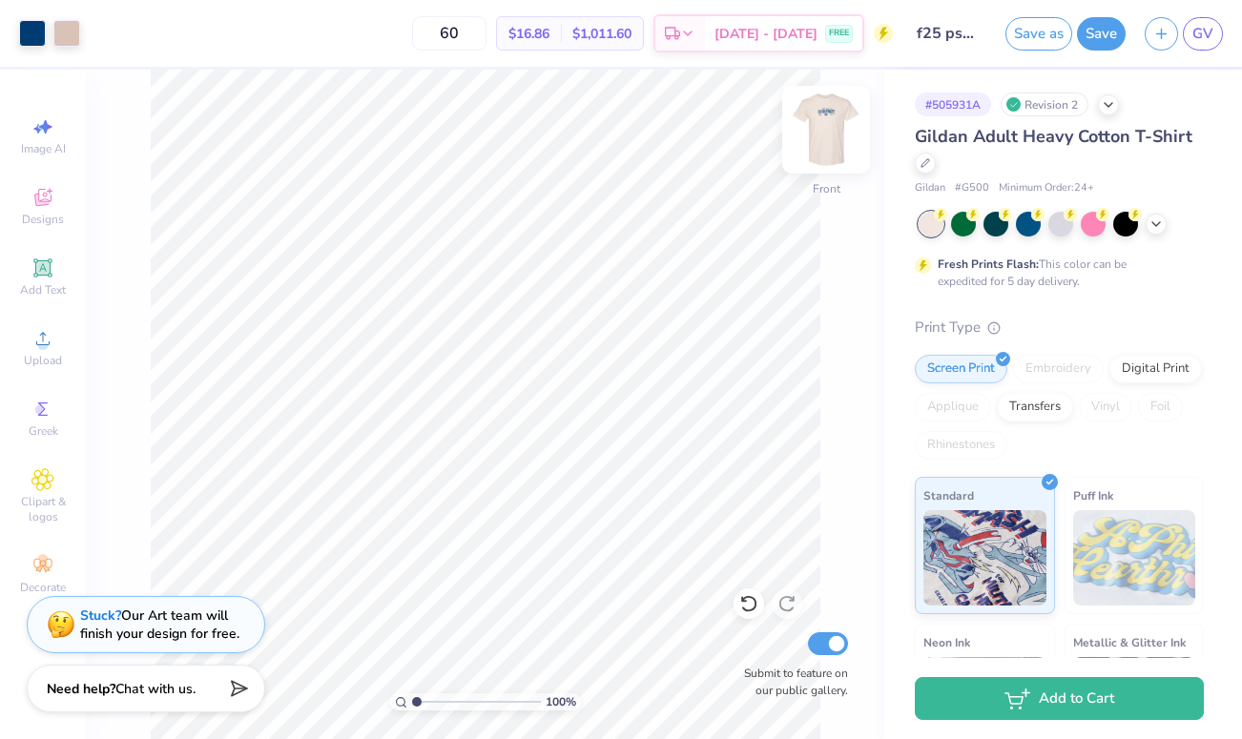
click at [820, 118] on img at bounding box center [826, 130] width 76 height 76
type input "7.70"
type input "3.72"
type input "3.00"
click at [827, 145] on img at bounding box center [826, 130] width 76 height 76
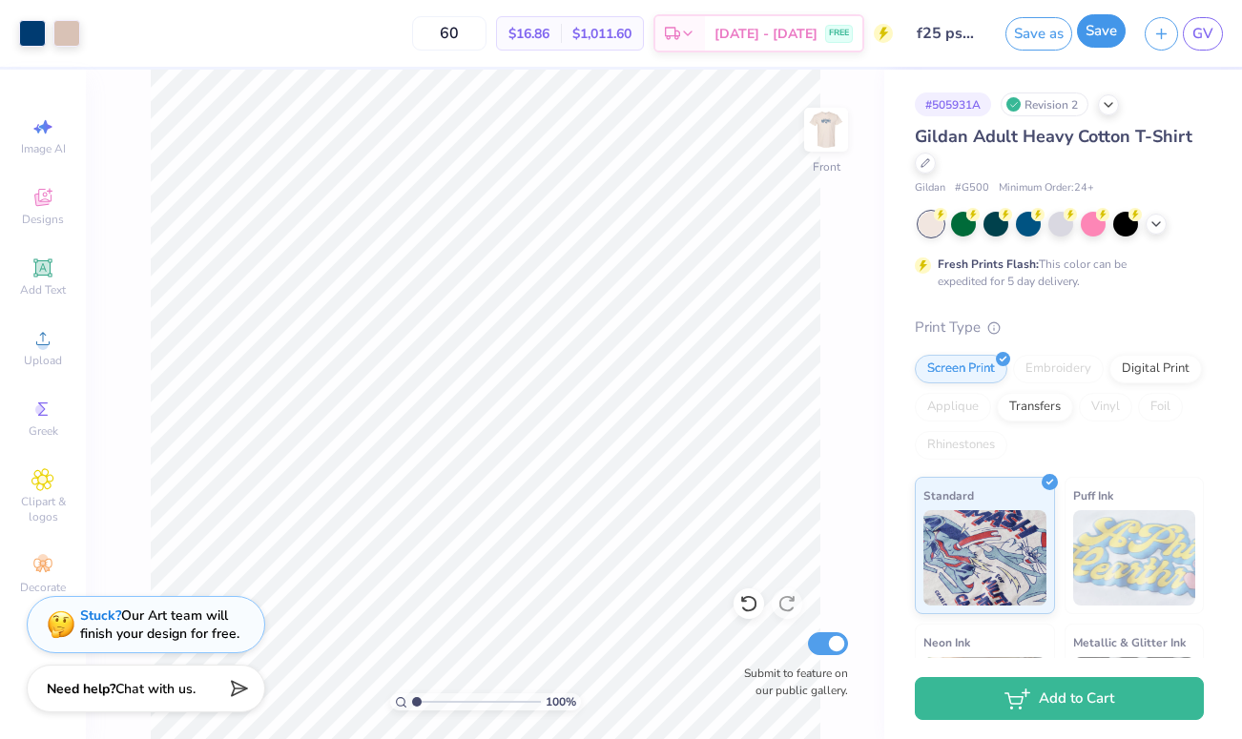
click at [1102, 34] on button "Save" at bounding box center [1101, 30] width 49 height 33
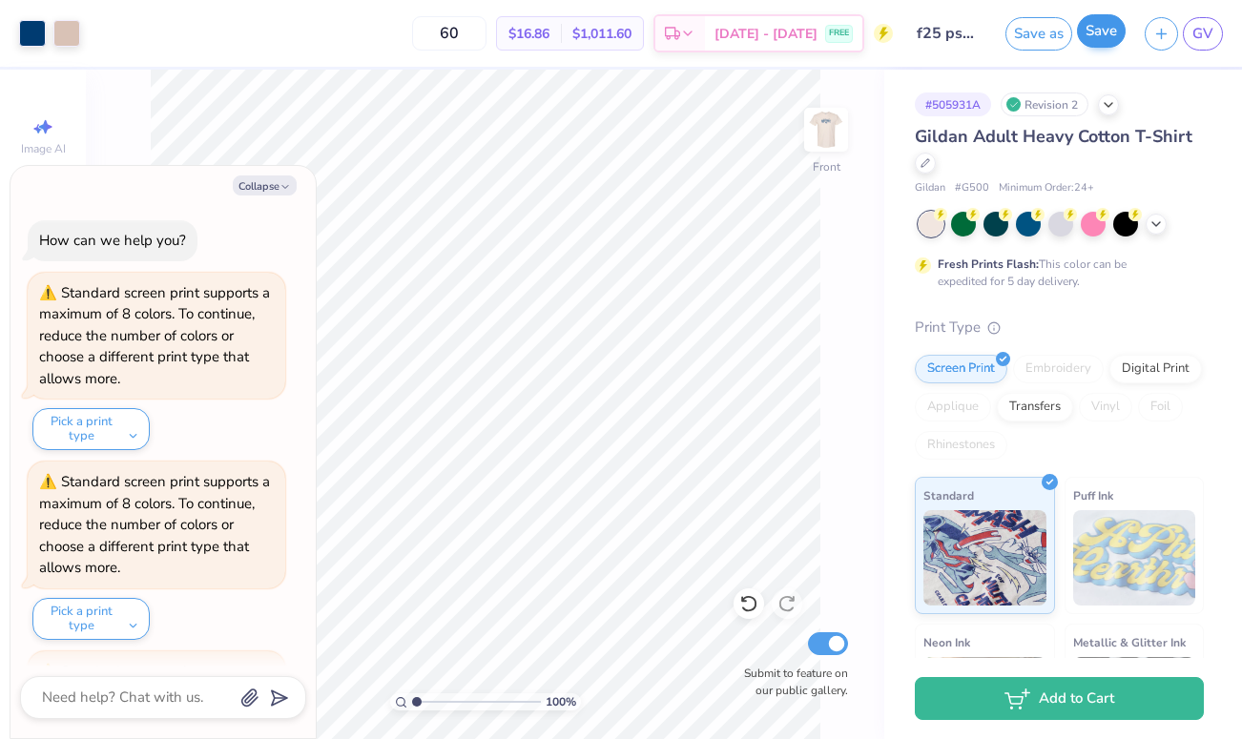
scroll to position [6167, 0]
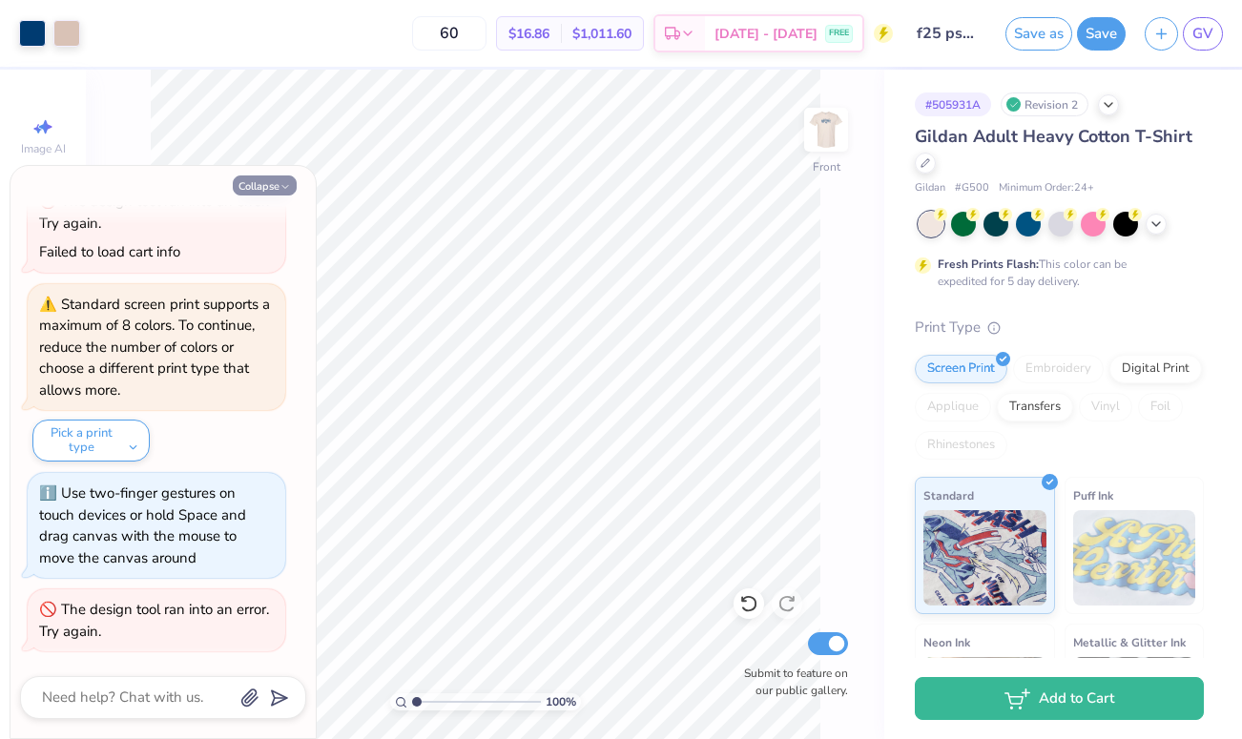
click at [269, 184] on button "Collapse" at bounding box center [265, 186] width 64 height 20
type textarea "x"
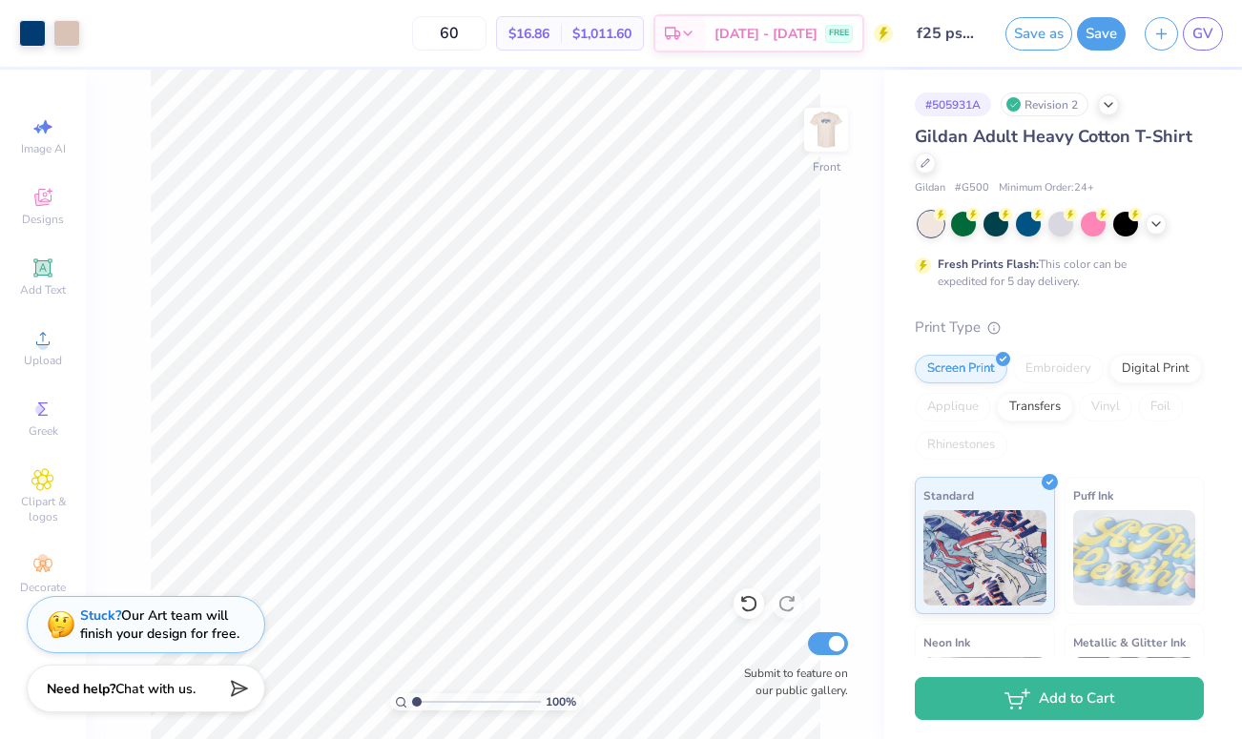
drag, startPoint x: 496, startPoint y: 31, endPoint x: 430, endPoint y: 31, distance: 65.8
click at [430, 31] on div "60 $16.86 Per Item $1,011.60 Total Est. Delivery Aug 28 - 31 FREE" at bounding box center [491, 33] width 803 height 67
type input "49"
click at [1193, 32] on span "GV" at bounding box center [1202, 34] width 21 height 22
click at [826, 151] on img at bounding box center [826, 130] width 76 height 76
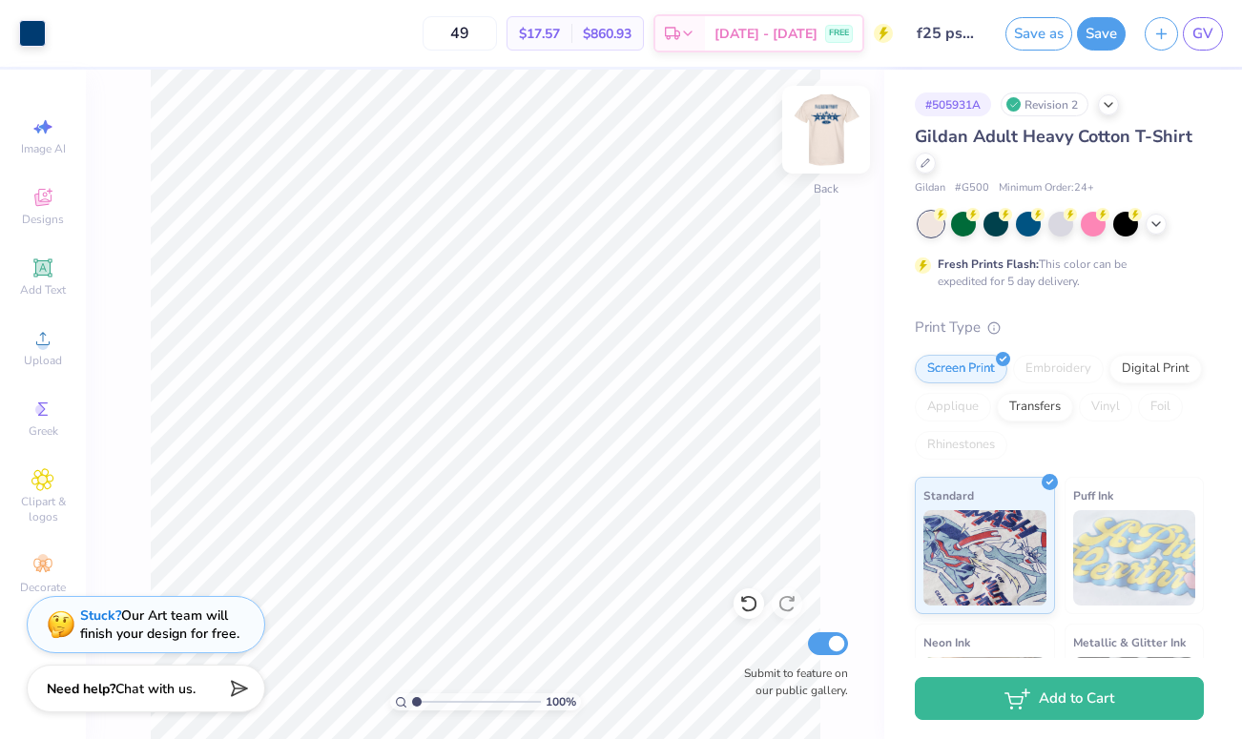
click at [826, 128] on img at bounding box center [826, 130] width 76 height 76
click at [802, 46] on div "Aug 28 - 31 FREE" at bounding box center [783, 36] width 157 height 34
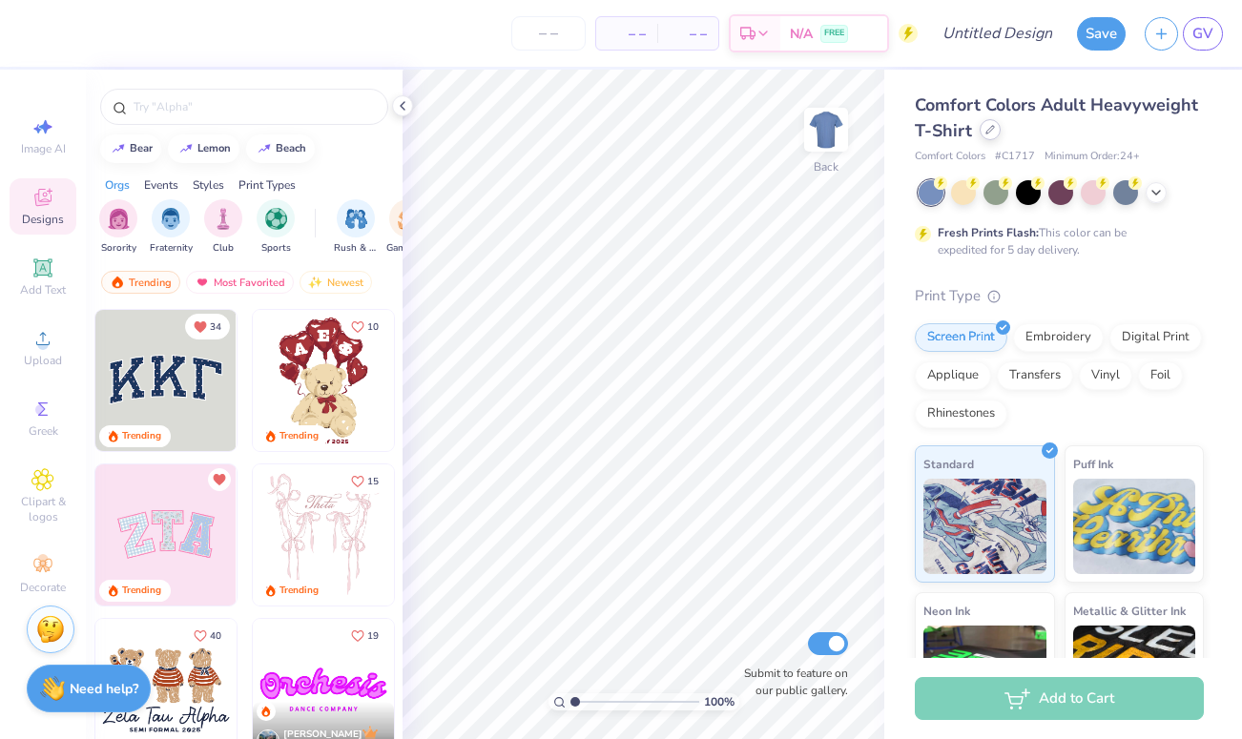
click at [989, 126] on icon at bounding box center [990, 130] width 10 height 10
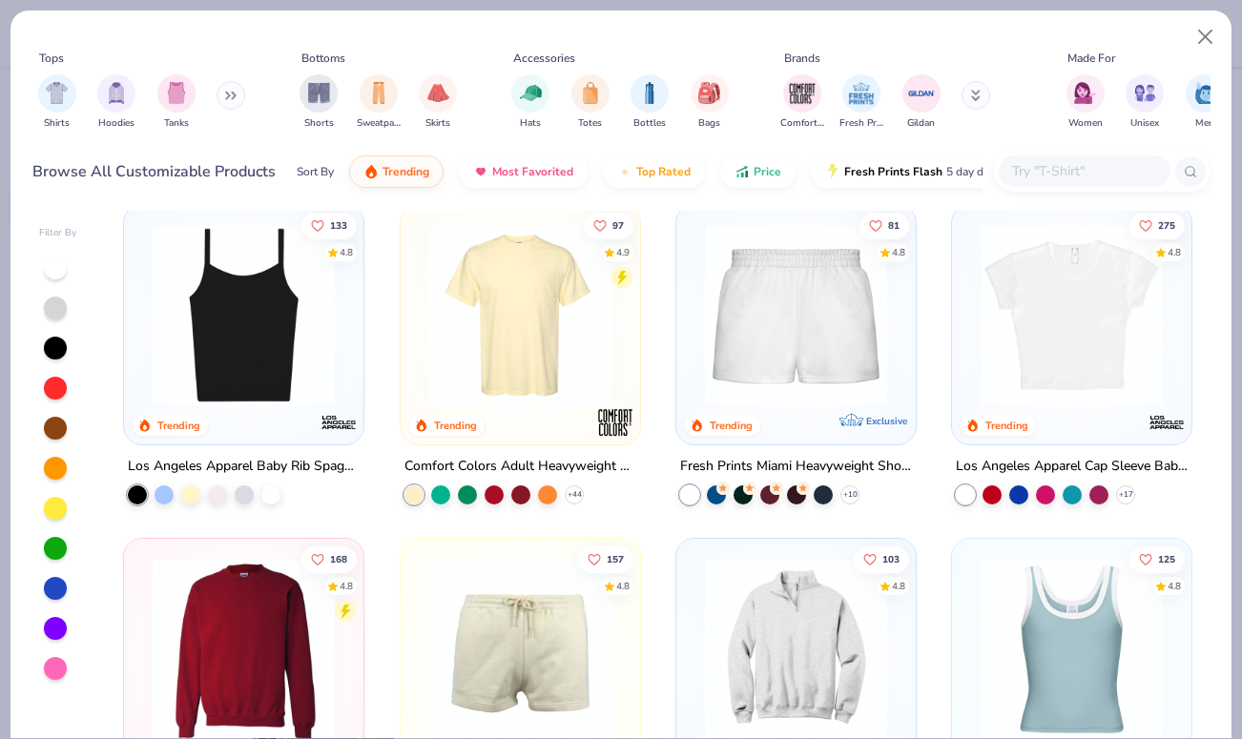
scroll to position [1005, 0]
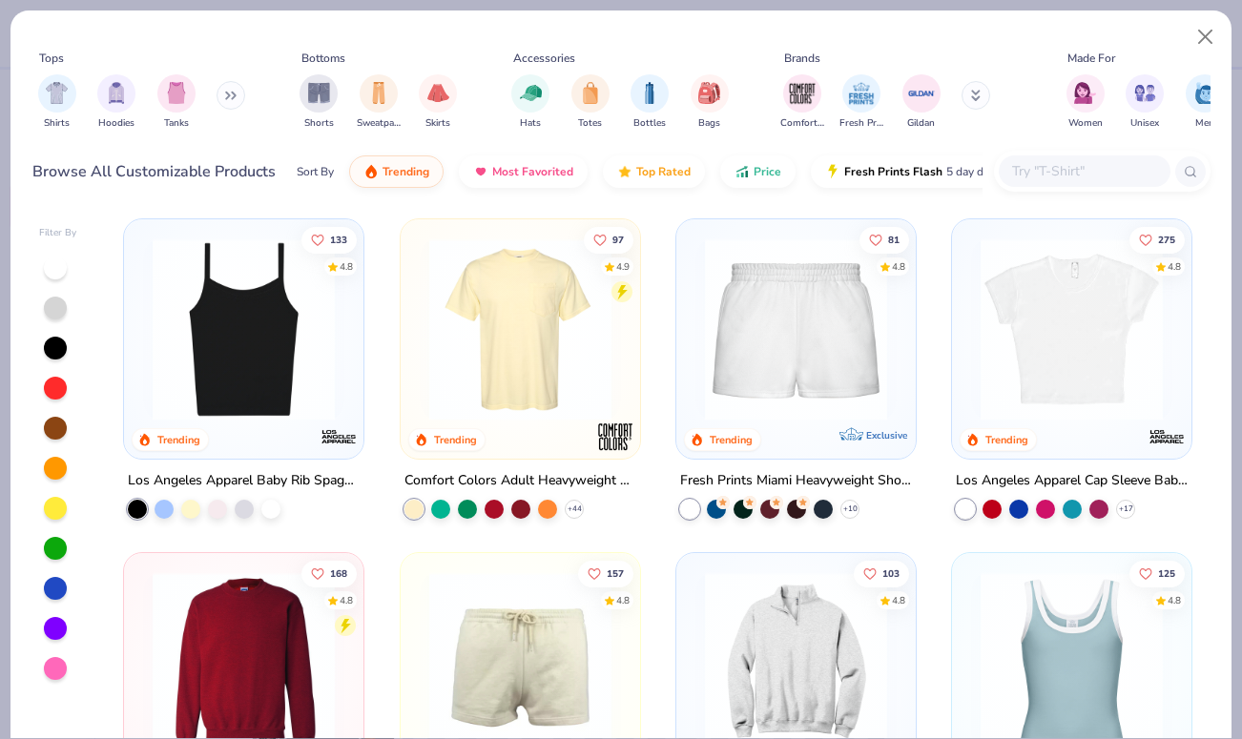
click at [1057, 360] on img at bounding box center [1071, 329] width 201 height 182
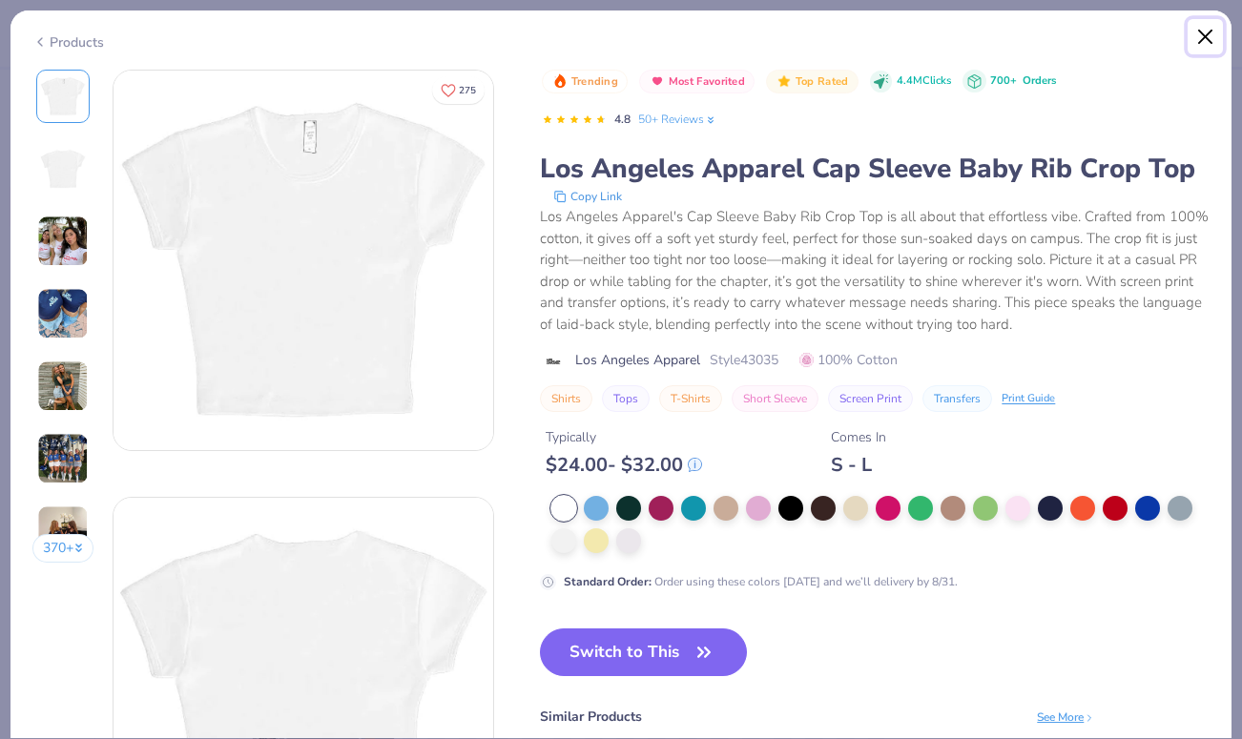
click at [1193, 36] on button "Close" at bounding box center [1206, 37] width 36 height 36
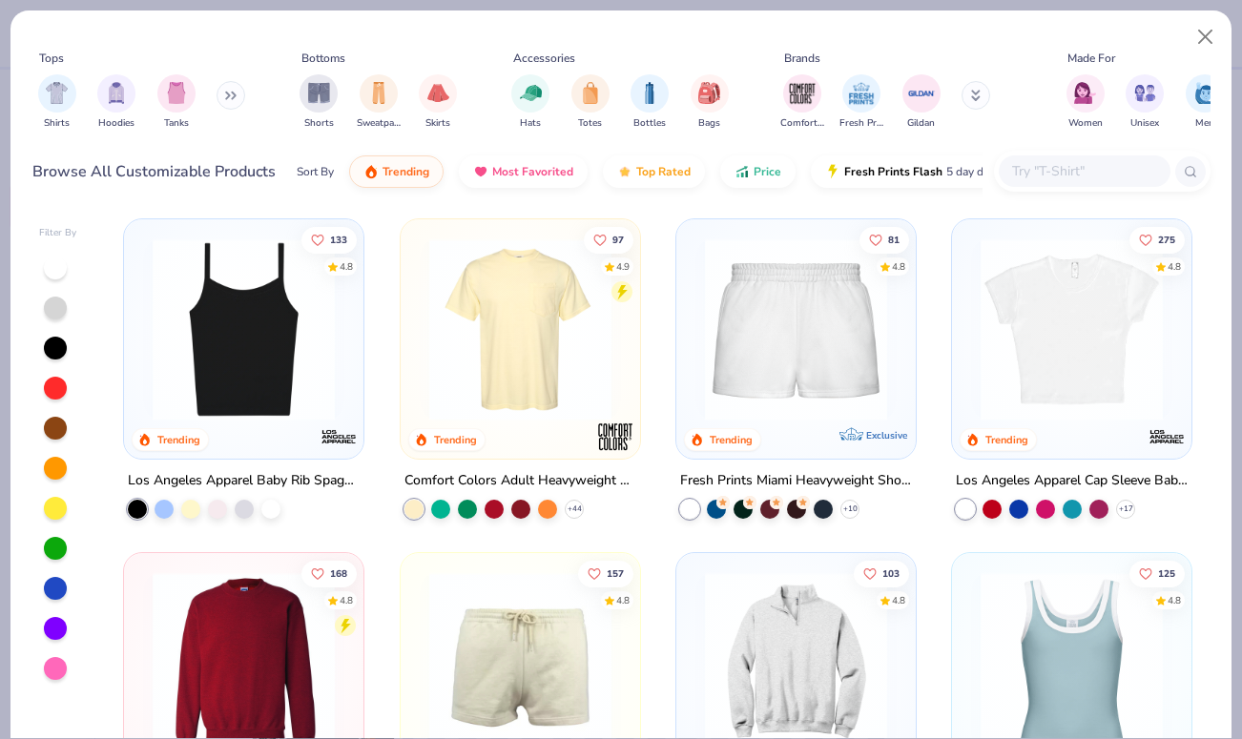
click at [1099, 284] on img at bounding box center [1071, 329] width 201 height 182
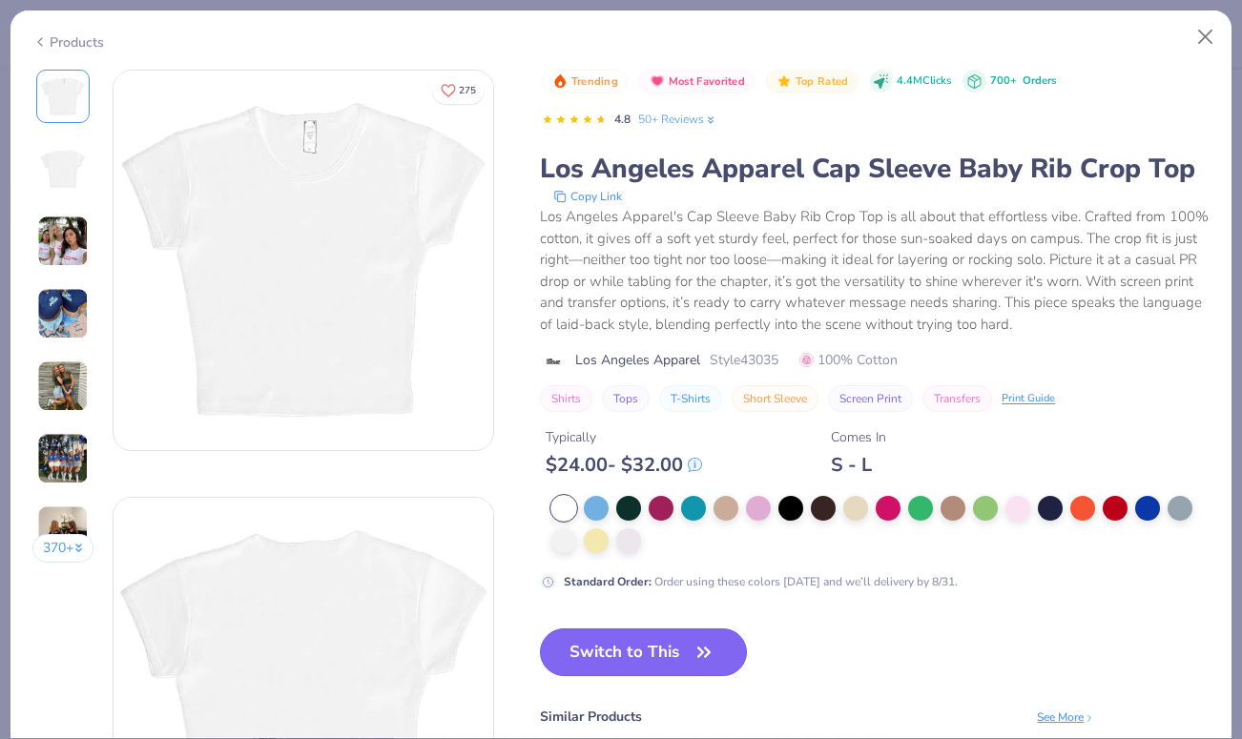
click at [651, 649] on button "Switch to This" at bounding box center [643, 653] width 207 height 48
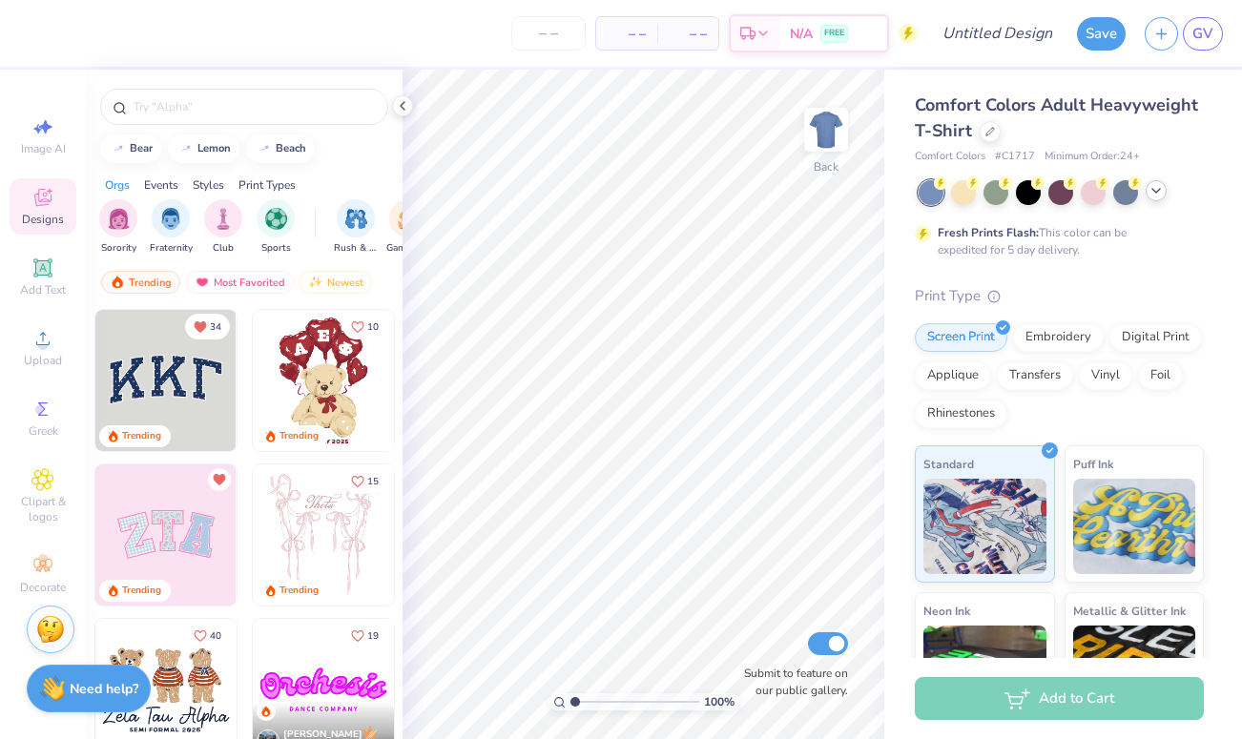
click at [1159, 199] on div at bounding box center [1156, 190] width 21 height 21
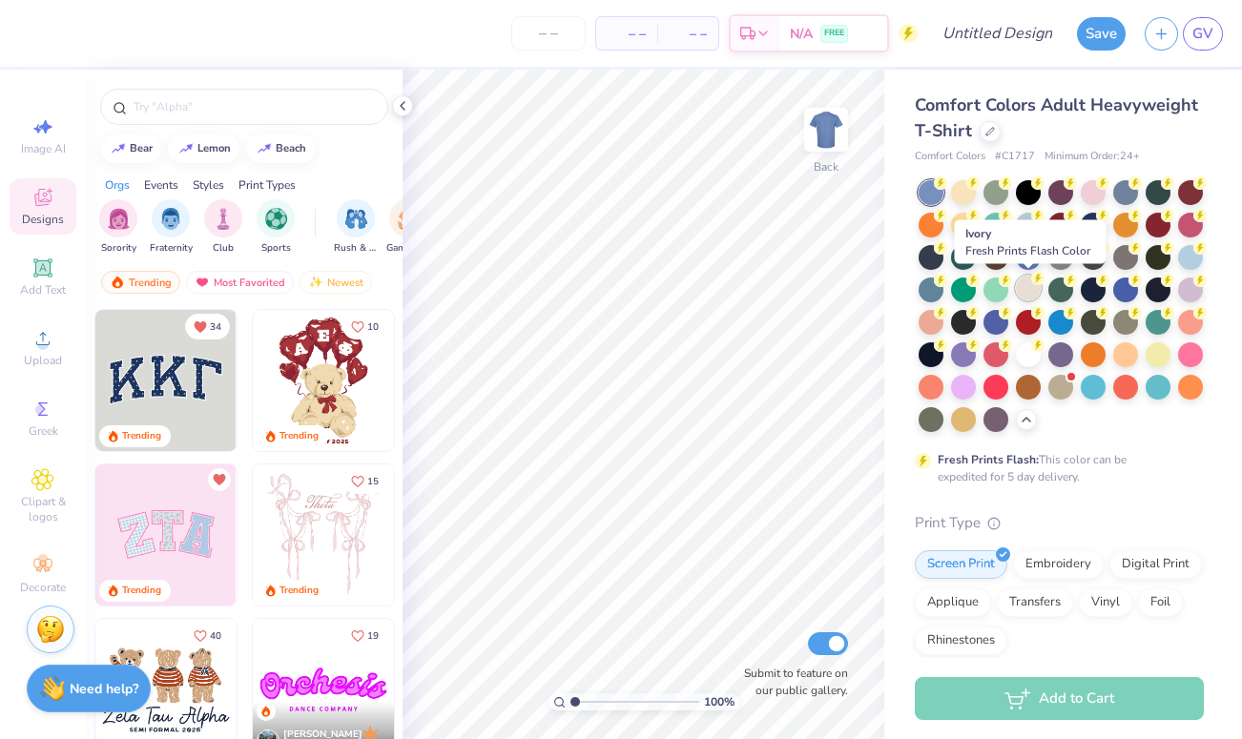
click at [1028, 286] on div at bounding box center [1028, 288] width 25 height 25
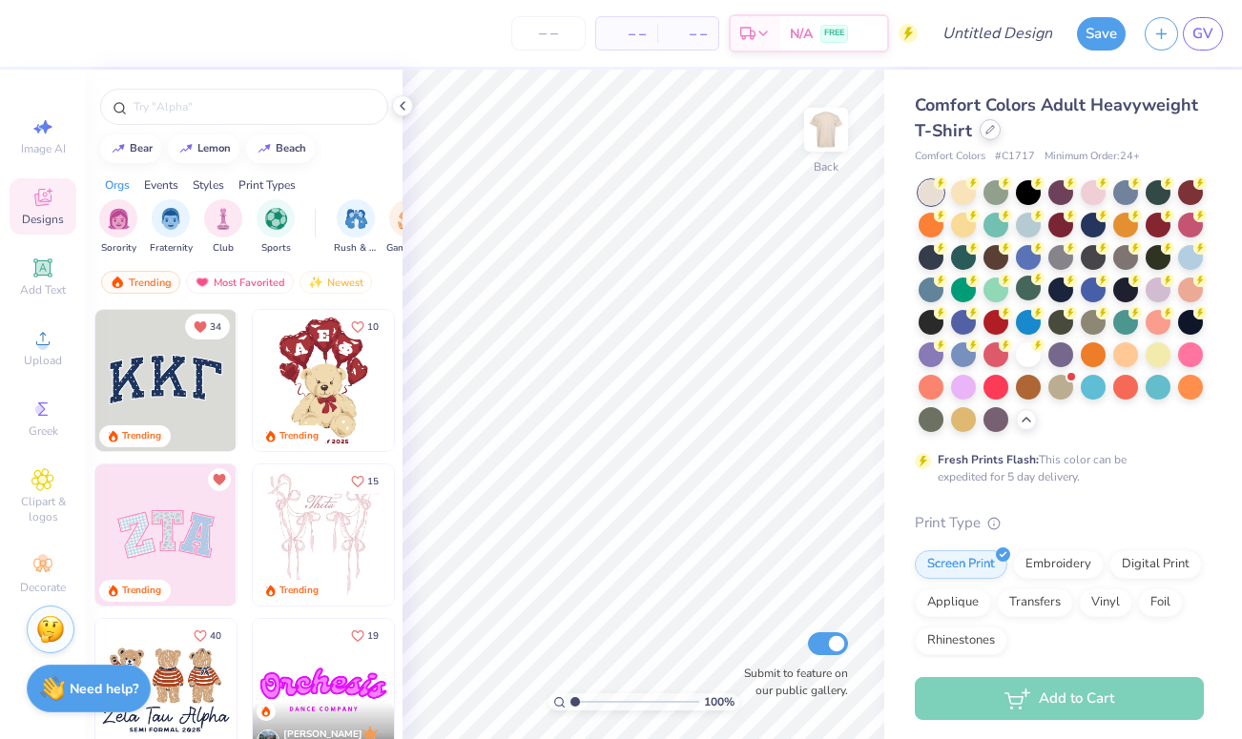
click at [986, 132] on icon at bounding box center [990, 130] width 10 height 10
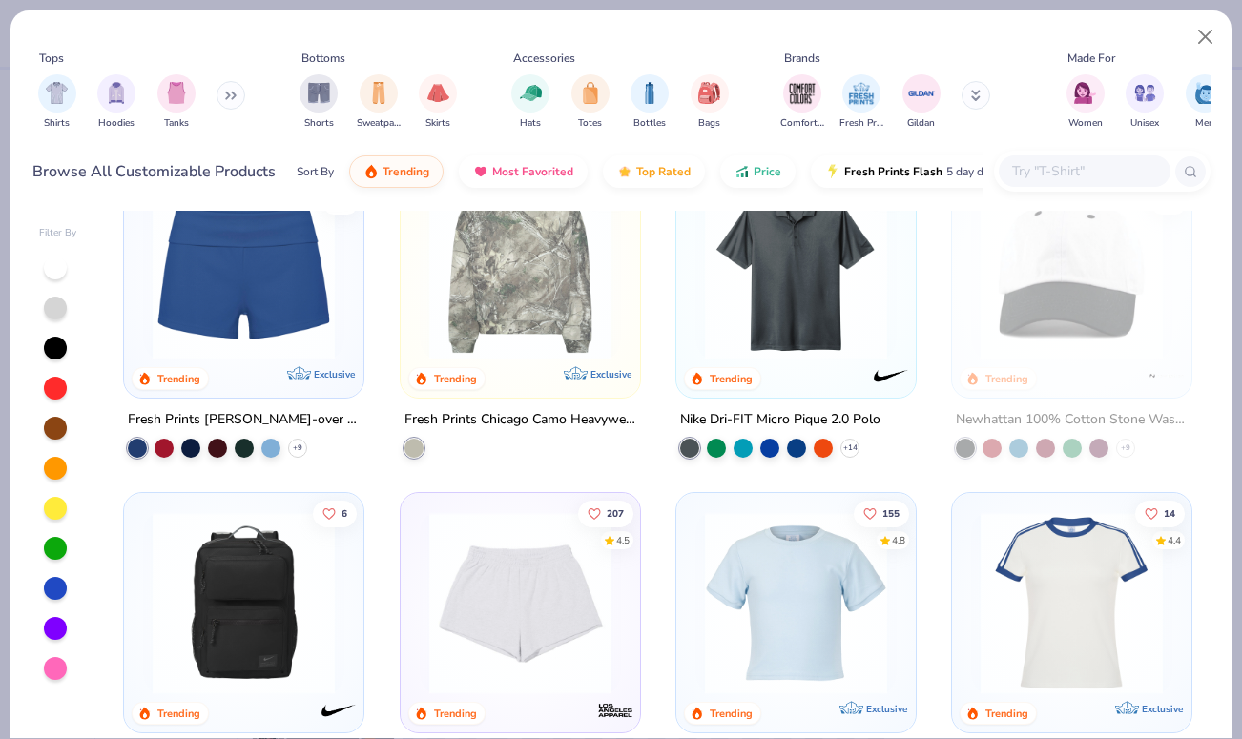
scroll to position [1756, 0]
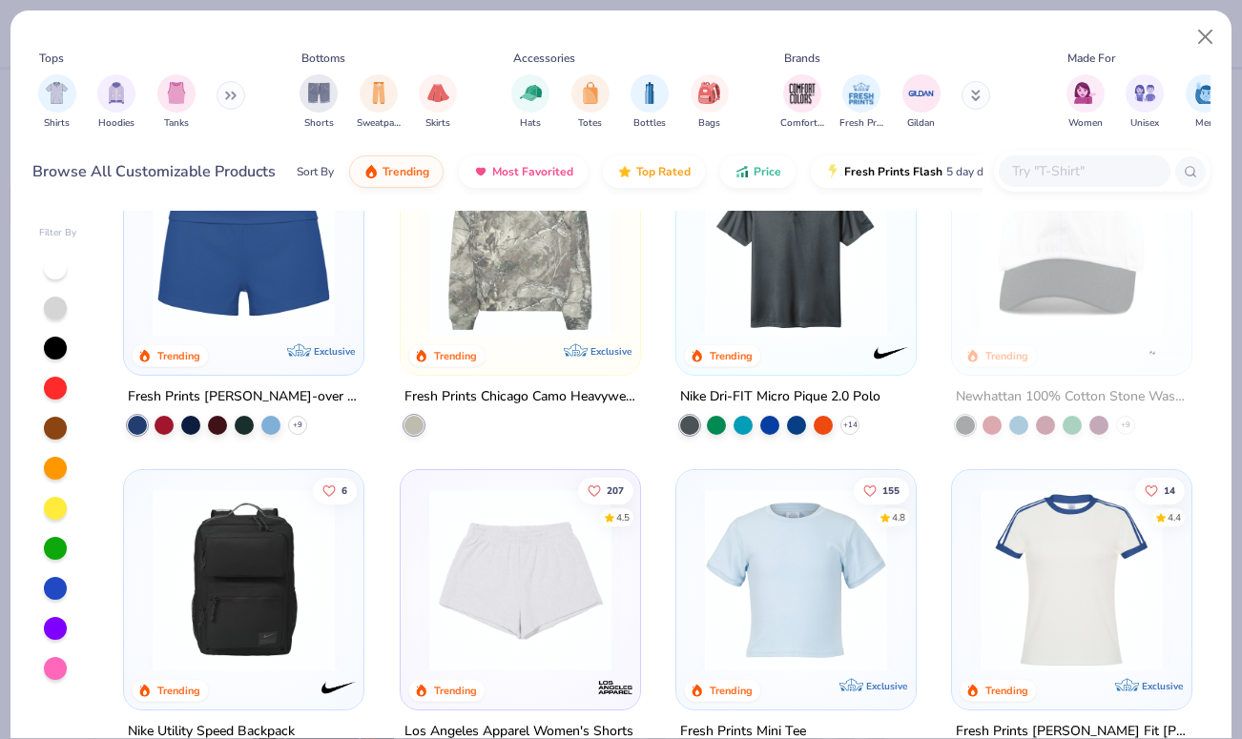
click at [224, 97] on button at bounding box center [231, 95] width 29 height 29
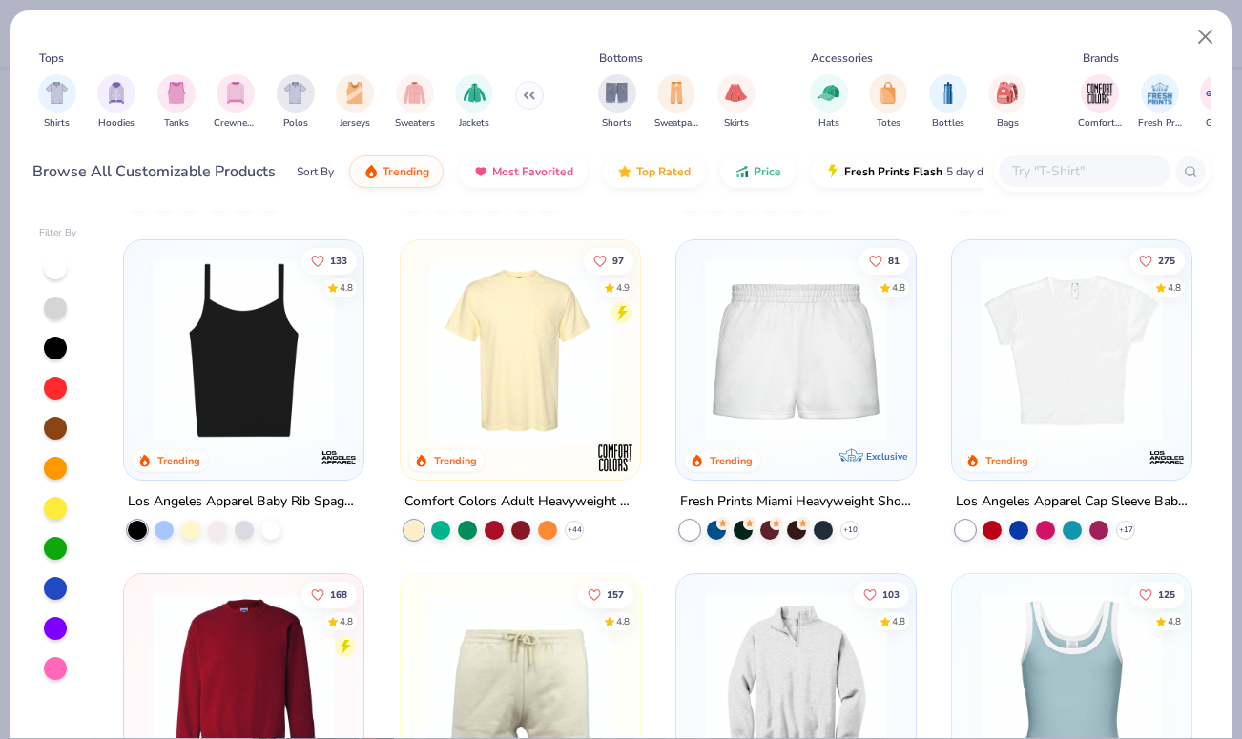
scroll to position [849, 0]
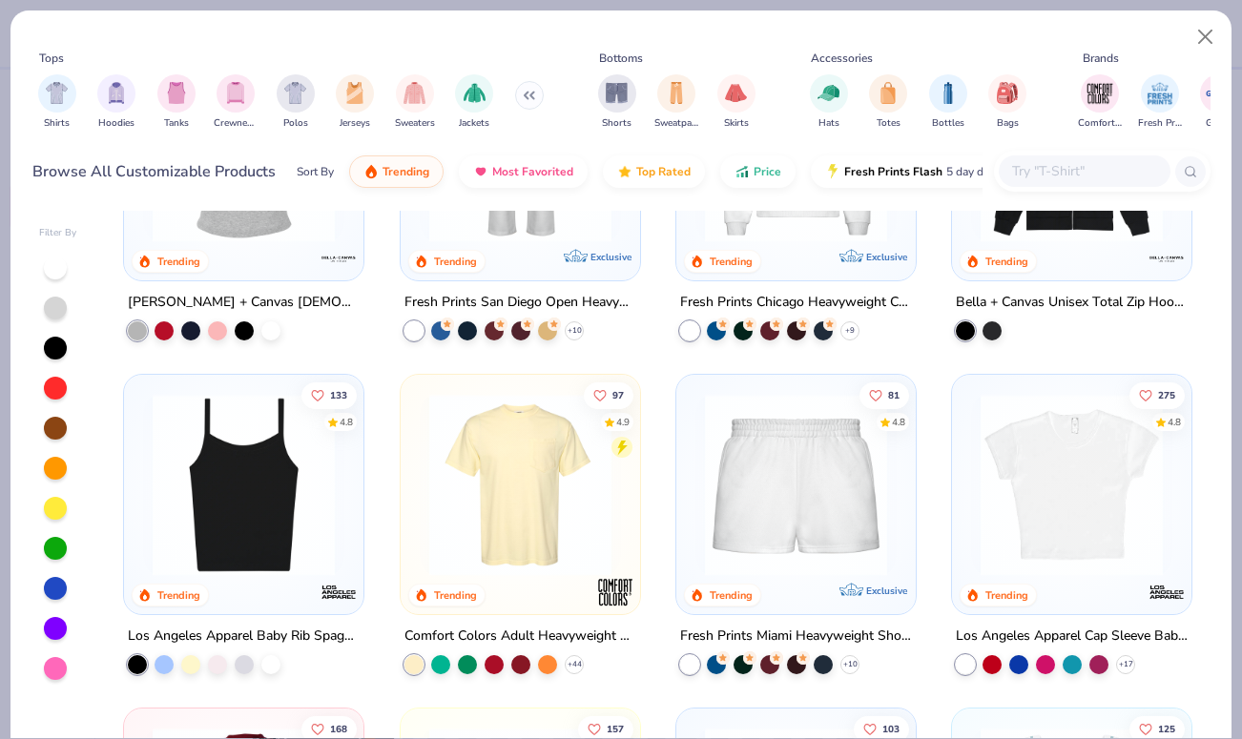
click at [1024, 464] on img at bounding box center [1071, 485] width 201 height 182
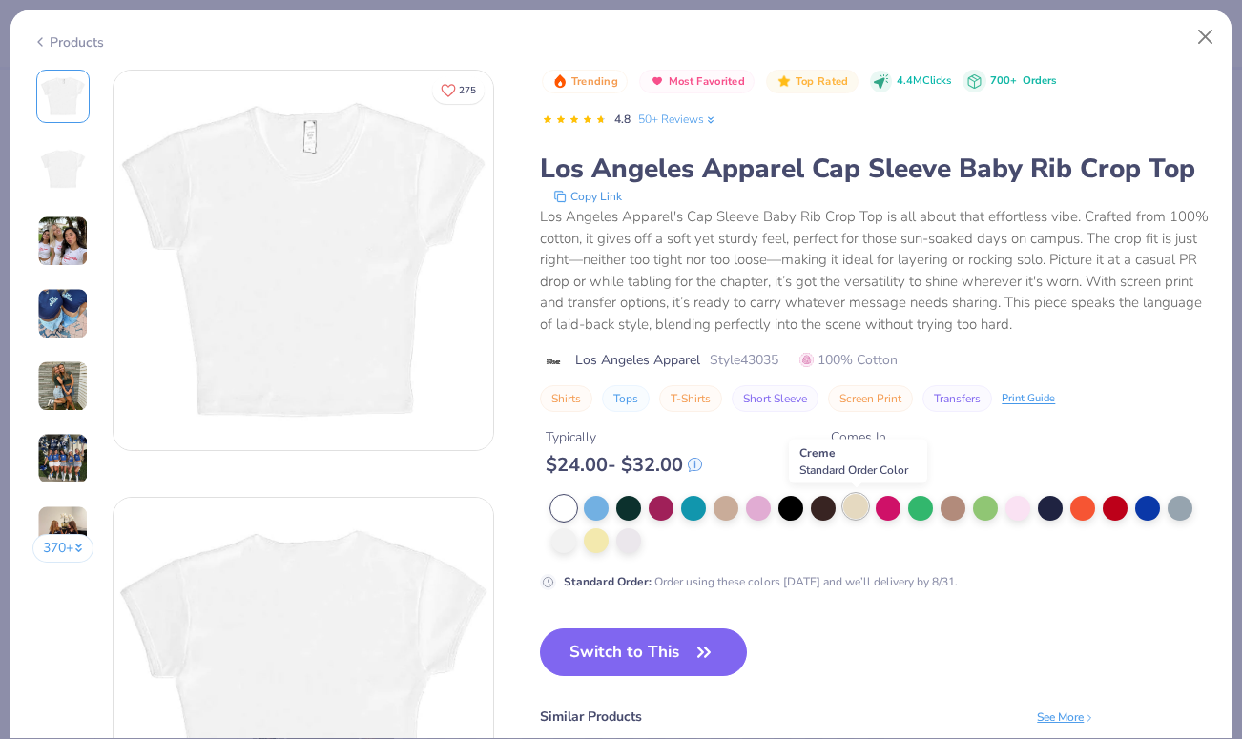
click at [853, 506] on div at bounding box center [855, 506] width 25 height 25
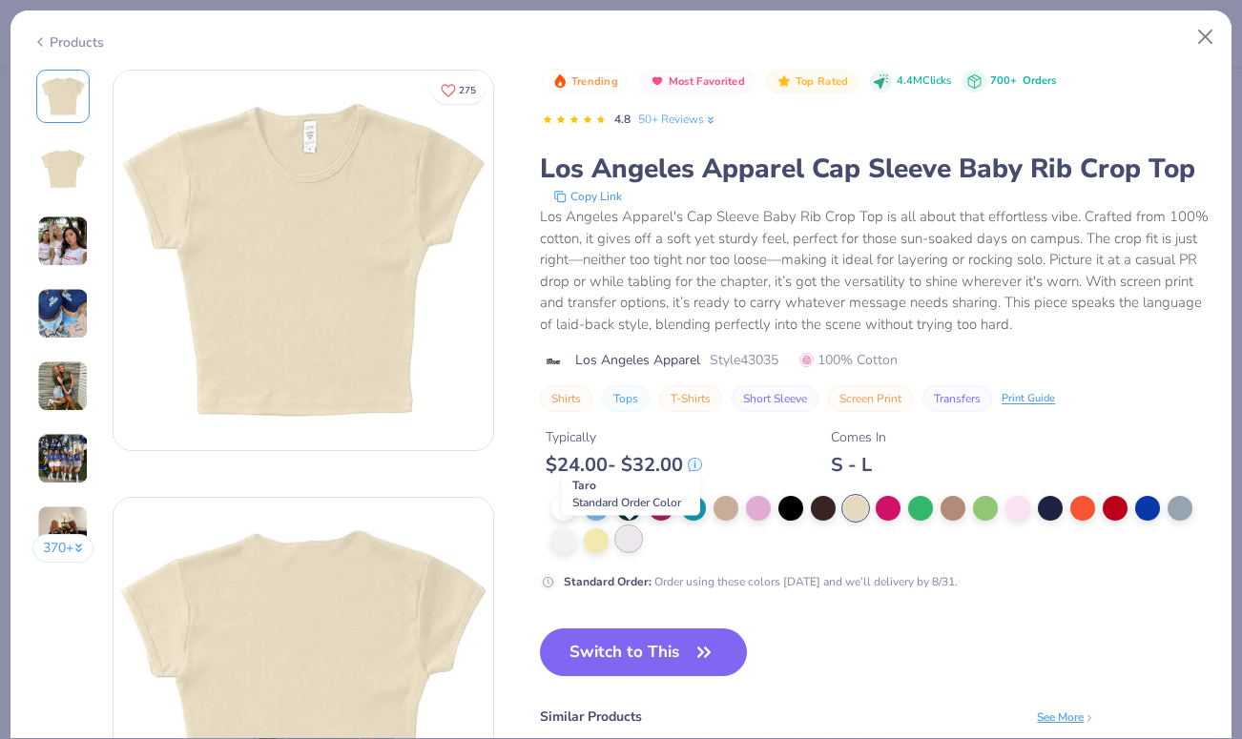
click at [619, 539] on div at bounding box center [628, 539] width 25 height 25
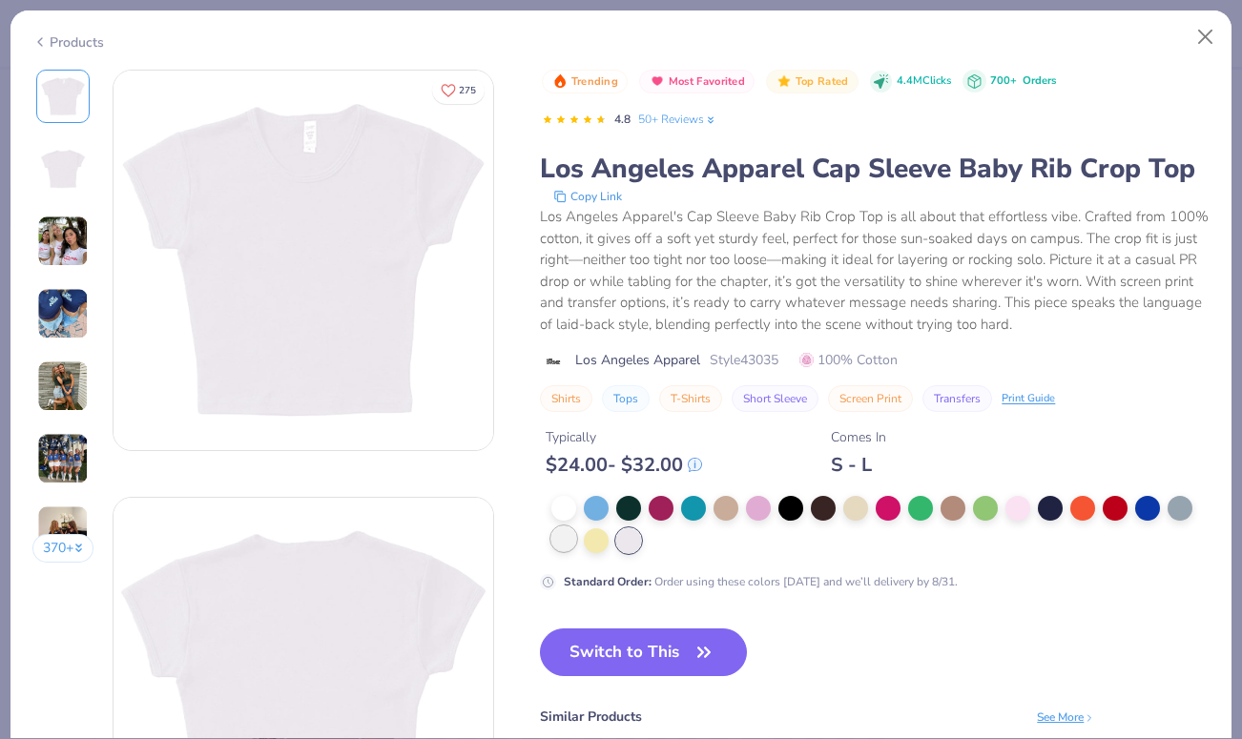
click at [556, 548] on div at bounding box center [563, 539] width 25 height 25
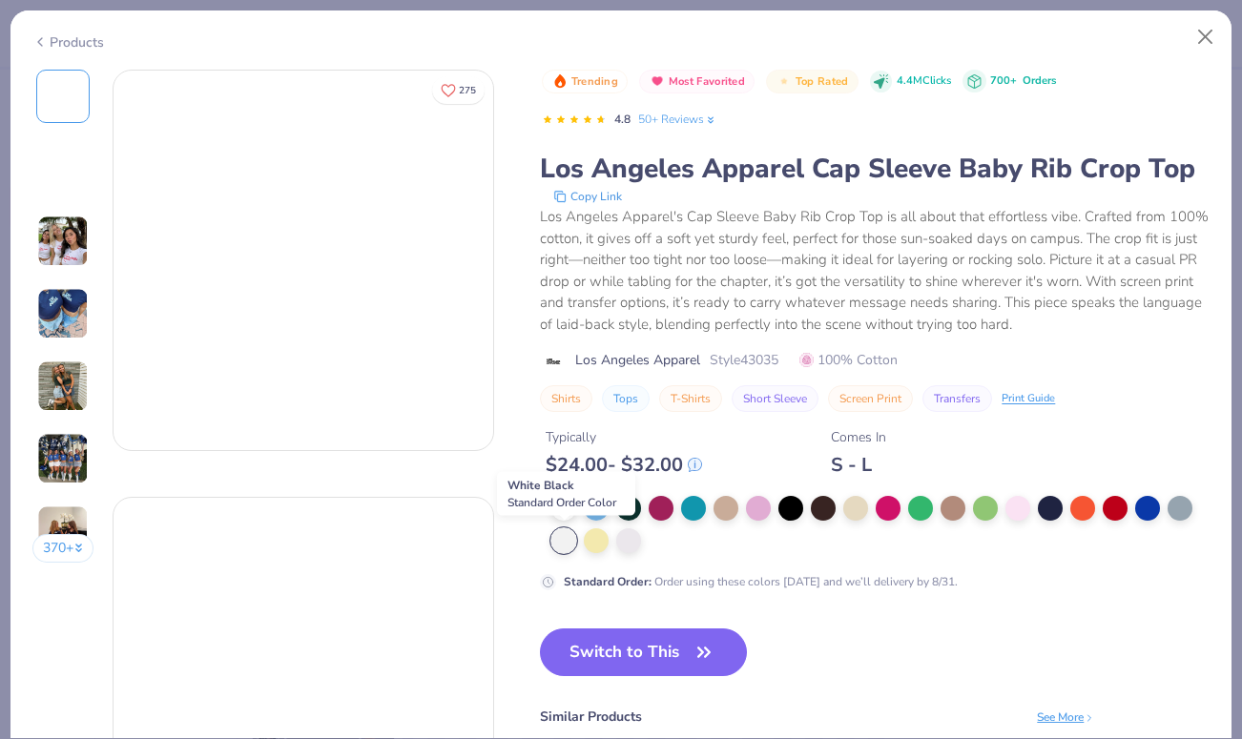
click at [556, 548] on div at bounding box center [563, 541] width 25 height 25
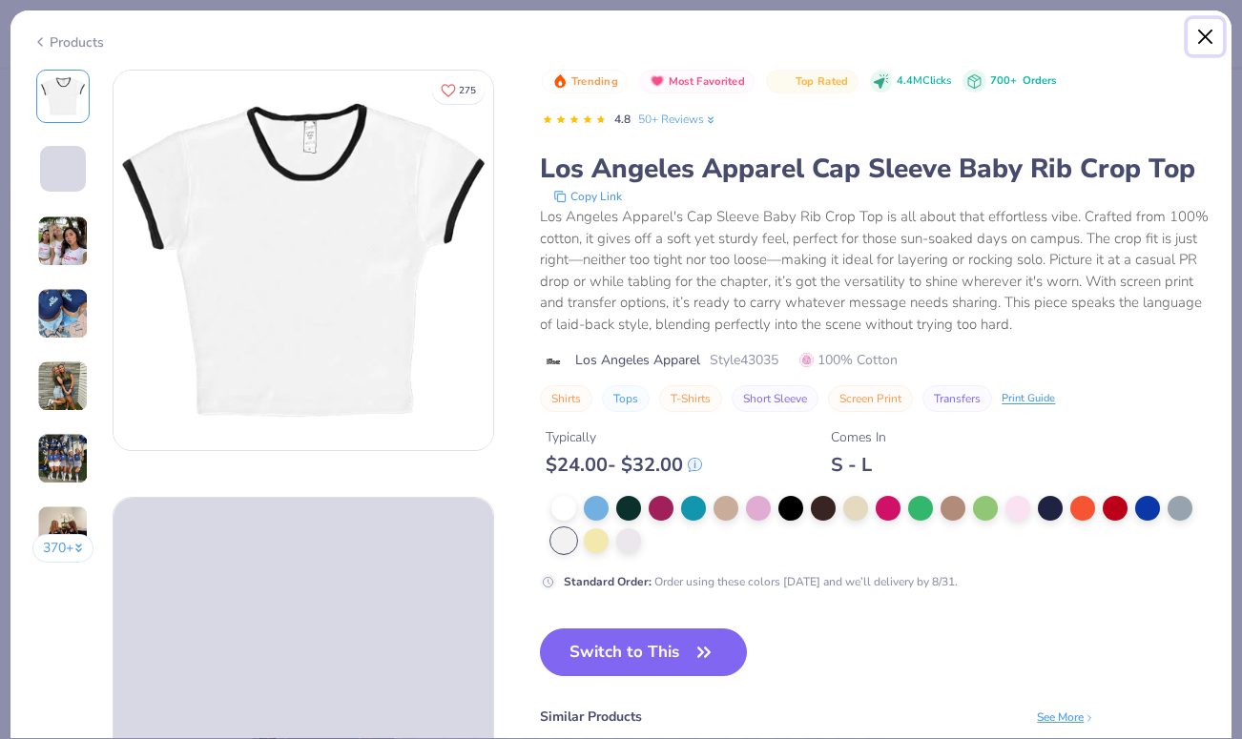
click at [1199, 35] on button "Close" at bounding box center [1206, 37] width 36 height 36
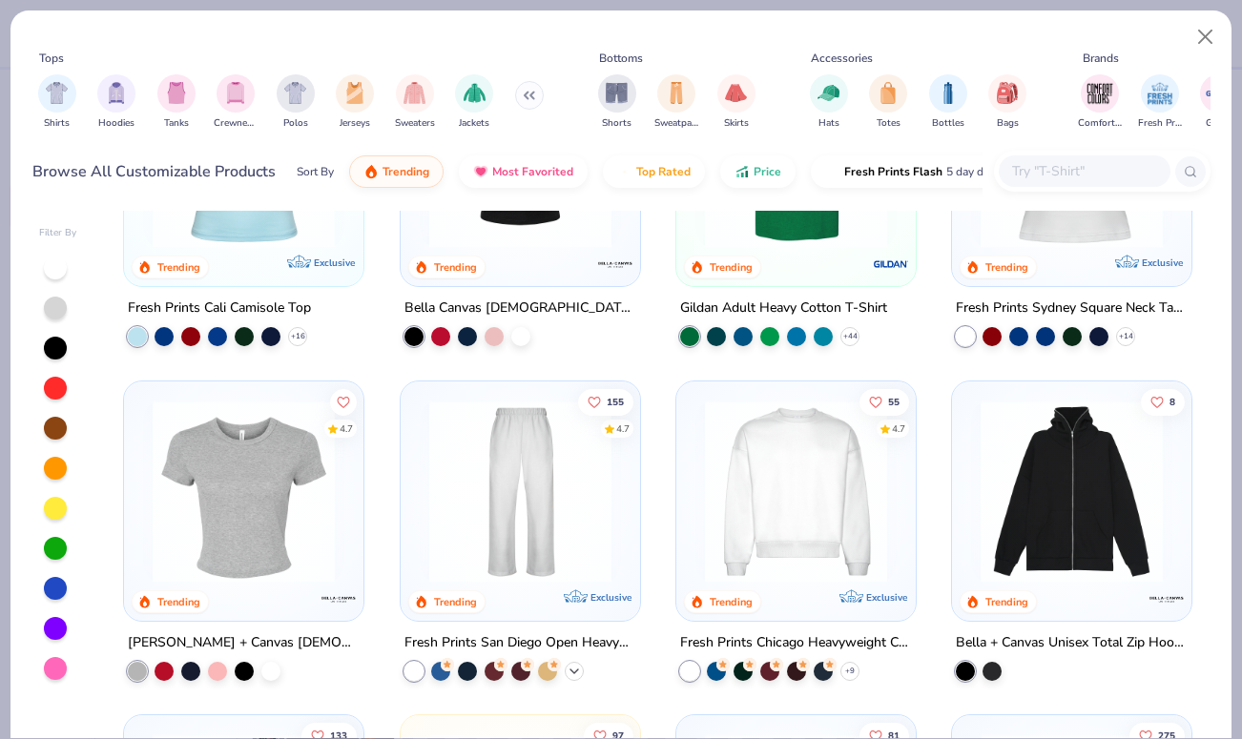
scroll to position [420, 0]
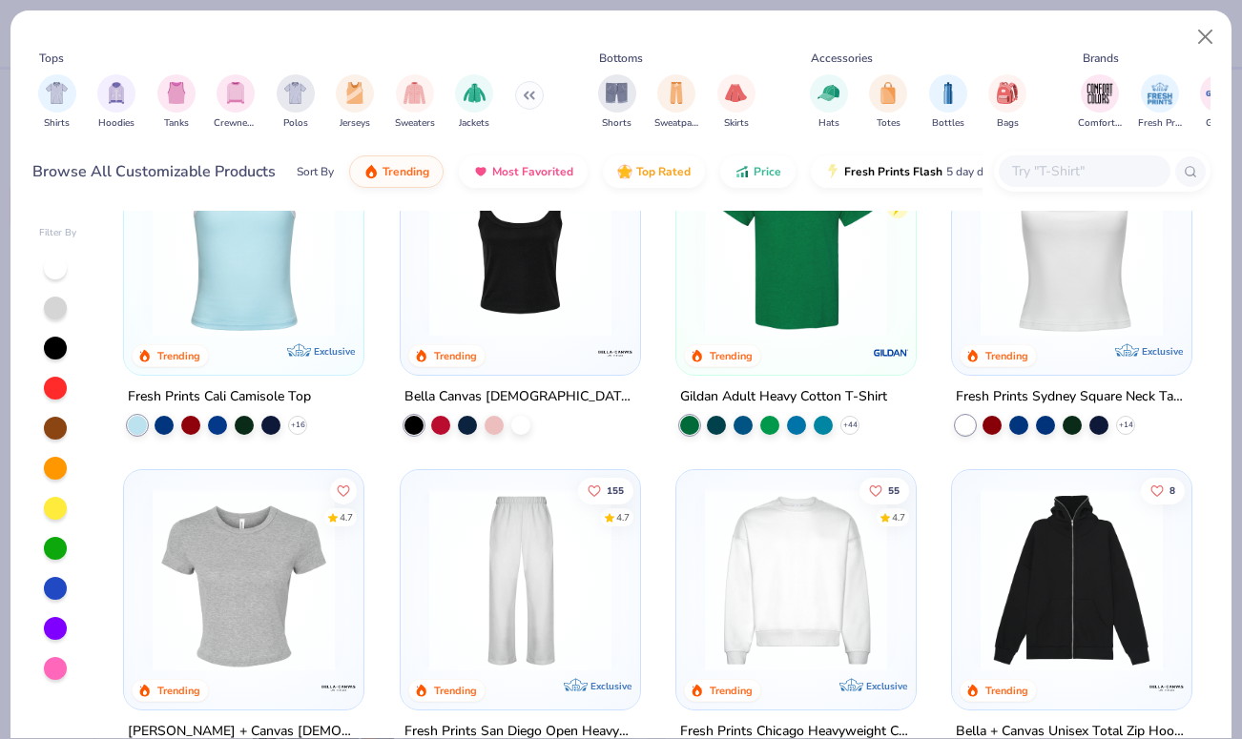
click at [236, 559] on img at bounding box center [243, 579] width 201 height 182
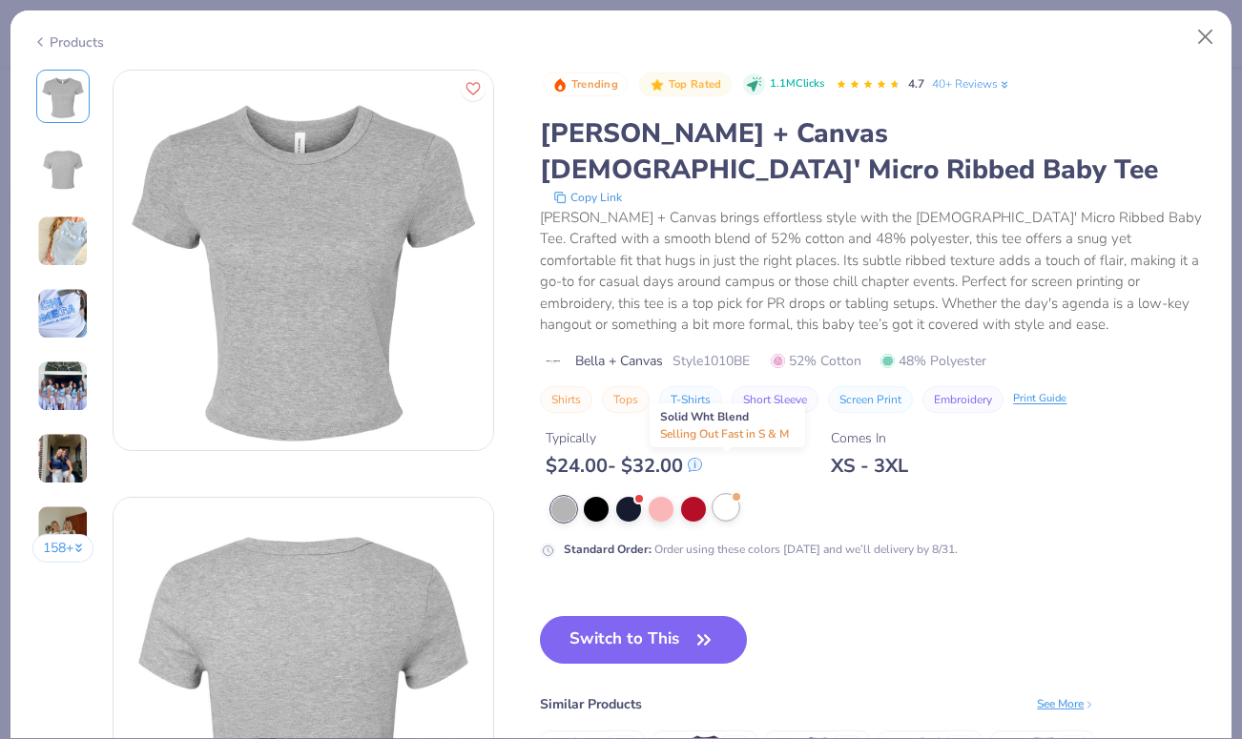
click at [728, 495] on div at bounding box center [726, 507] width 25 height 25
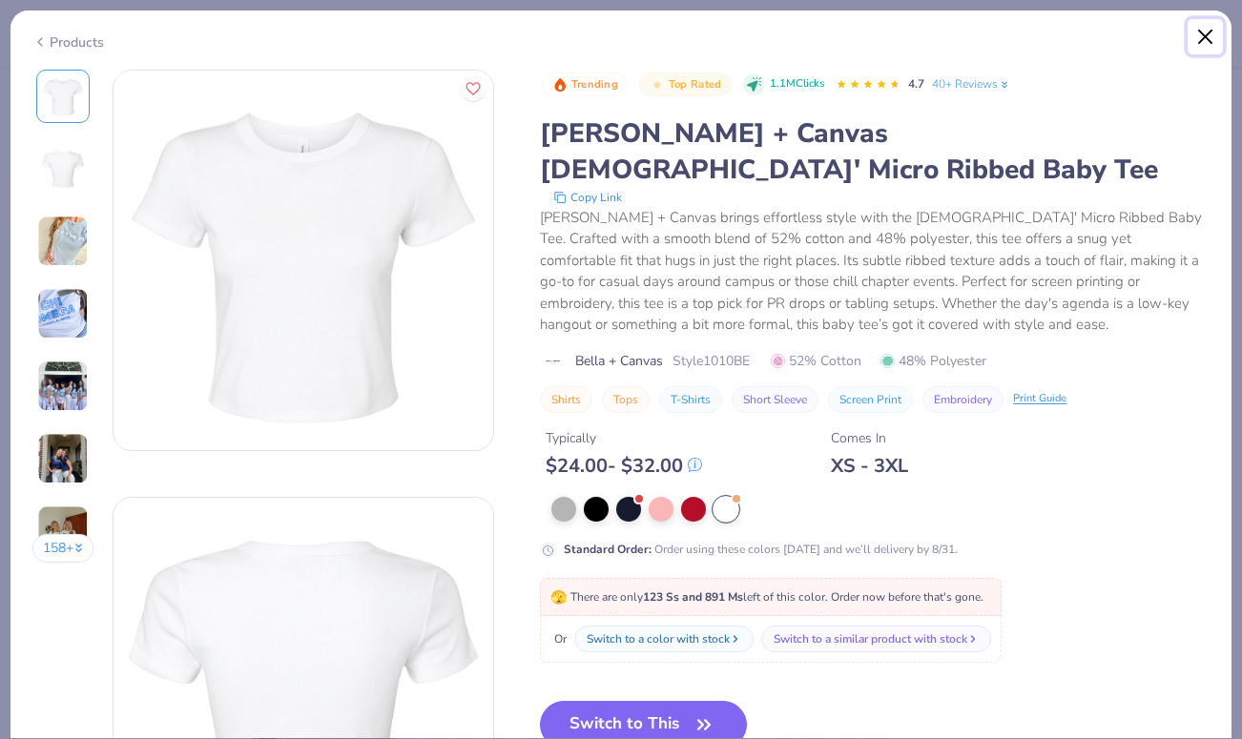
click at [1193, 42] on button "Close" at bounding box center [1206, 37] width 36 height 36
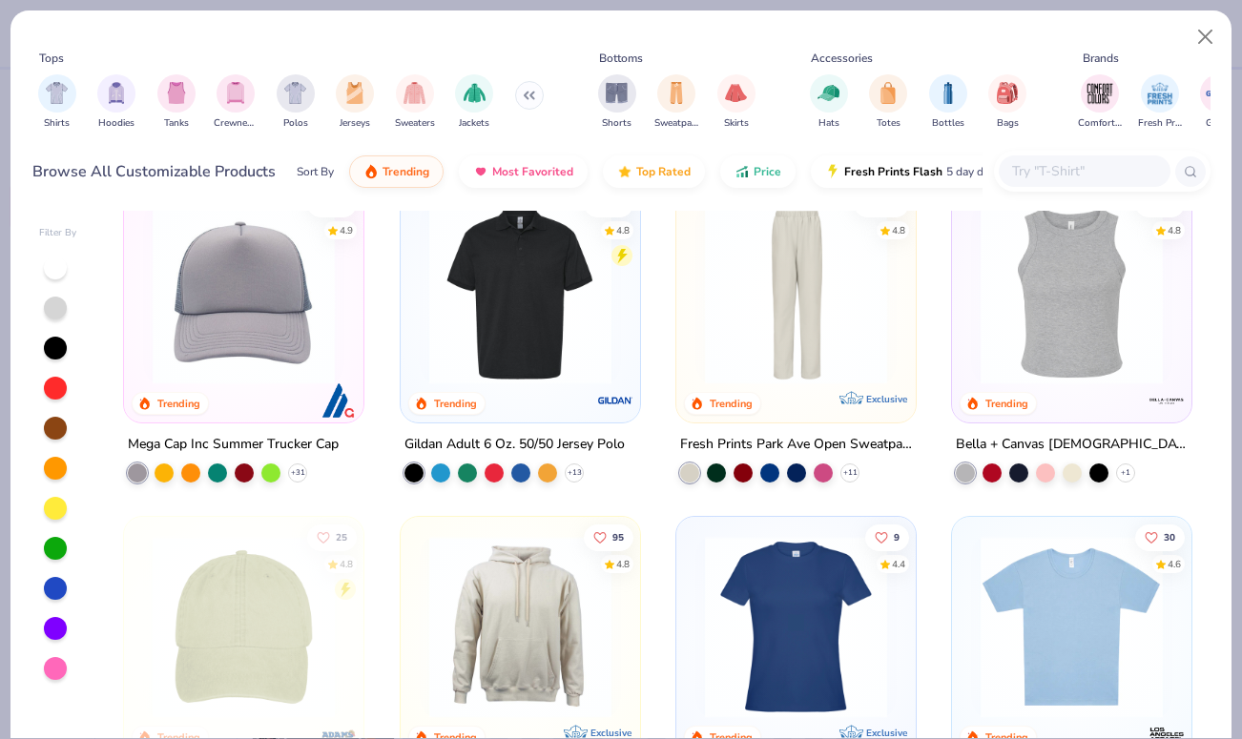
scroll to position [2429, 0]
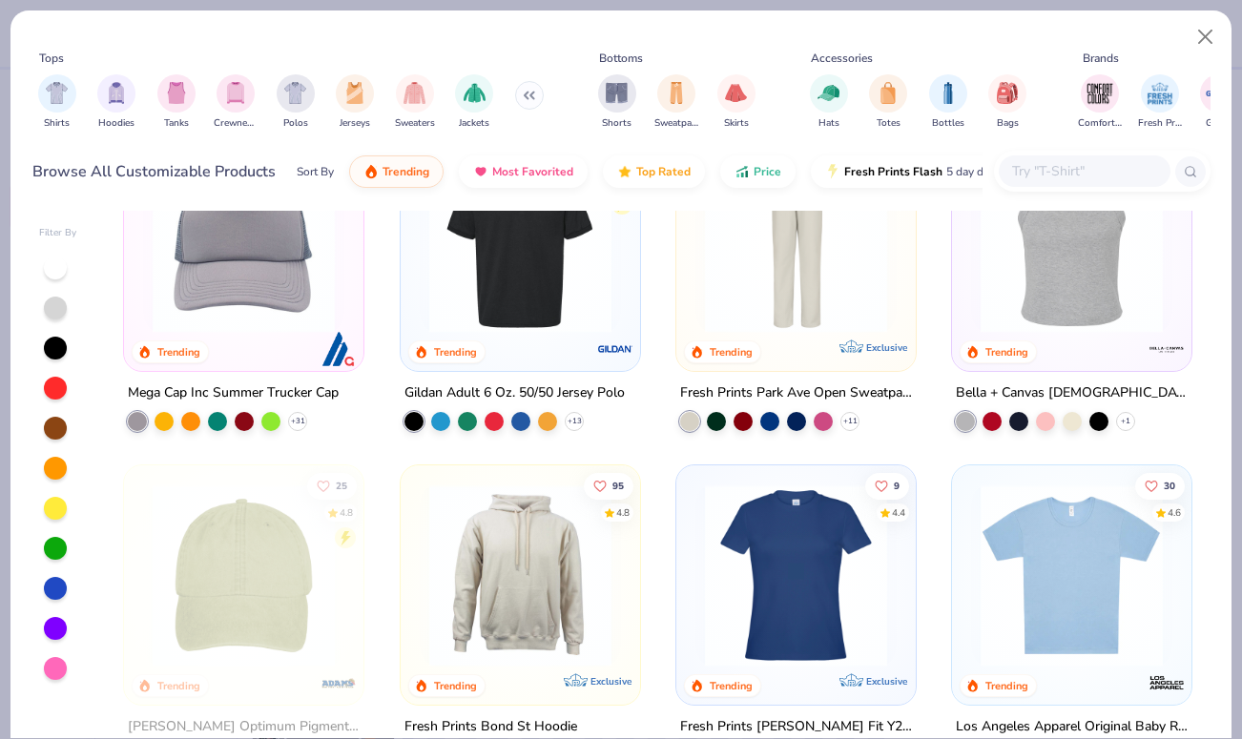
click at [1041, 547] on img at bounding box center [1071, 576] width 201 height 182
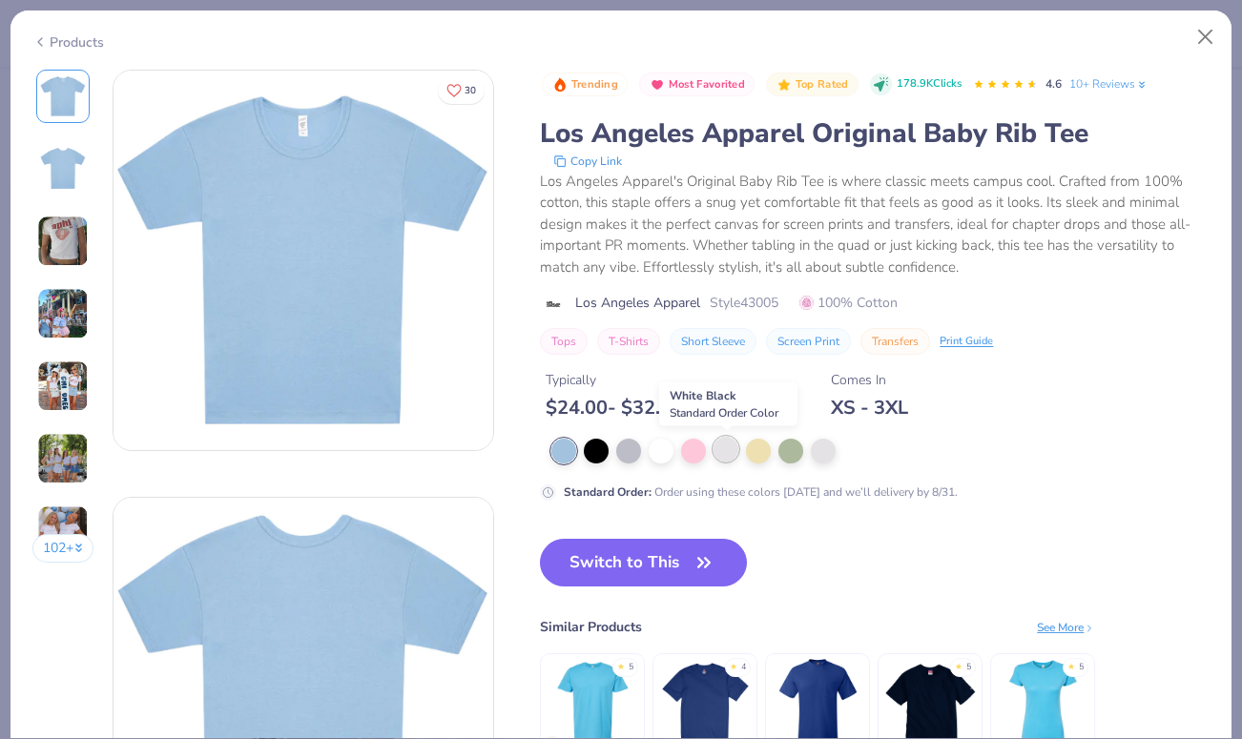
click at [722, 451] on div at bounding box center [726, 449] width 25 height 25
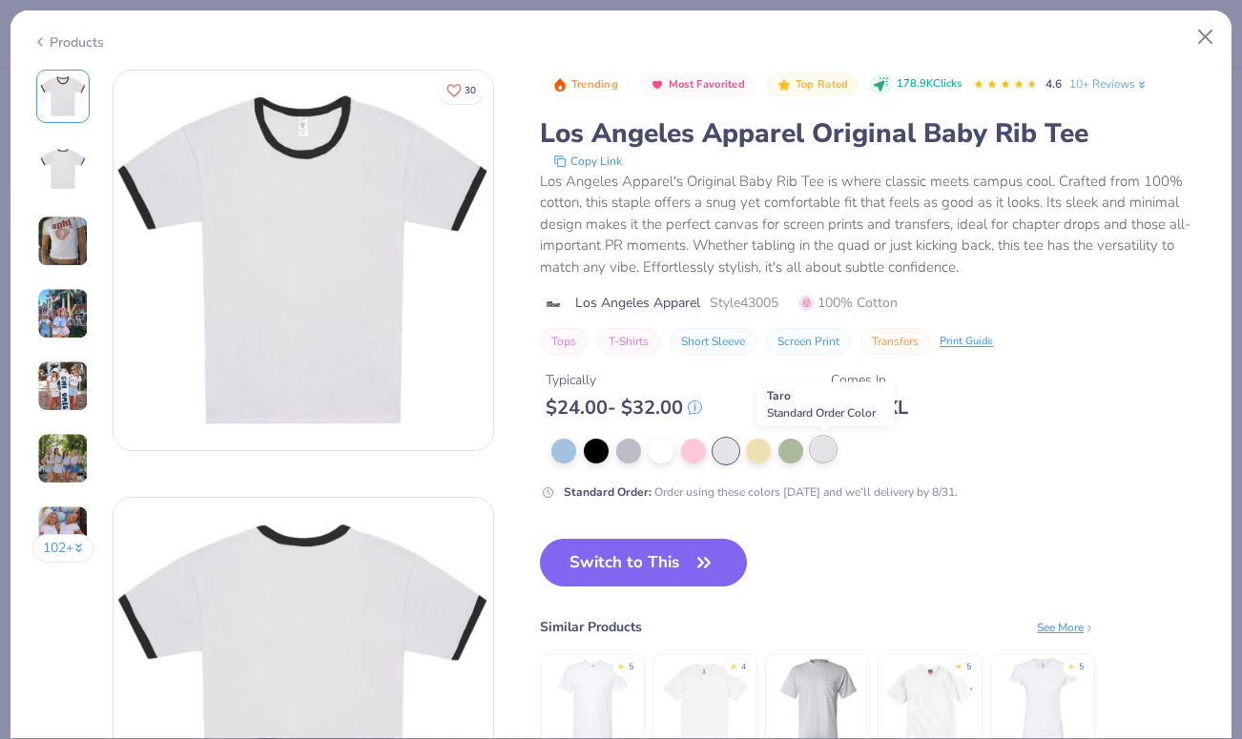
click at [823, 458] on div at bounding box center [823, 449] width 25 height 25
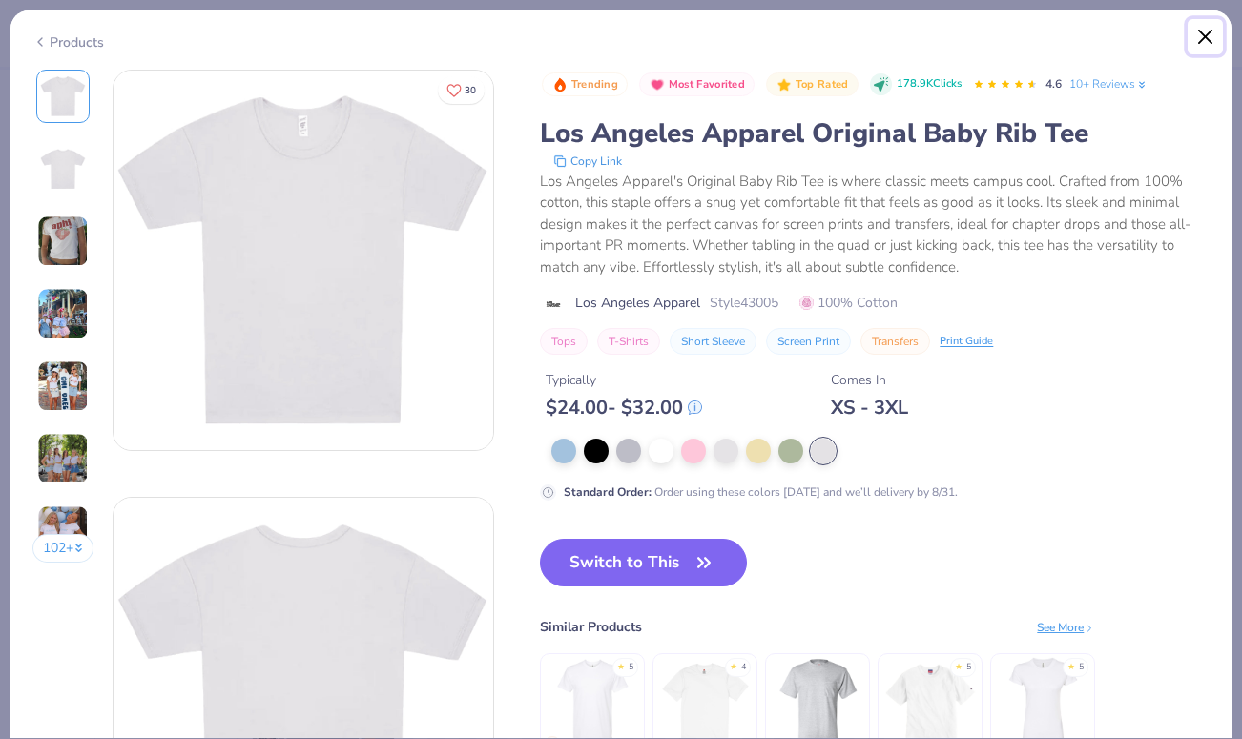
click at [1198, 37] on button "Close" at bounding box center [1206, 37] width 36 height 36
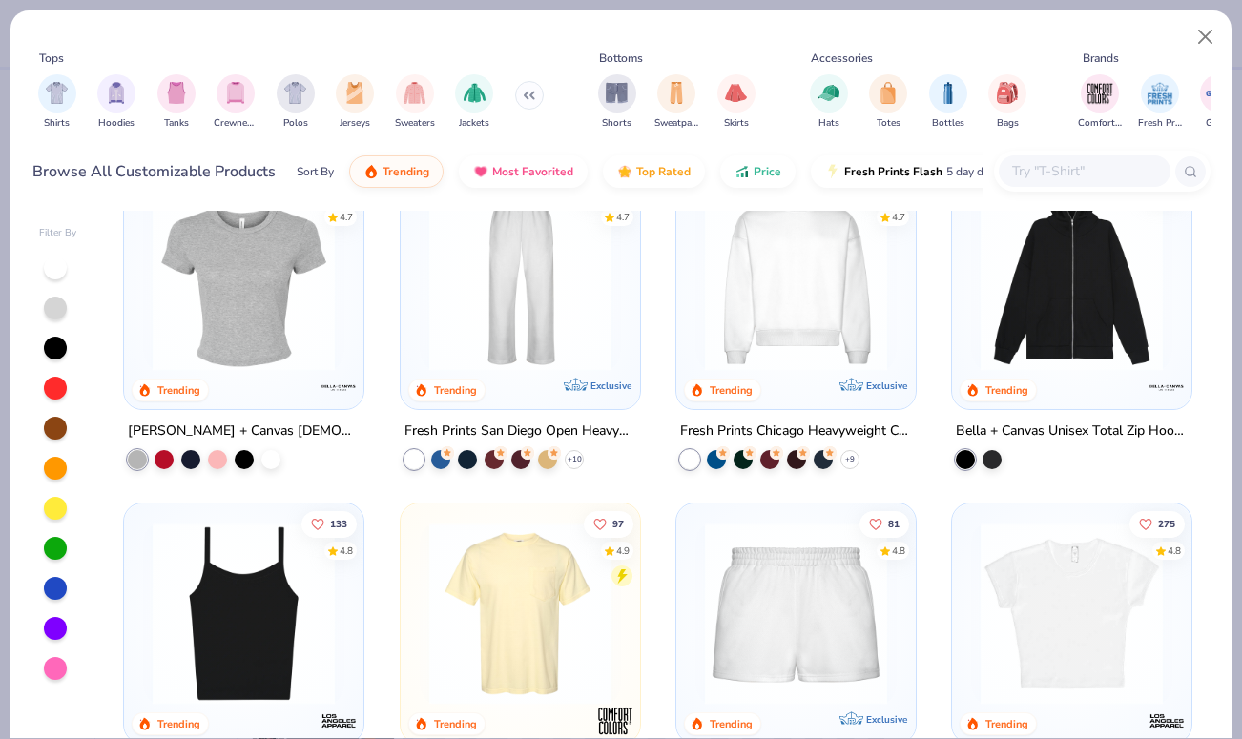
scroll to position [614, 0]
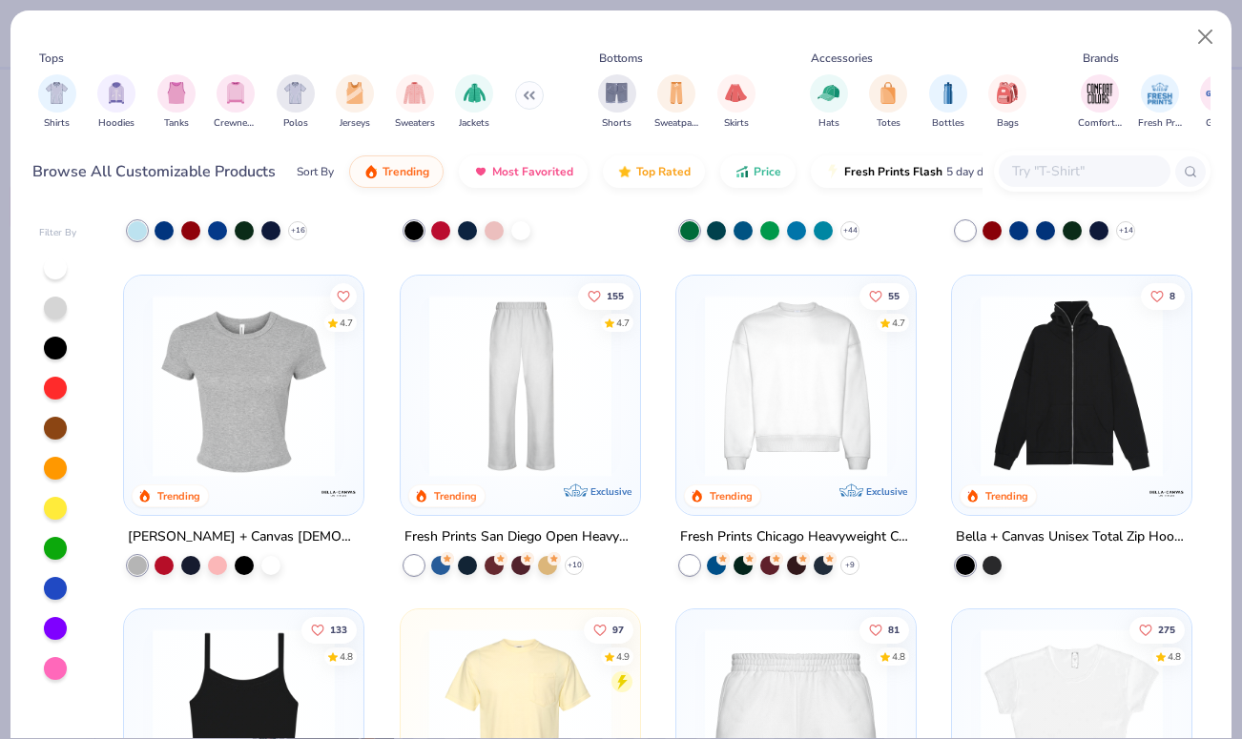
click at [238, 474] on div at bounding box center [244, 389] width 220 height 211
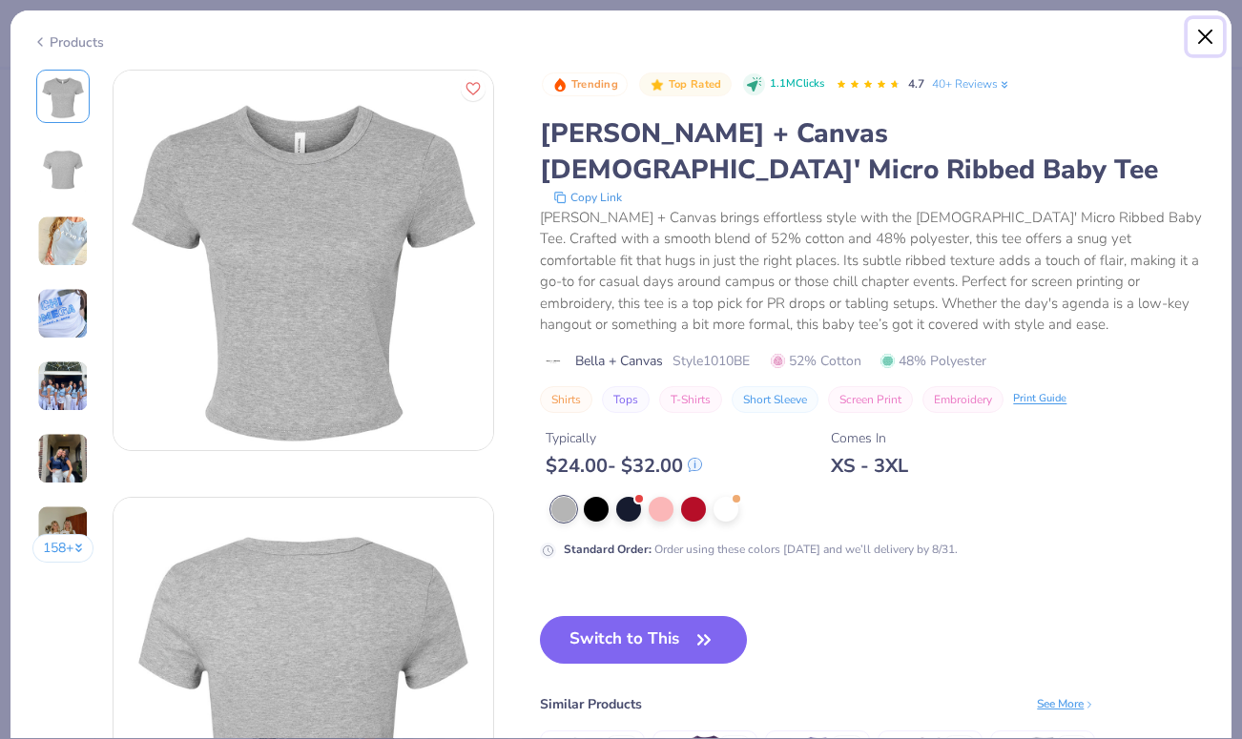
click at [1203, 37] on button "Close" at bounding box center [1206, 37] width 36 height 36
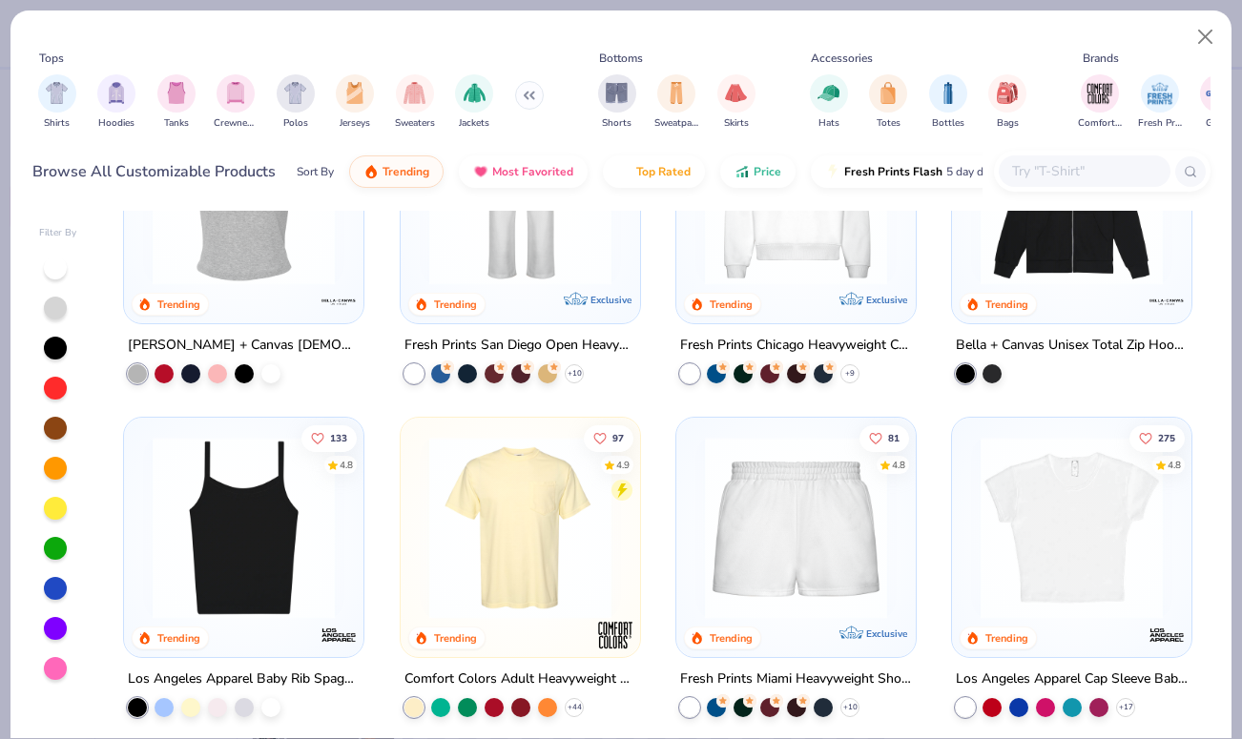
scroll to position [954, 0]
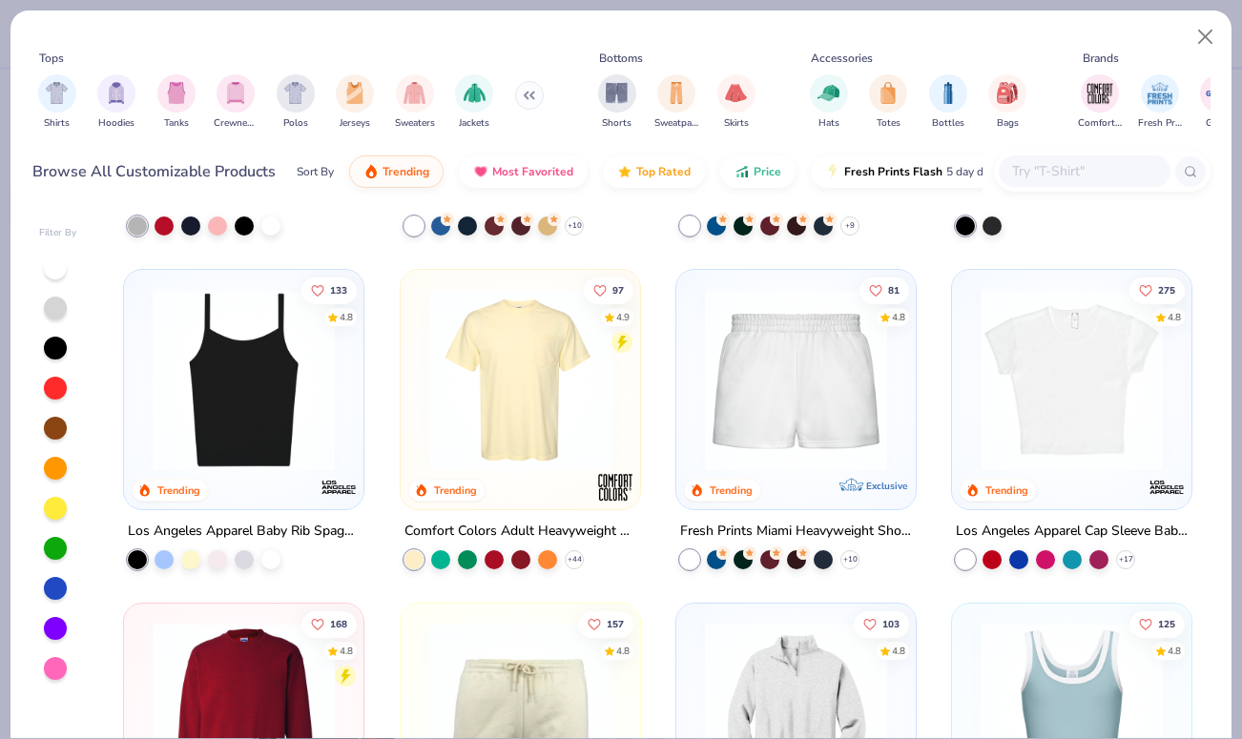
click at [1005, 388] on img at bounding box center [1071, 380] width 201 height 182
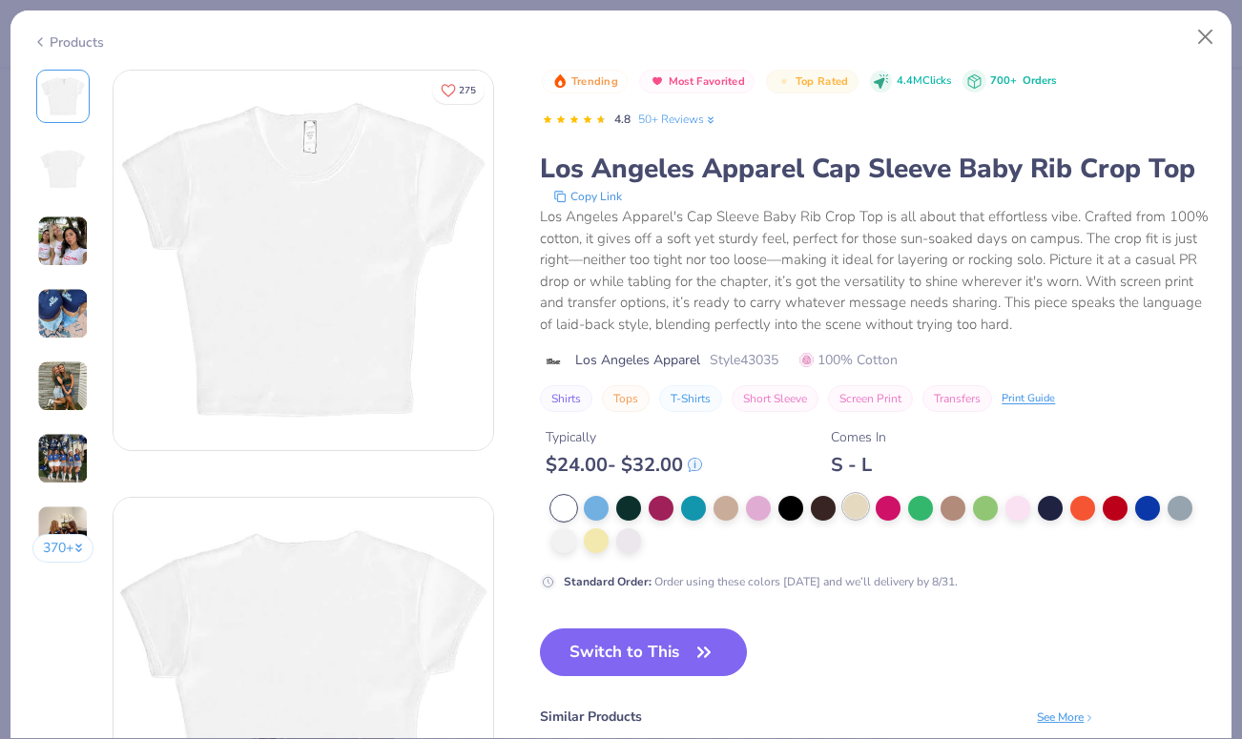
click at [853, 510] on div at bounding box center [855, 506] width 25 height 25
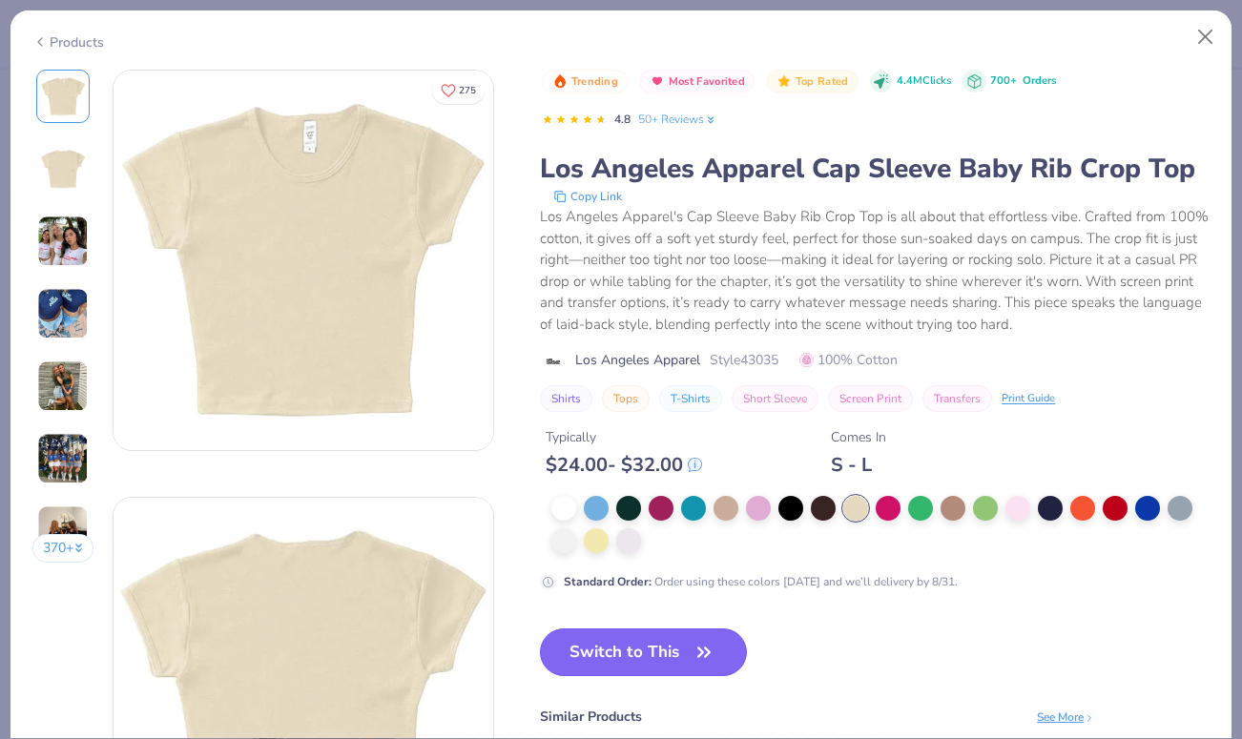
click at [658, 647] on button "Switch to This" at bounding box center [643, 653] width 207 height 48
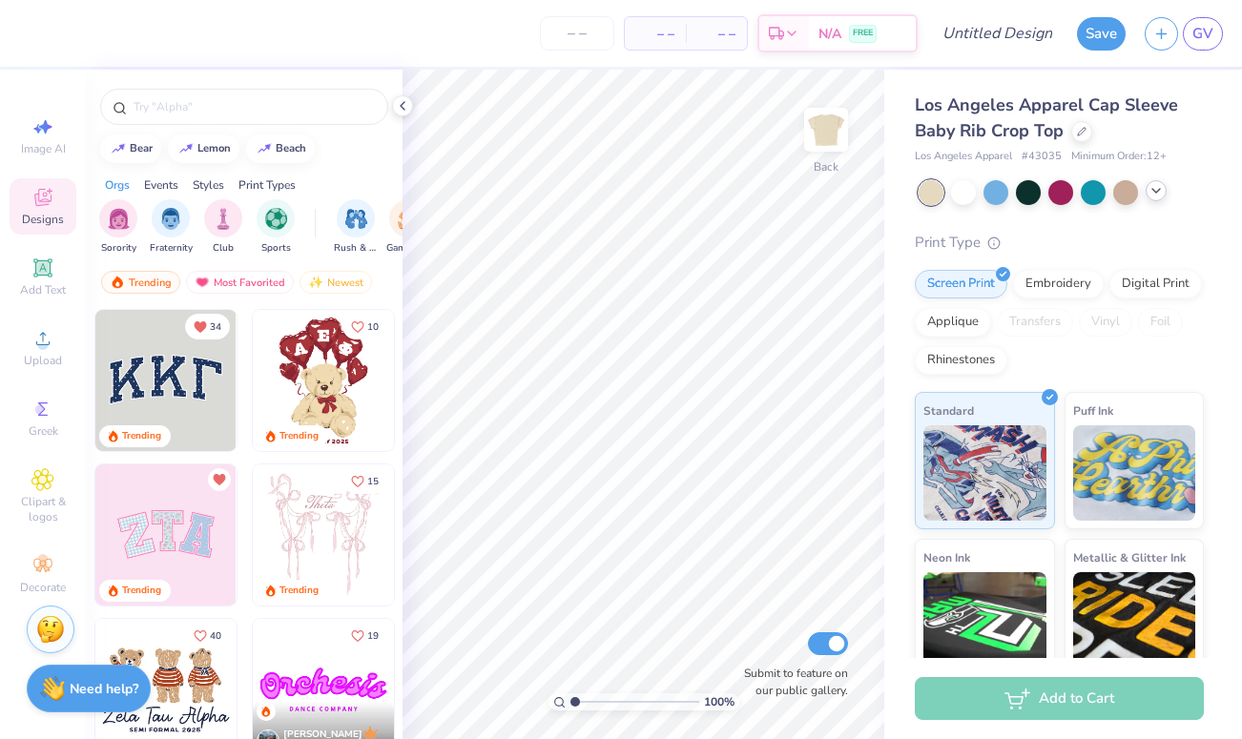
click at [1153, 197] on icon at bounding box center [1156, 190] width 15 height 15
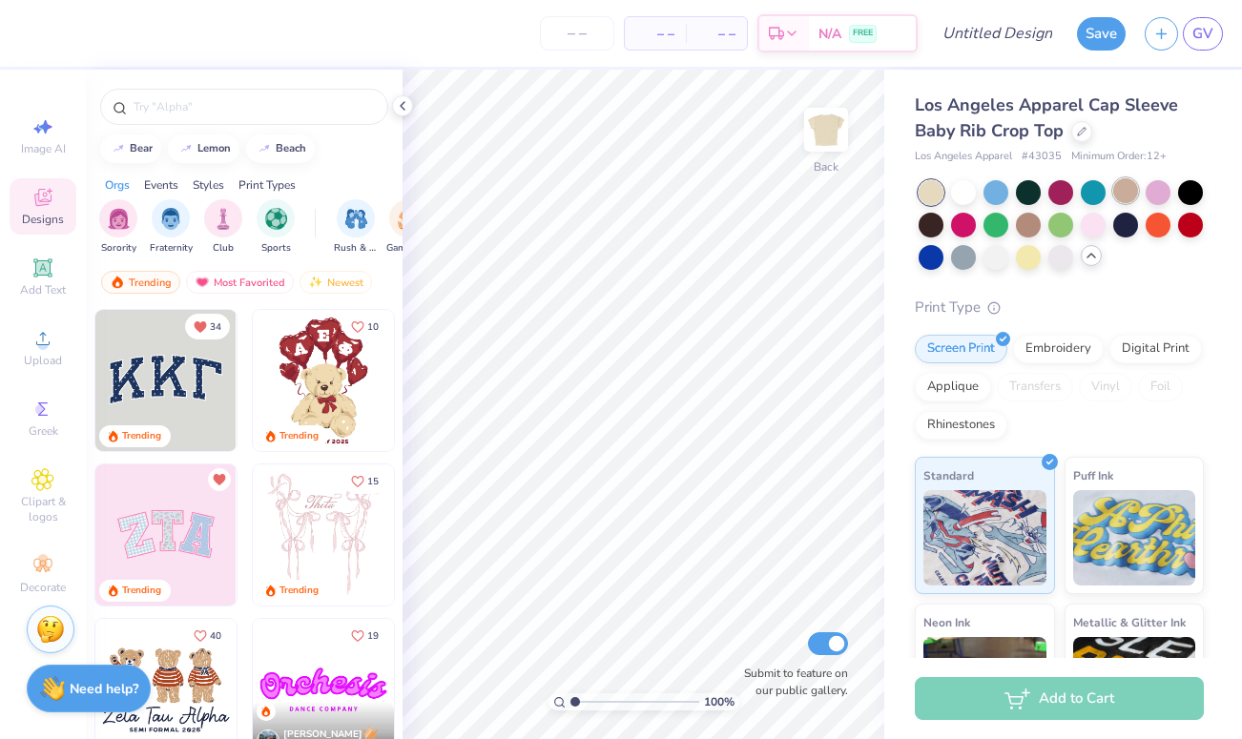
click at [1128, 192] on div at bounding box center [1125, 190] width 25 height 25
click at [1061, 257] on div at bounding box center [1060, 255] width 25 height 25
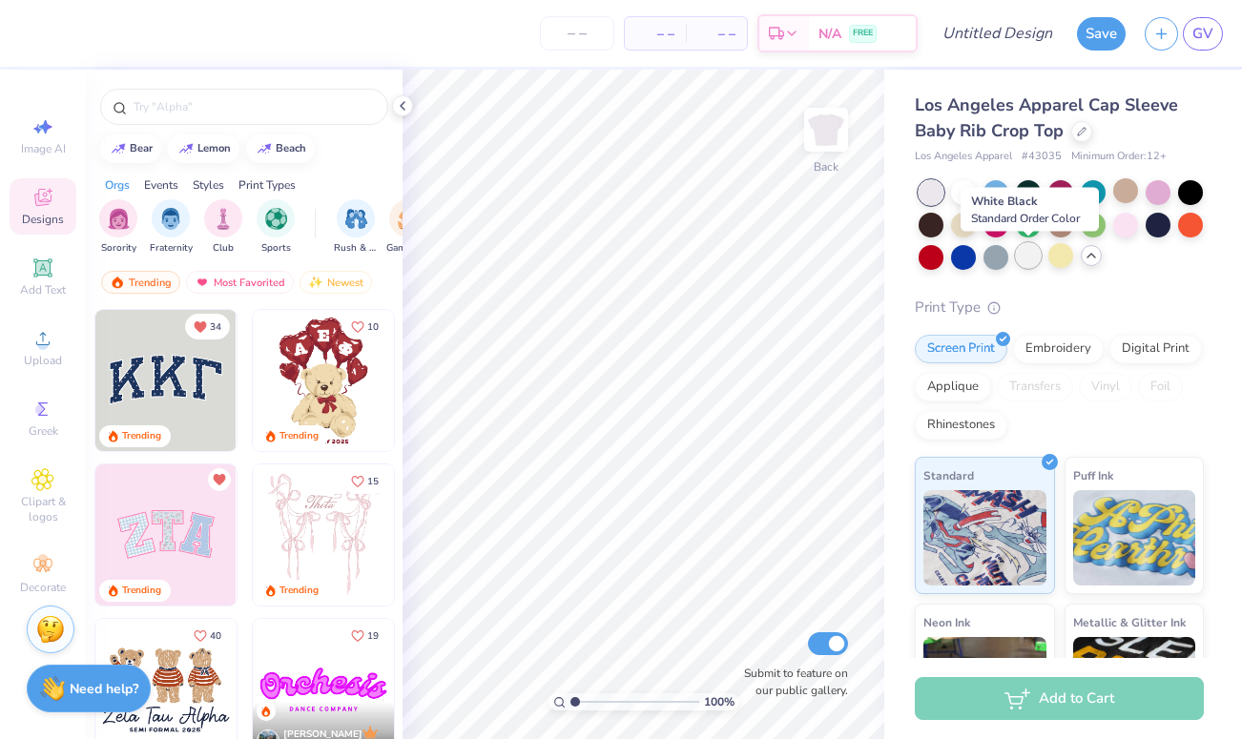
click at [1022, 257] on div at bounding box center [1028, 255] width 25 height 25
click at [966, 193] on div at bounding box center [963, 190] width 25 height 25
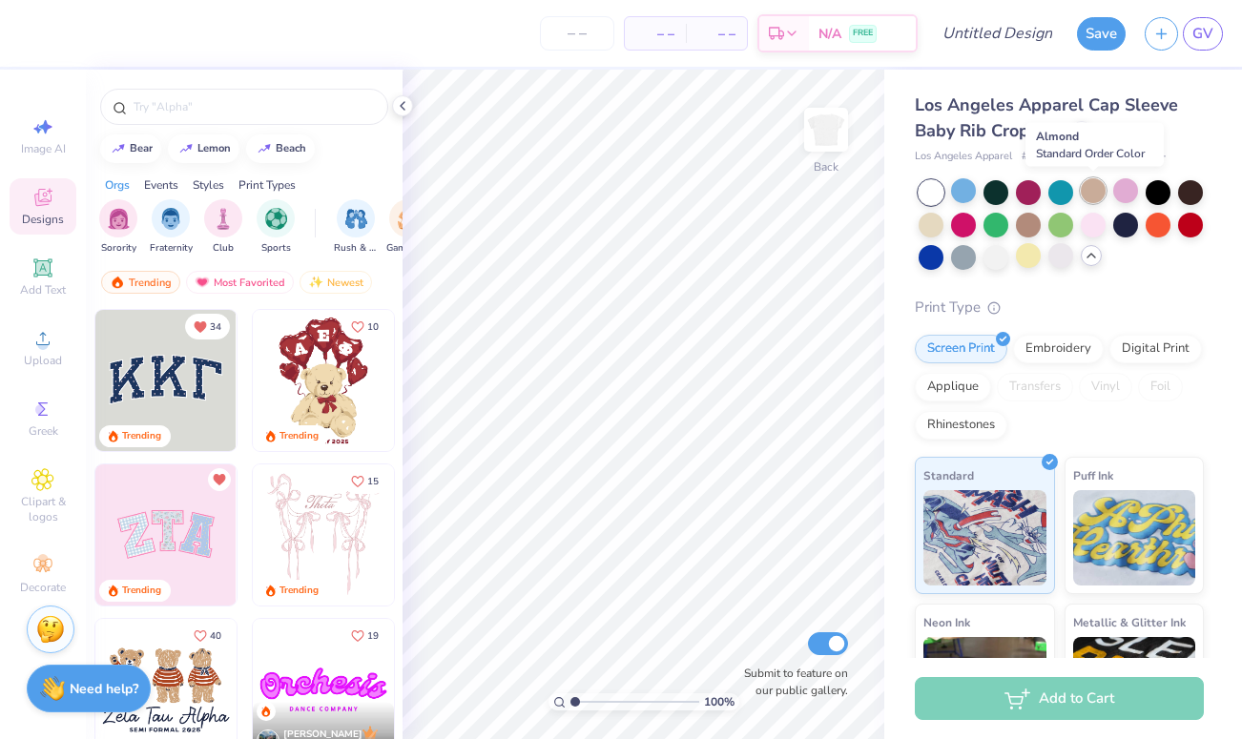
click at [1096, 190] on div at bounding box center [1093, 190] width 25 height 25
click at [930, 226] on div at bounding box center [931, 223] width 25 height 25
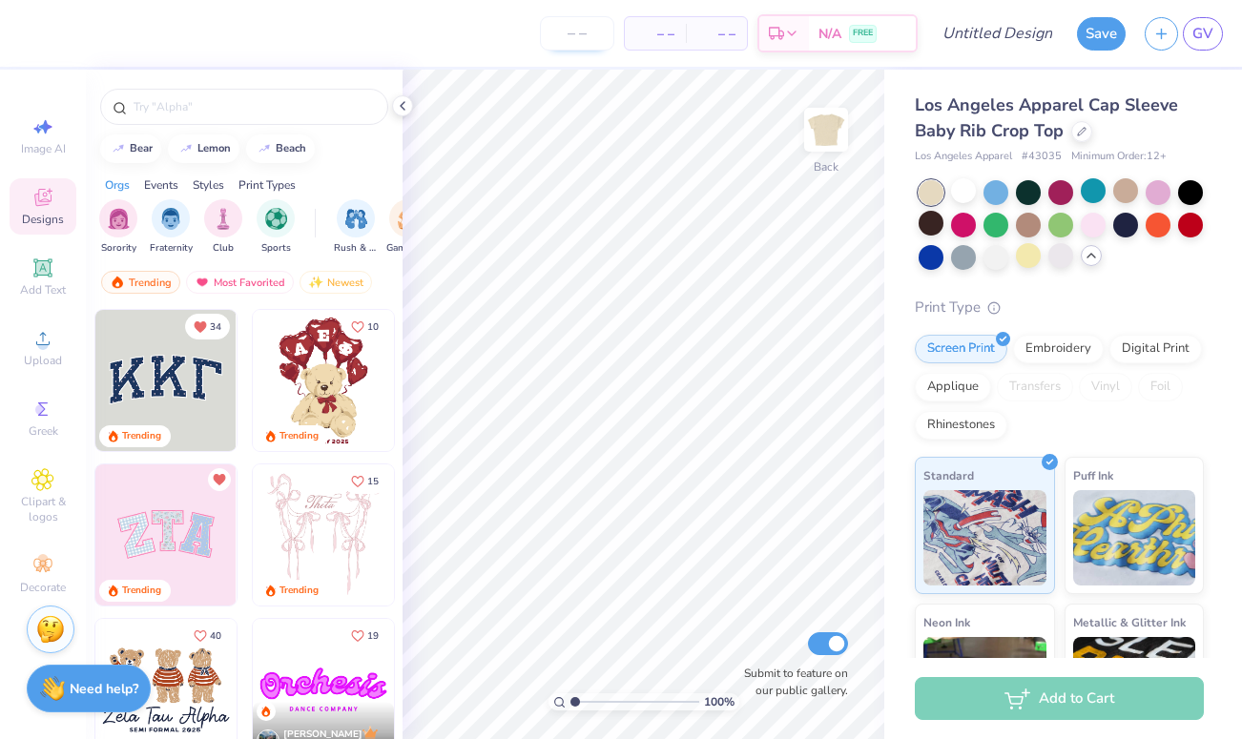
click at [558, 29] on input "number" at bounding box center [577, 33] width 74 height 34
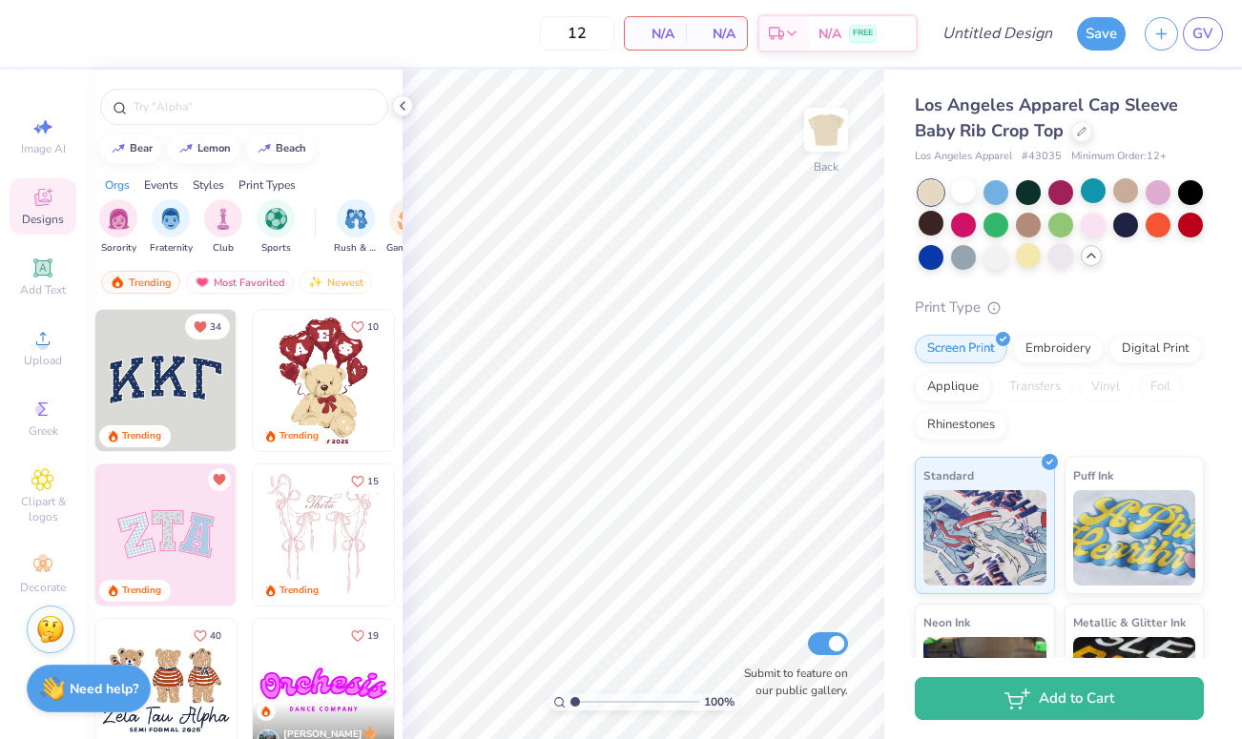
click at [525, 58] on div "12 N/A Per Item N/A Total Est. Delivery N/A FREE" at bounding box center [473, 33] width 889 height 67
click at [659, 37] on span "N/A" at bounding box center [655, 34] width 38 height 20
drag, startPoint x: 593, startPoint y: 29, endPoint x: 549, endPoint y: 26, distance: 44.0
click at [549, 26] on input "12" at bounding box center [577, 33] width 74 height 34
type input "12"
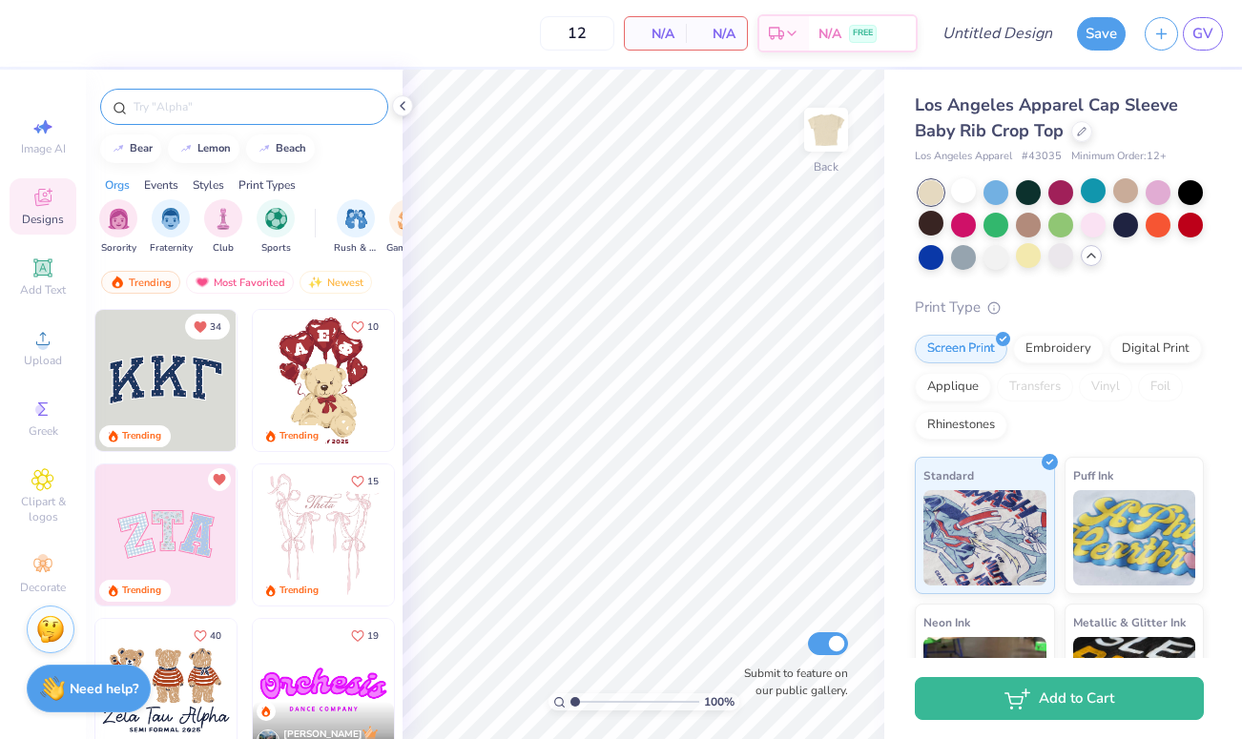
click at [205, 110] on input "text" at bounding box center [254, 106] width 244 height 19
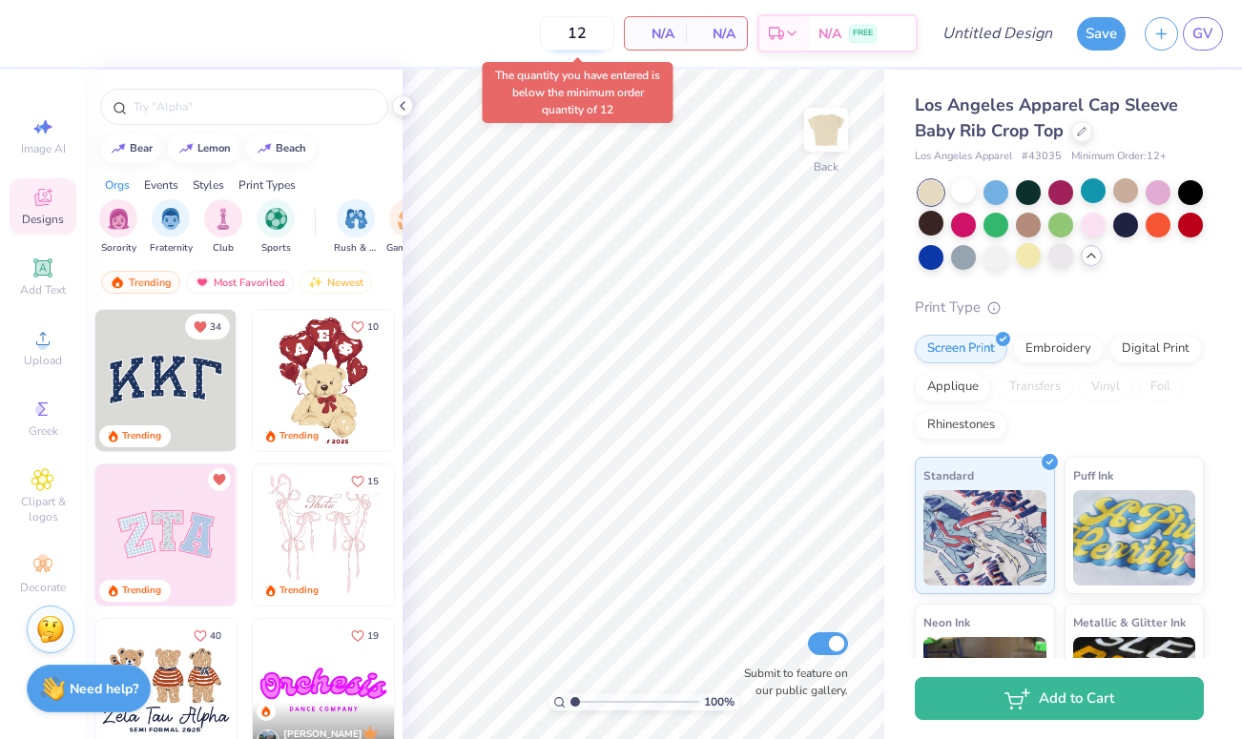
click at [591, 42] on input "12" at bounding box center [577, 33] width 74 height 34
click at [255, 111] on input "text" at bounding box center [254, 106] width 244 height 19
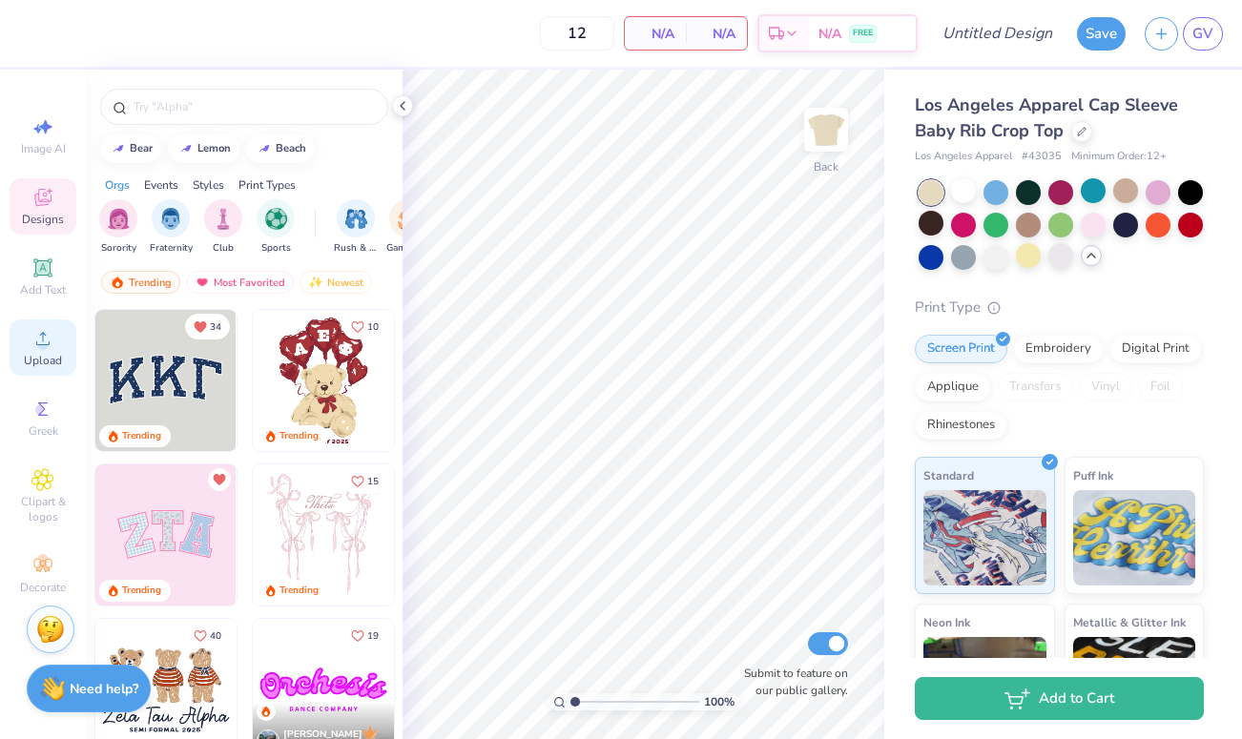
click at [47, 350] on div "Upload" at bounding box center [43, 348] width 67 height 56
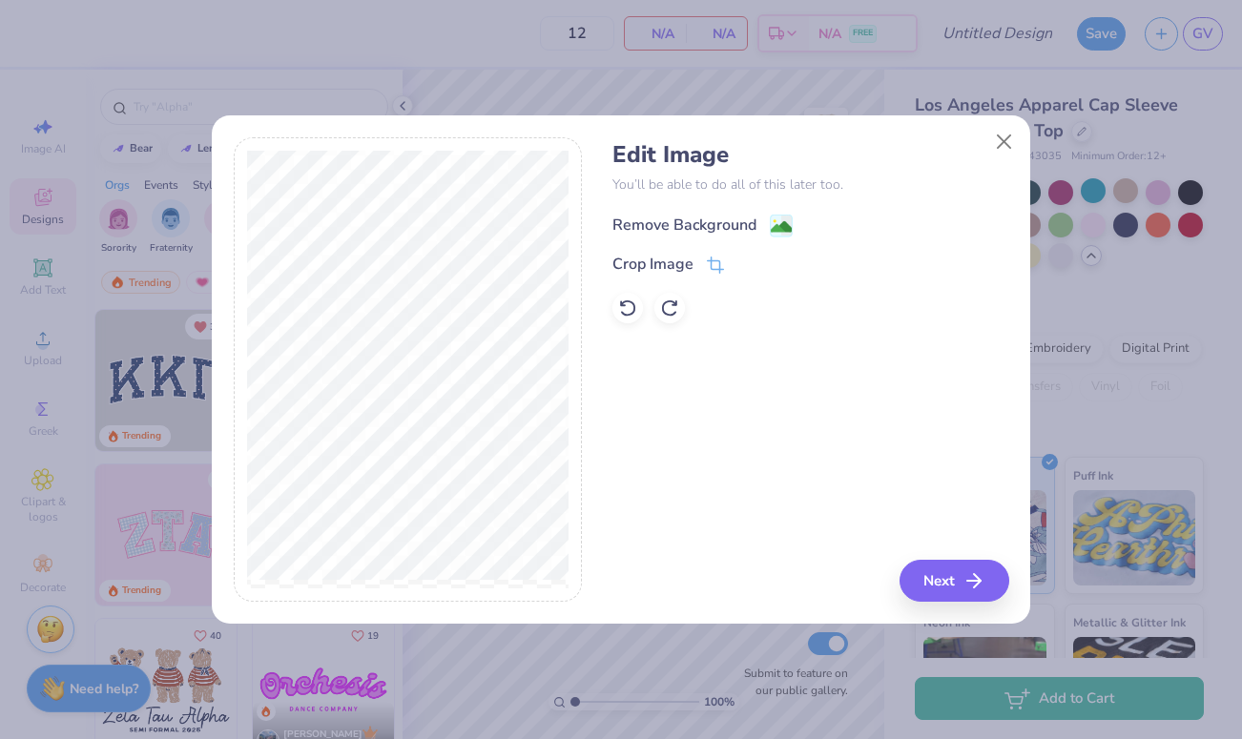
click at [760, 230] on div "Remove Background" at bounding box center [702, 226] width 180 height 24
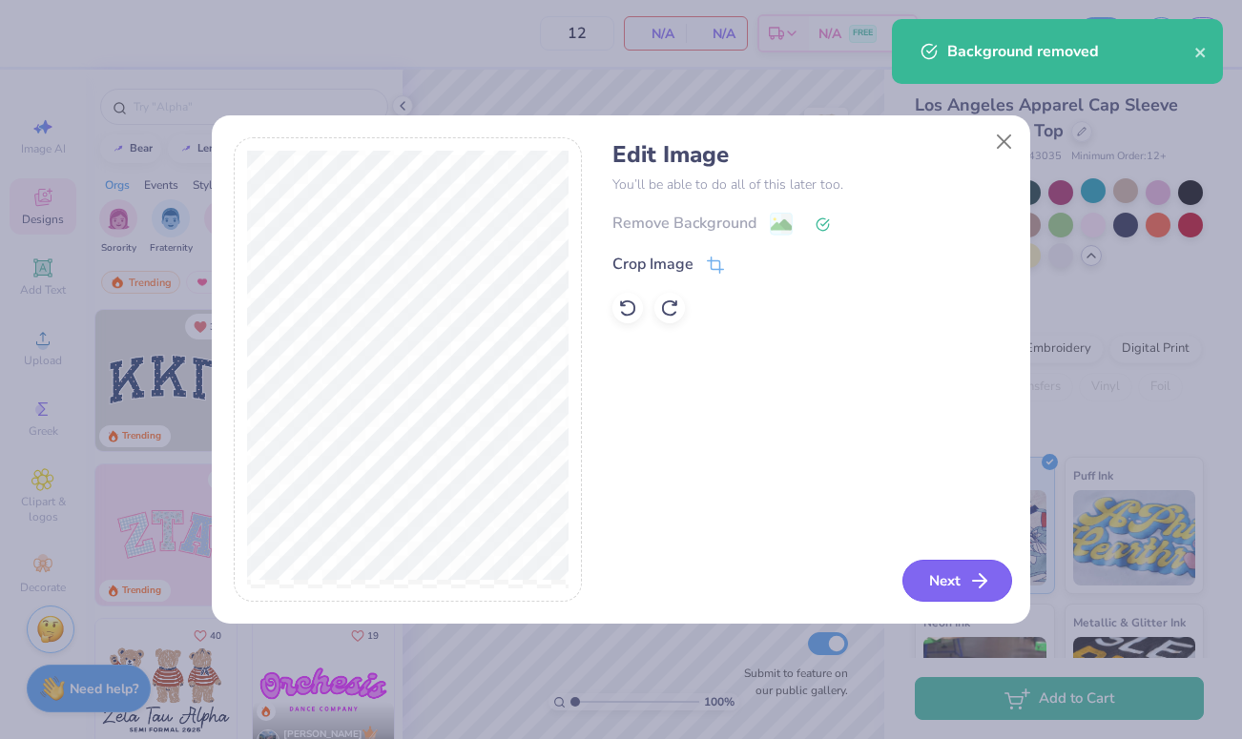
click at [952, 595] on button "Next" at bounding box center [957, 581] width 110 height 42
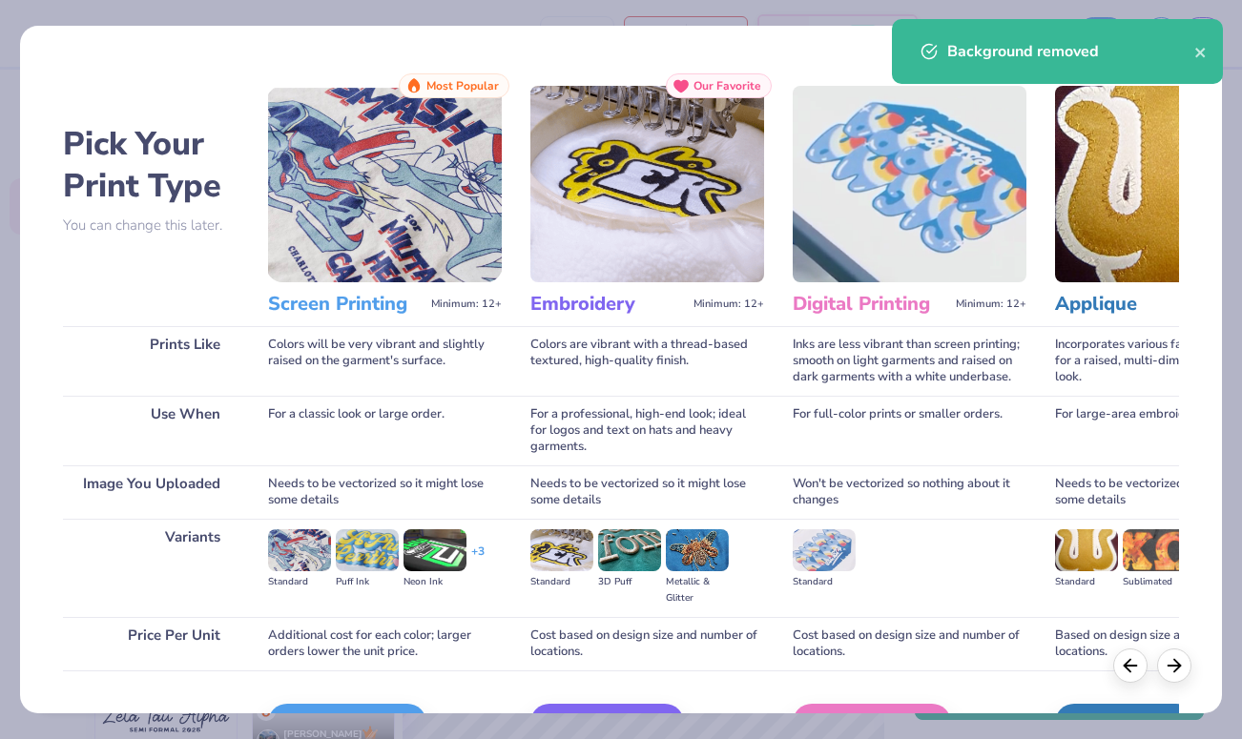
scroll to position [116, 0]
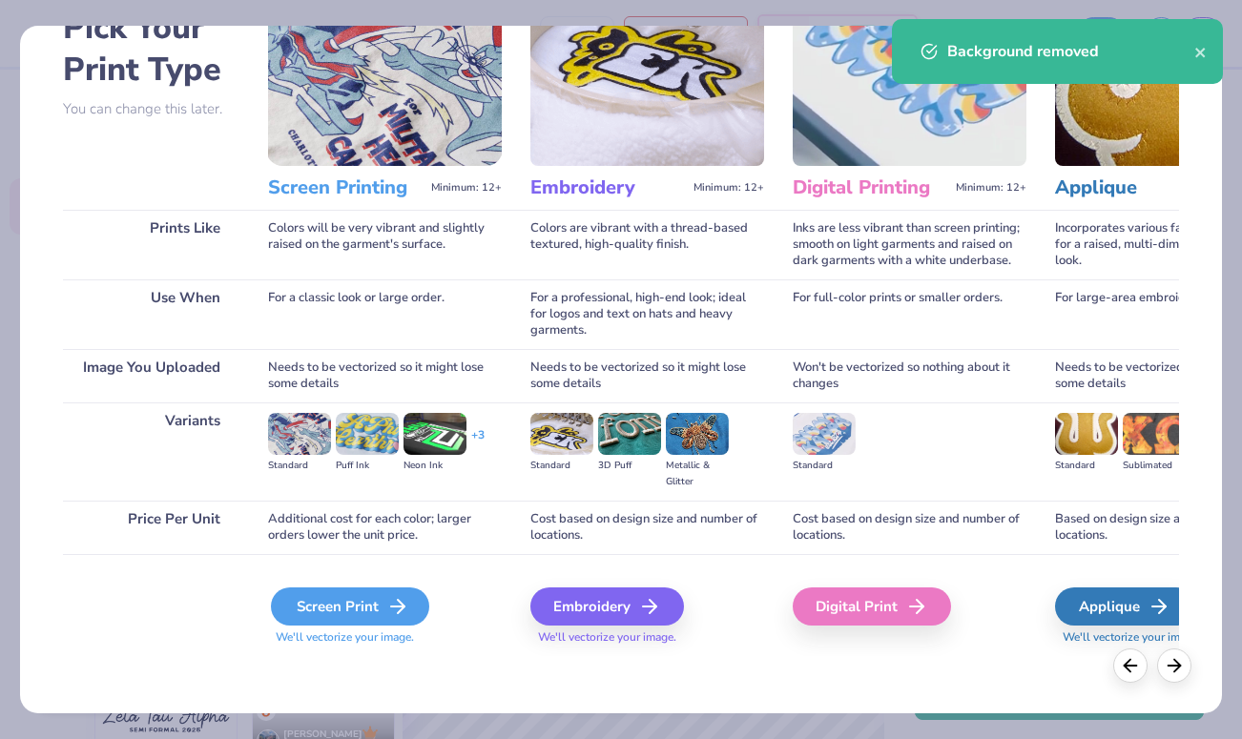
click at [326, 611] on div "Screen Print" at bounding box center [350, 607] width 158 height 38
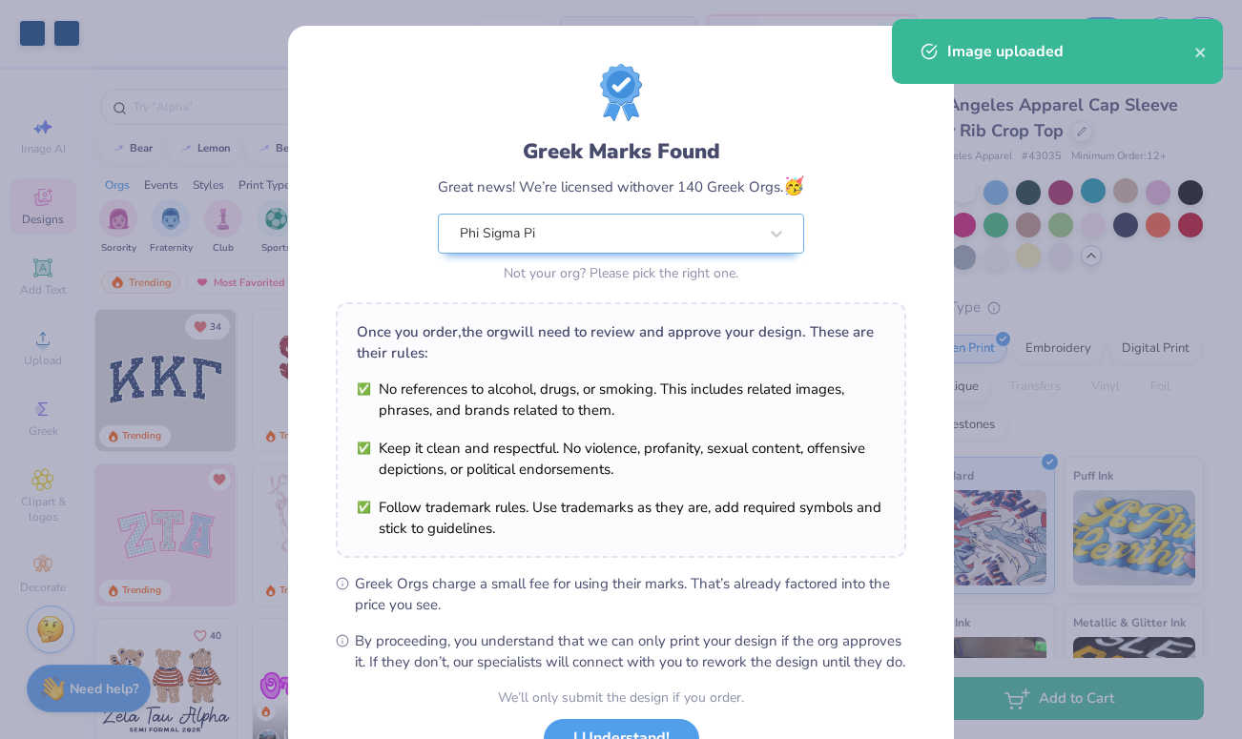
click at [651, 343] on body "Art colors 12 $37.34 Per Item $448.08 Total Est. Delivery Aug 28 - 31 FREE Desi…" at bounding box center [621, 369] width 1242 height 739
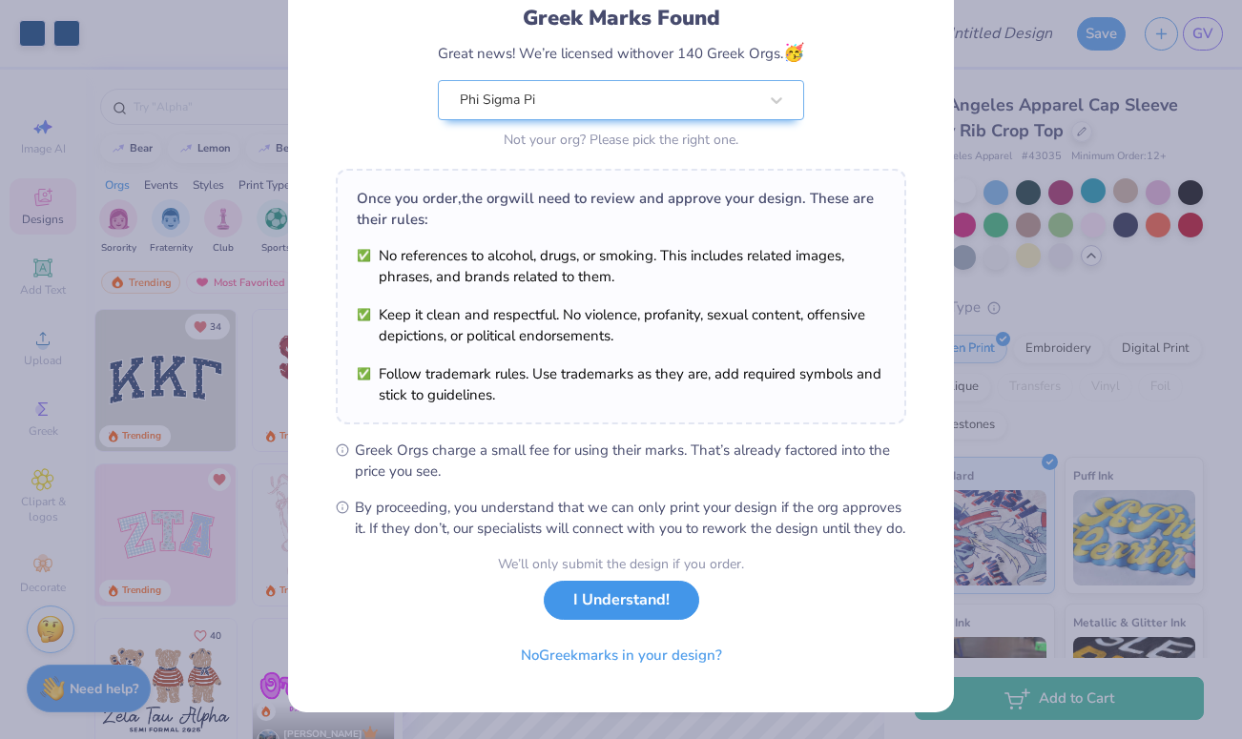
click at [640, 607] on button "I Understand!" at bounding box center [621, 600] width 155 height 39
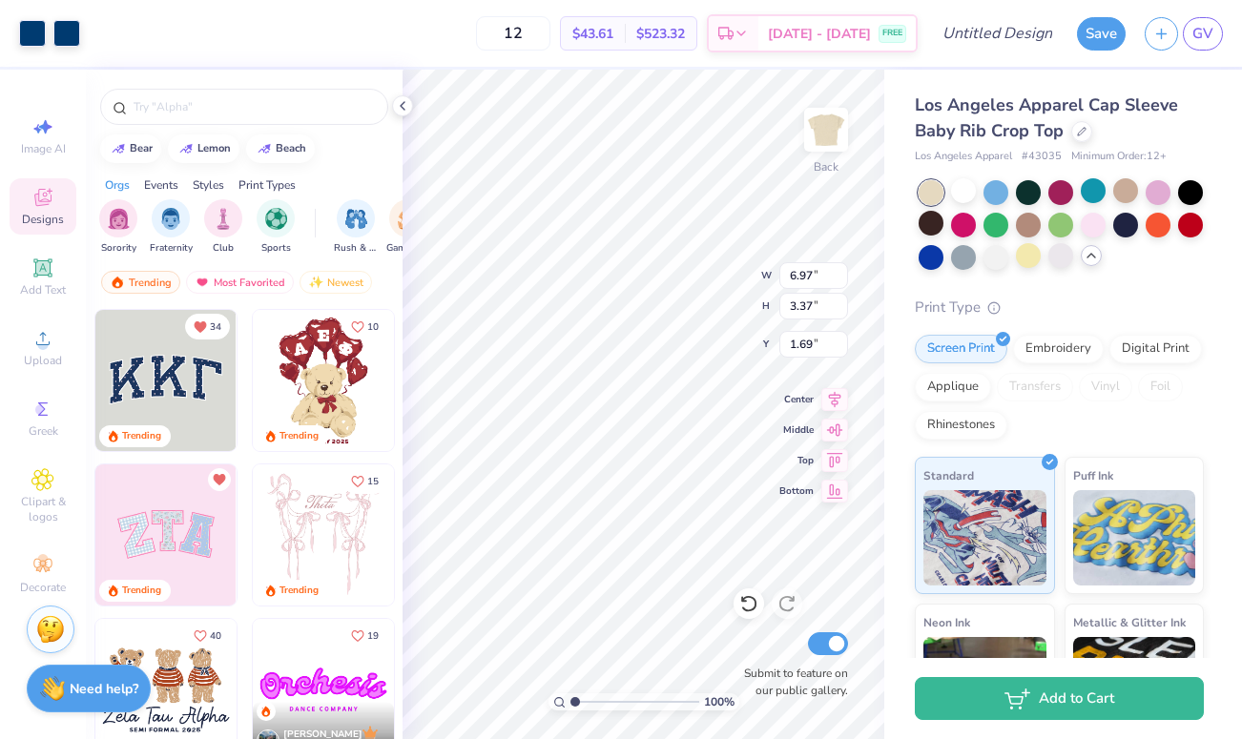
type input "1.95"
click at [837, 133] on img at bounding box center [826, 130] width 76 height 76
click at [57, 338] on div "Upload" at bounding box center [43, 348] width 67 height 56
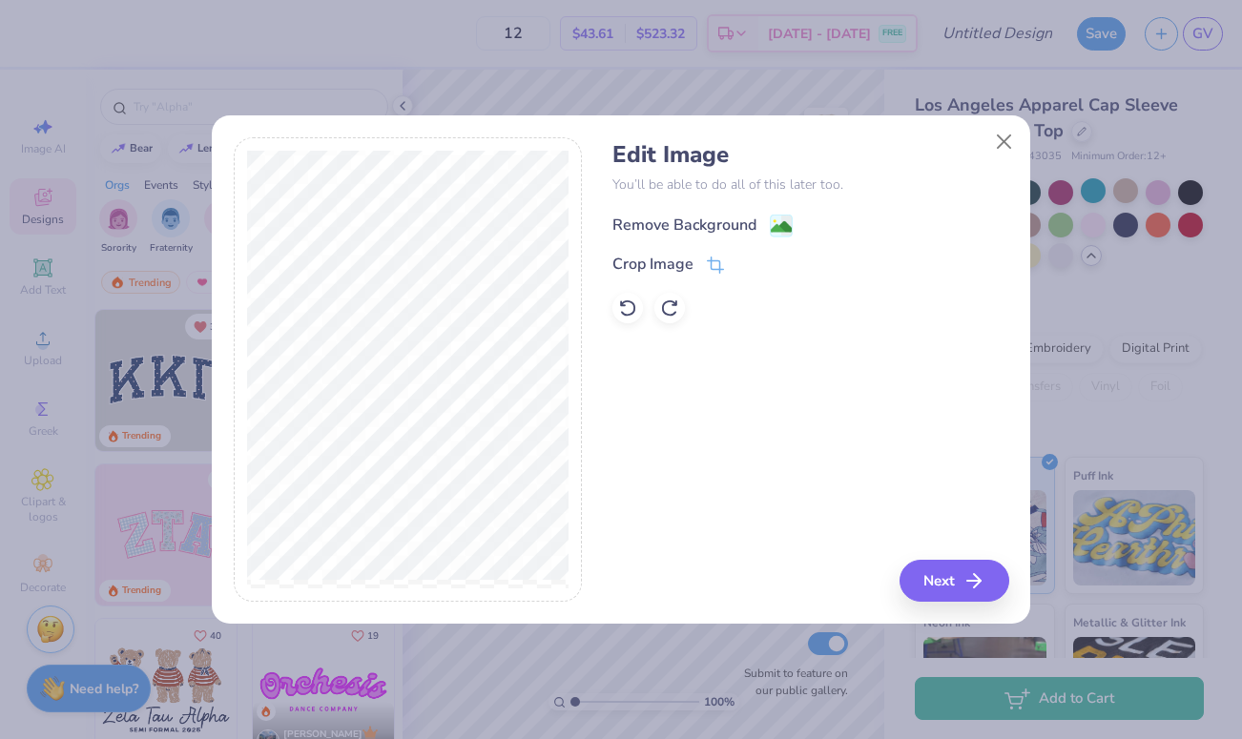
click at [671, 219] on div "Remove Background" at bounding box center [684, 225] width 144 height 23
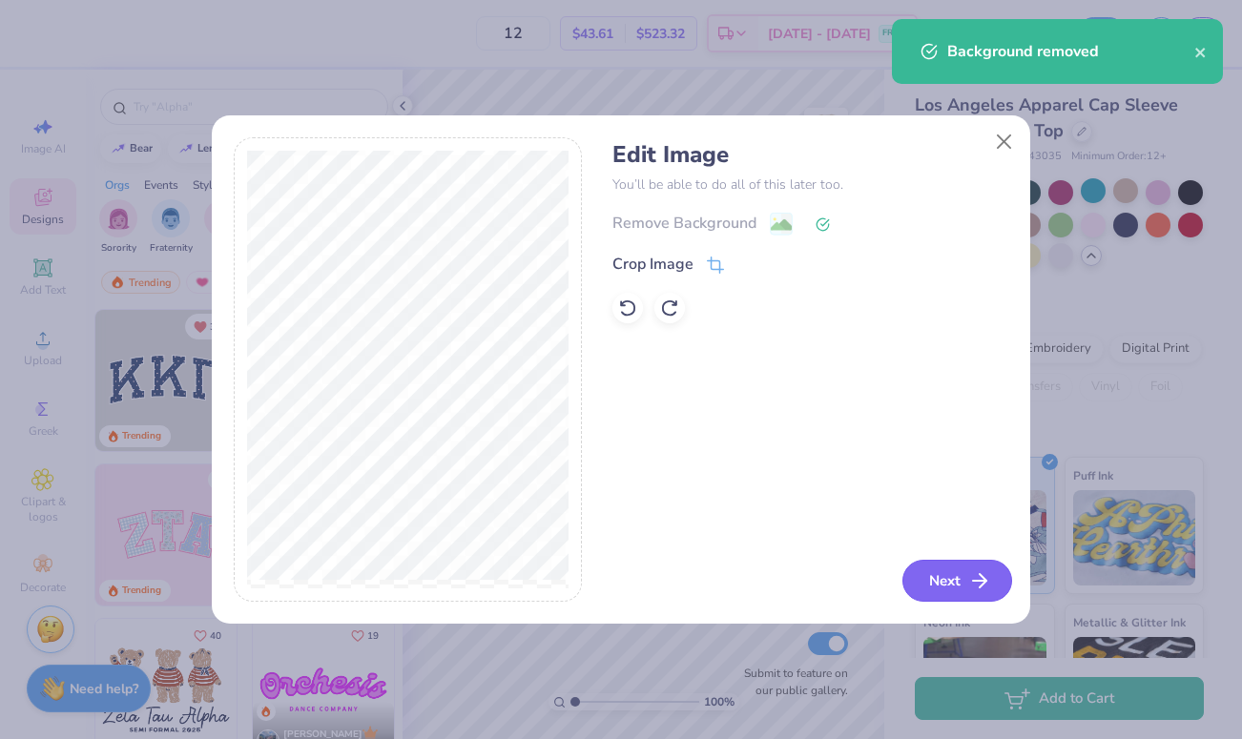
click at [968, 577] on icon "button" at bounding box center [979, 581] width 23 height 23
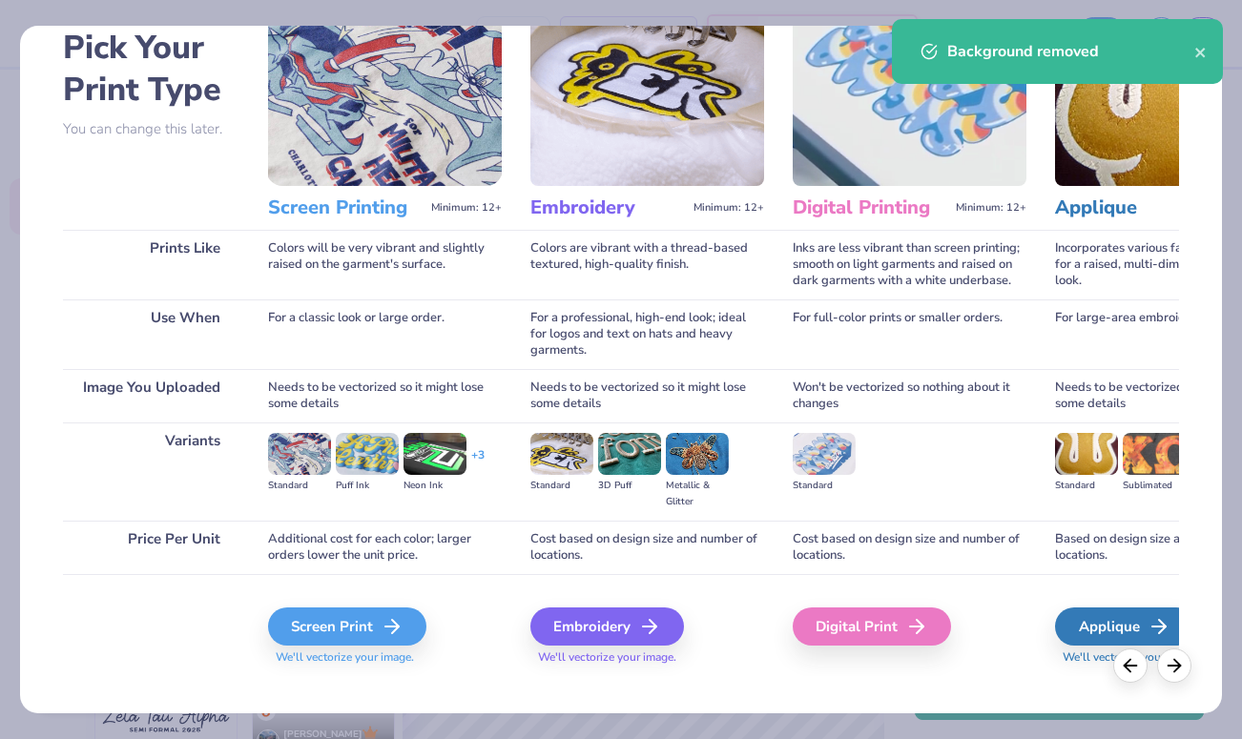
scroll to position [116, 0]
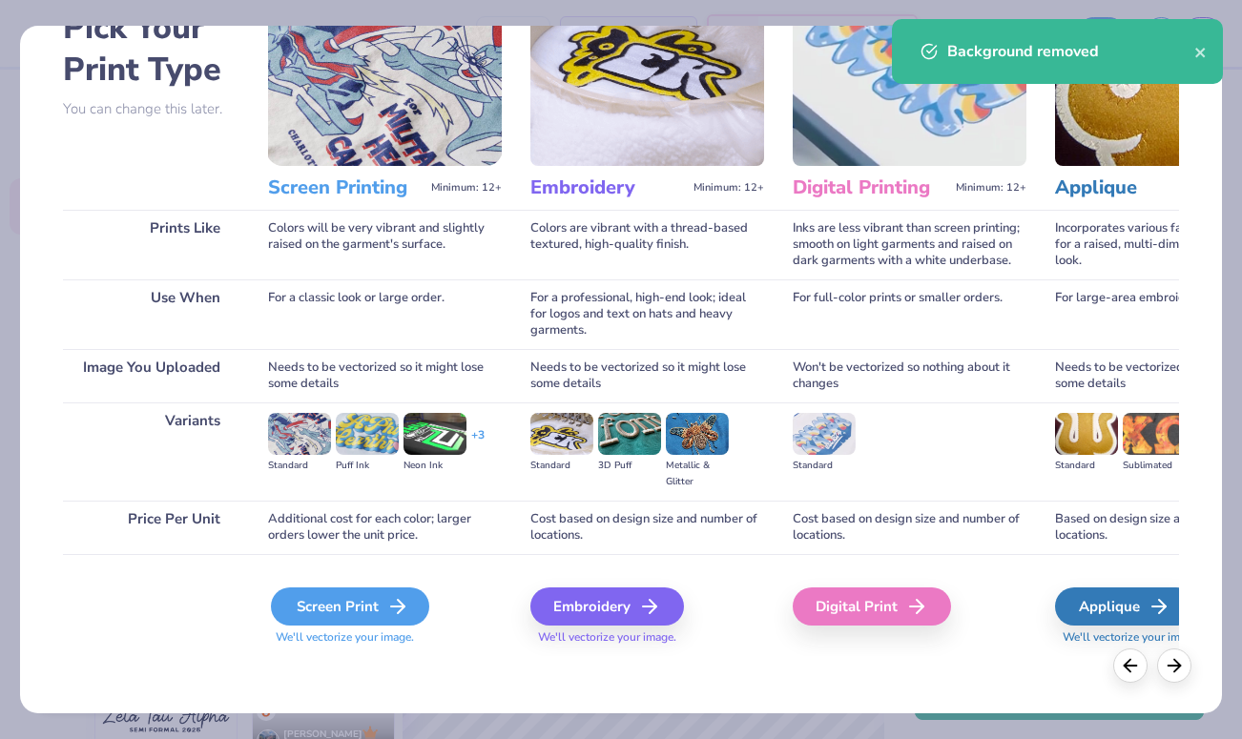
click at [377, 601] on div "Screen Print" at bounding box center [350, 607] width 158 height 38
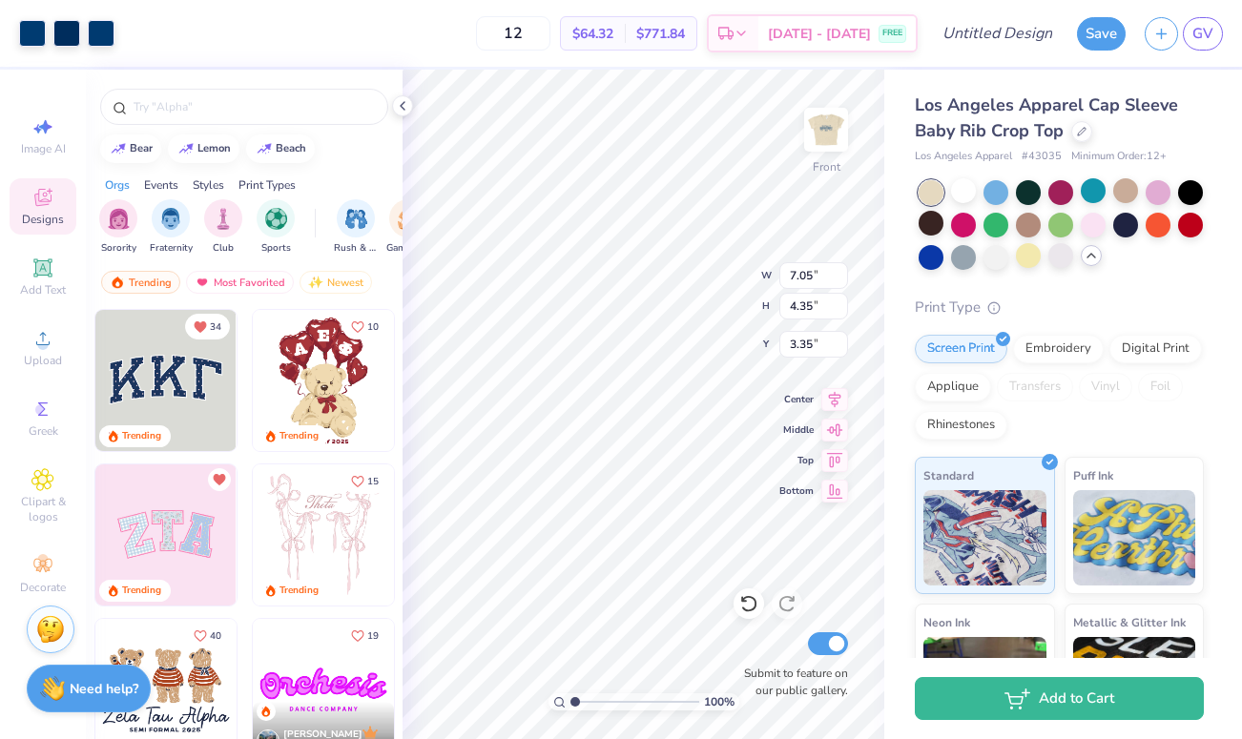
type input "4.02"
click at [837, 132] on img at bounding box center [826, 130] width 76 height 76
click at [837, 132] on img at bounding box center [826, 130] width 38 height 38
click at [837, 133] on img at bounding box center [826, 130] width 76 height 76
type input "7.35"
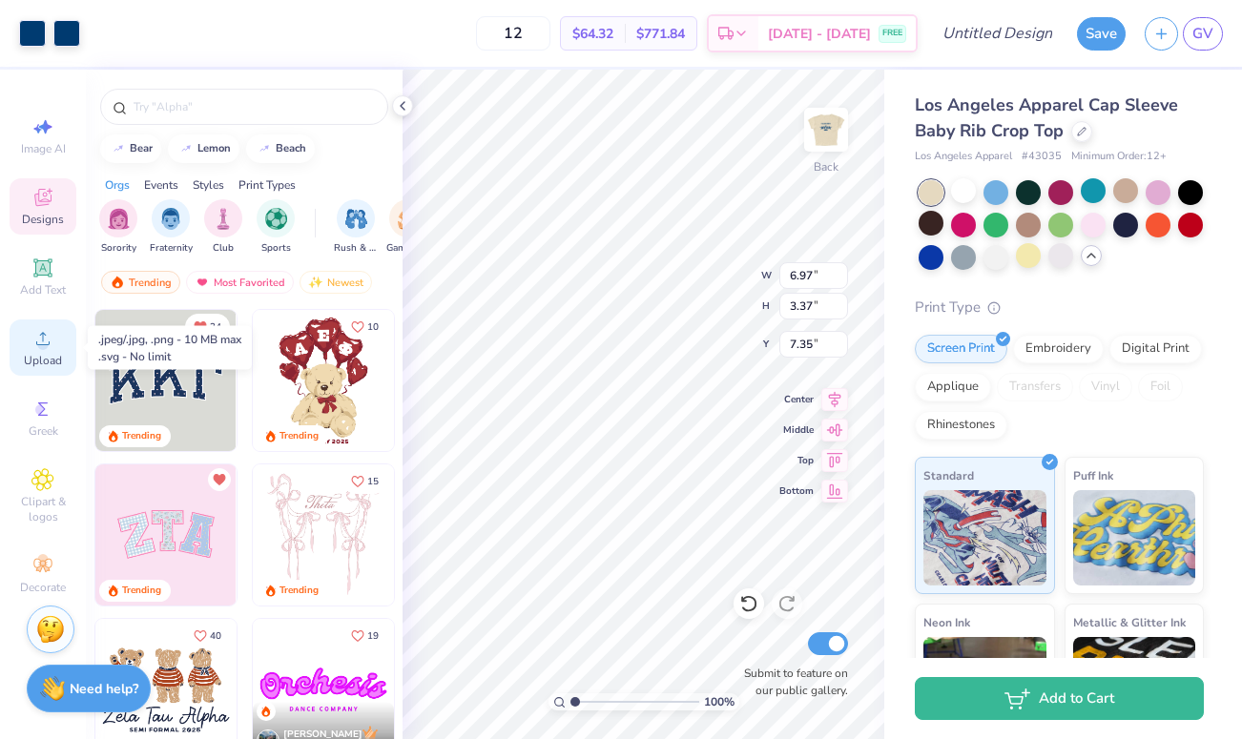
click at [29, 342] on div "Upload" at bounding box center [43, 348] width 67 height 56
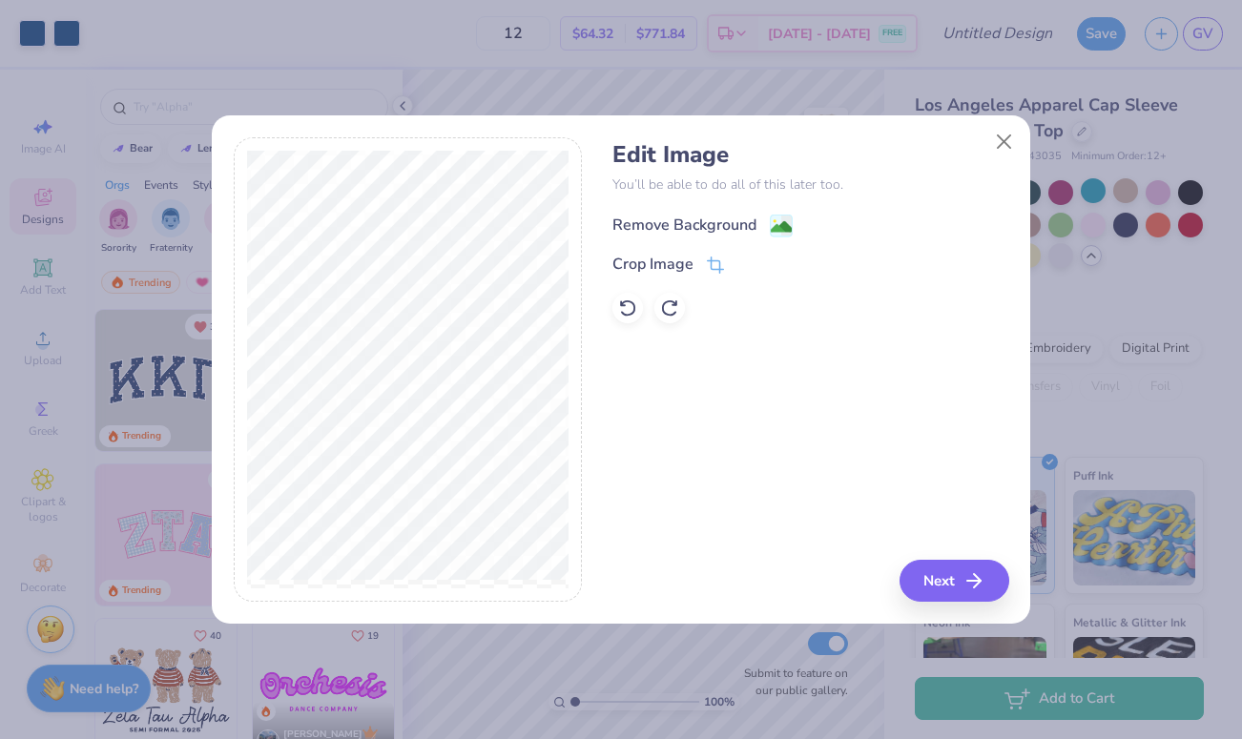
click at [781, 225] on image at bounding box center [781, 227] width 21 height 21
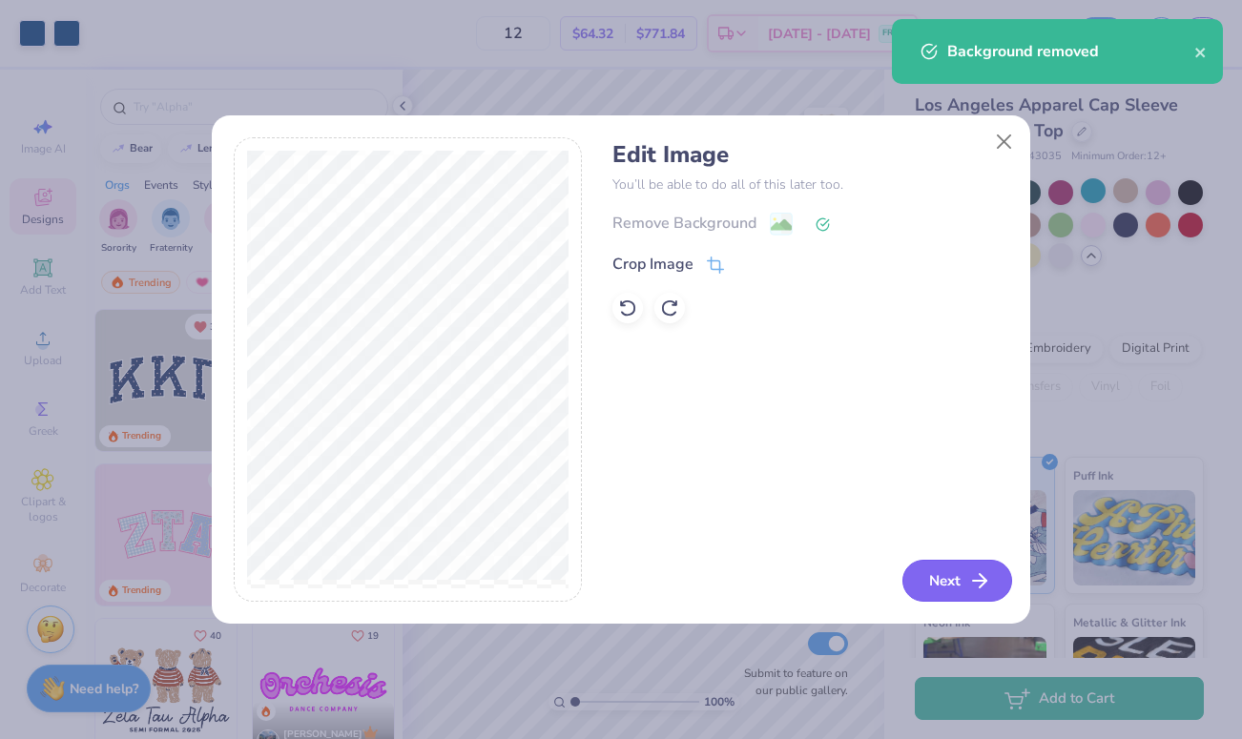
click at [945, 581] on button "Next" at bounding box center [957, 581] width 110 height 42
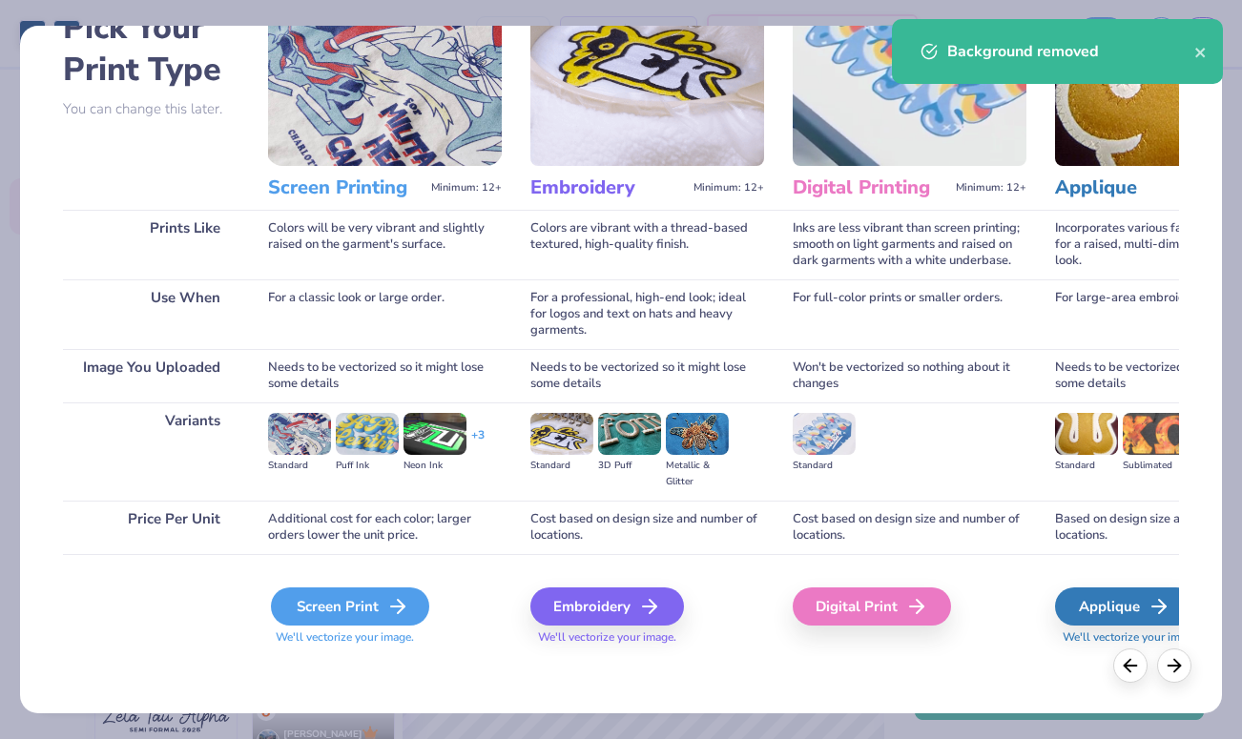
click at [377, 616] on div "Screen Print" at bounding box center [350, 607] width 158 height 38
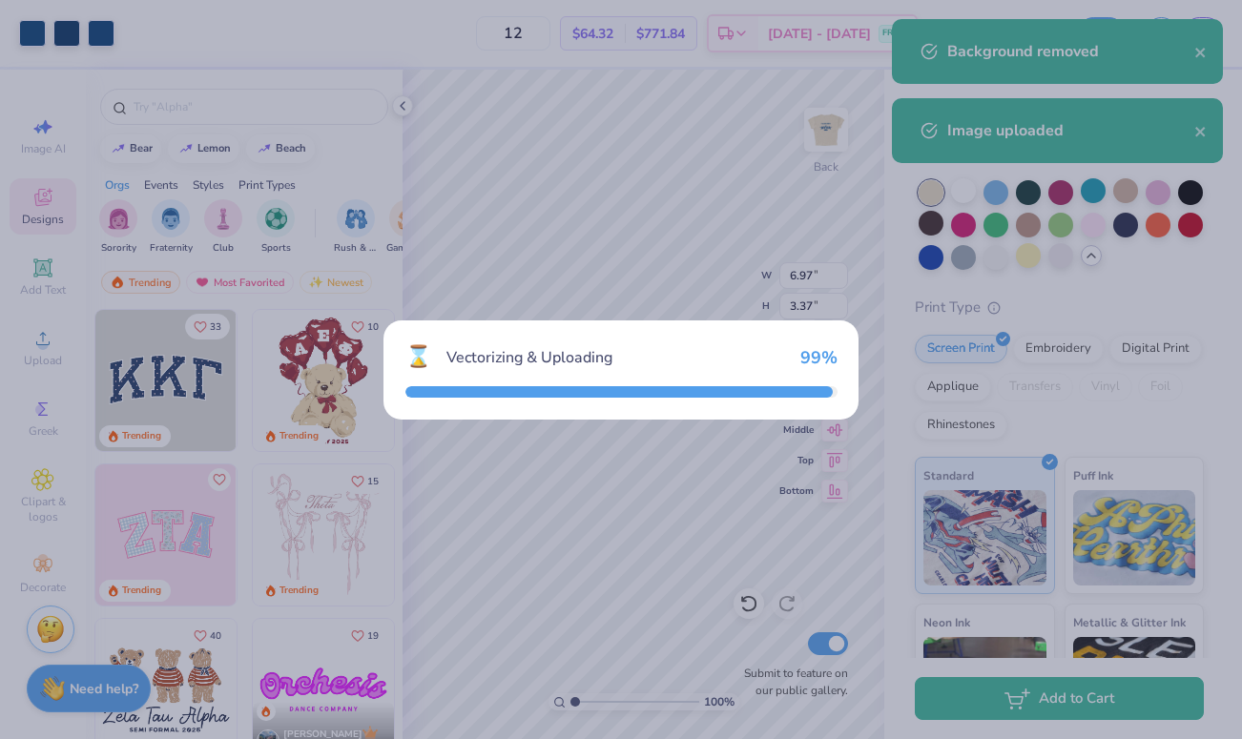
type input "4.30"
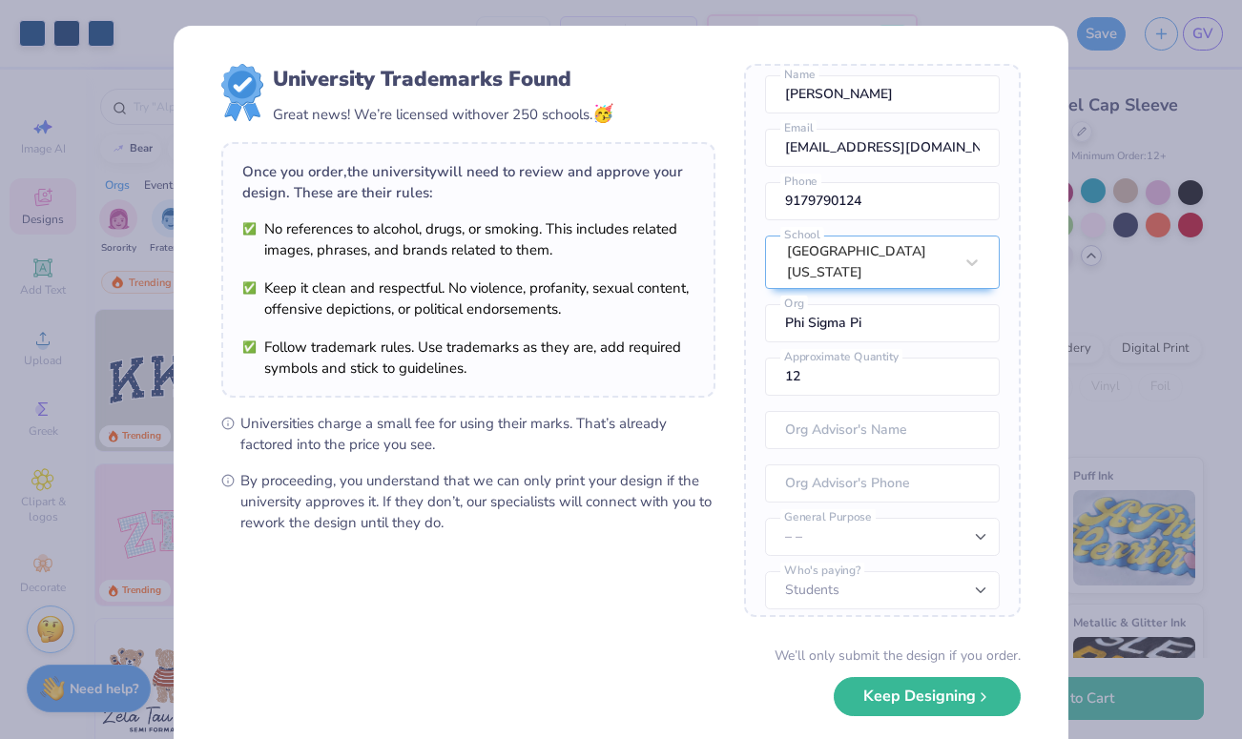
scroll to position [91, 0]
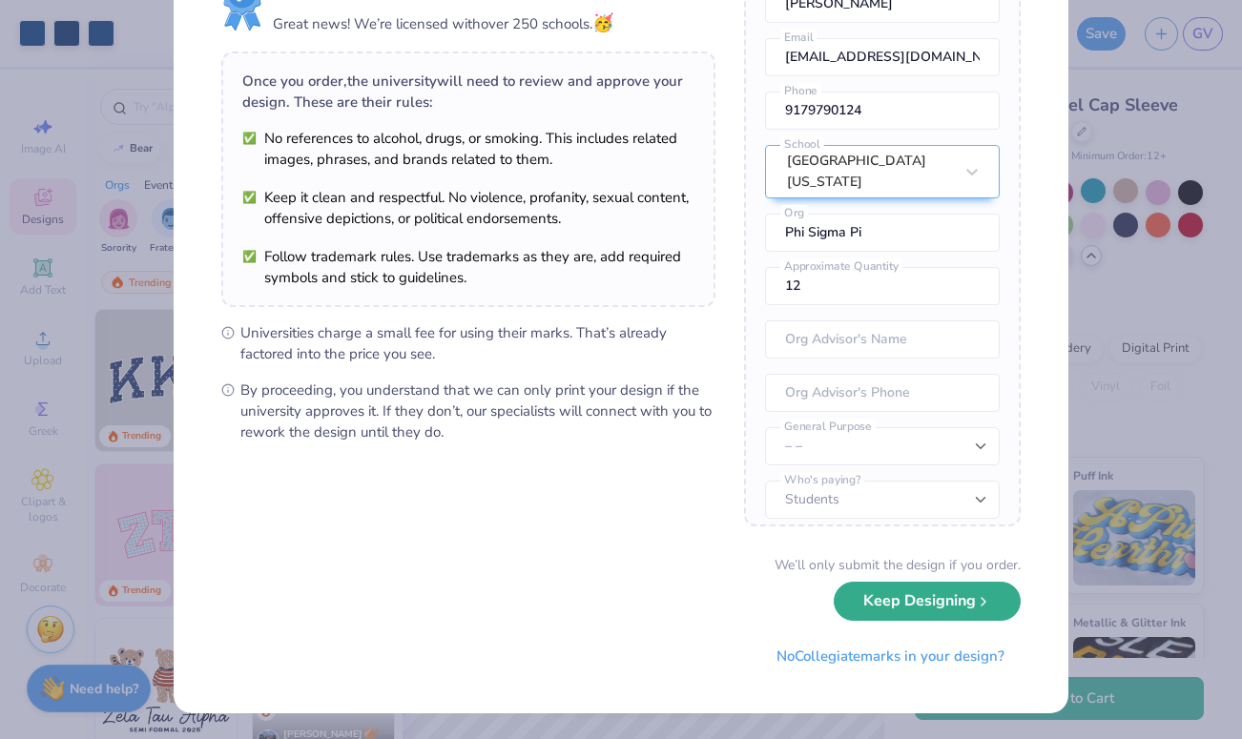
click at [882, 593] on button "Keep Designing" at bounding box center [927, 601] width 187 height 39
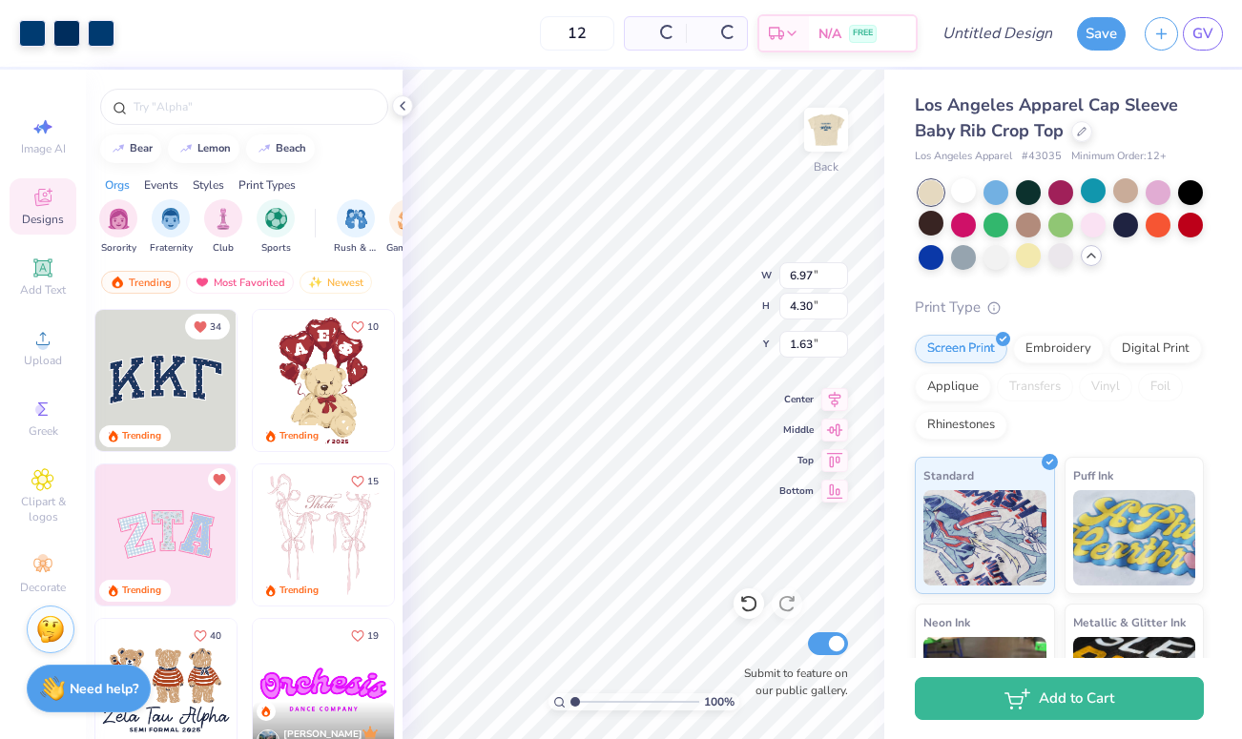
scroll to position [0, 0]
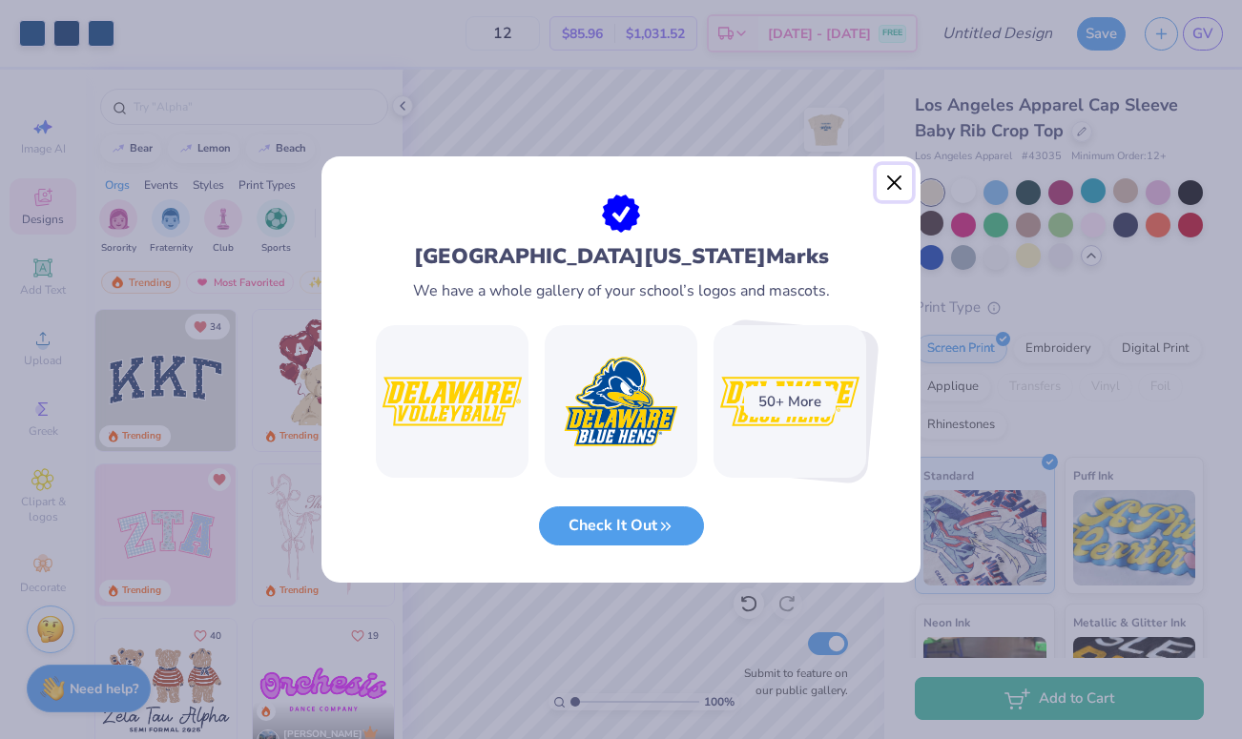
click at [899, 188] on button "Close" at bounding box center [895, 183] width 36 height 36
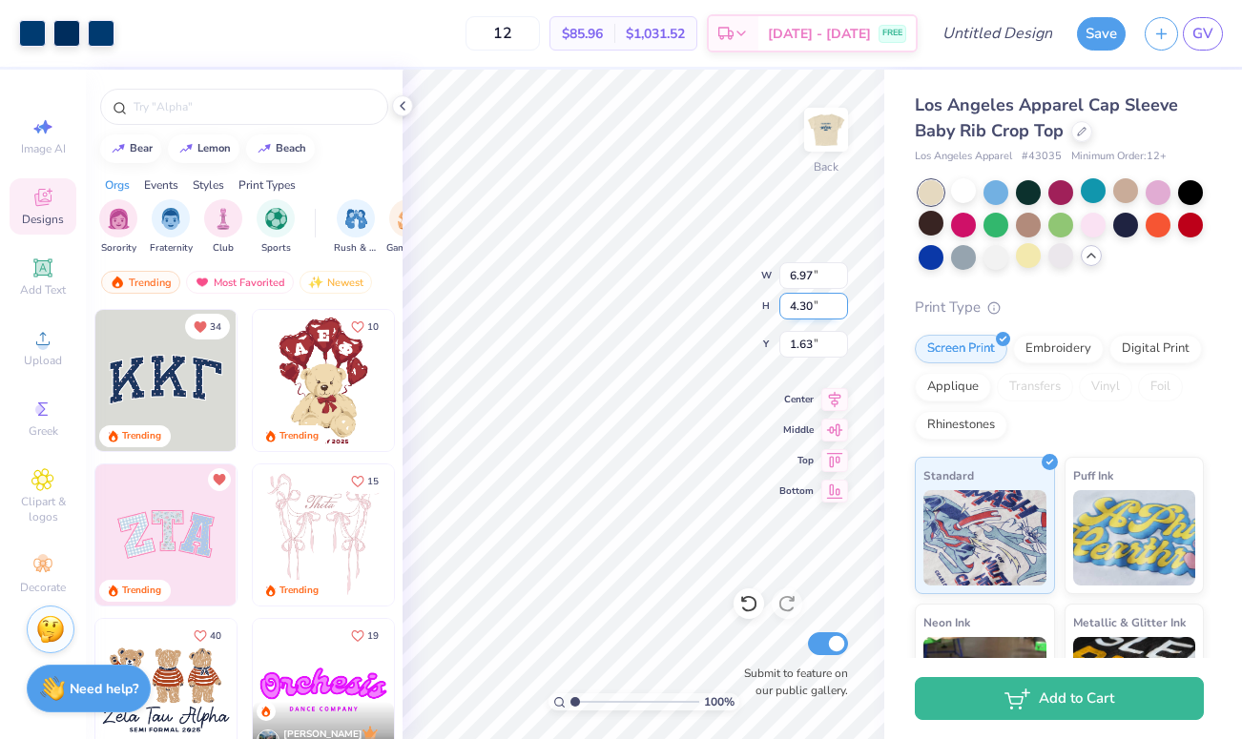
type input "1.55"
type input "3.37"
type input "7.35"
click at [832, 135] on img at bounding box center [826, 130] width 76 height 76
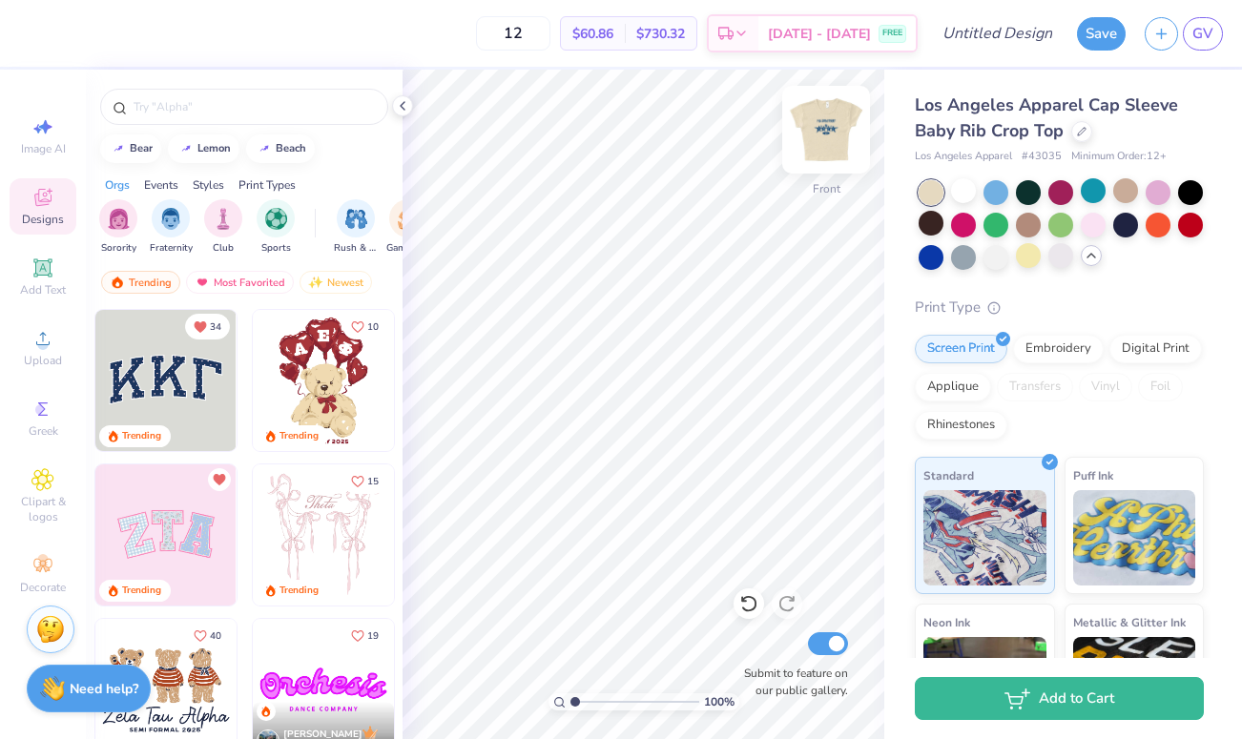
click at [828, 135] on img at bounding box center [826, 130] width 76 height 76
click at [805, 140] on img at bounding box center [826, 130] width 76 height 76
click at [807, 140] on img at bounding box center [826, 130] width 38 height 38
